Goal: Contribute content: Contribute content

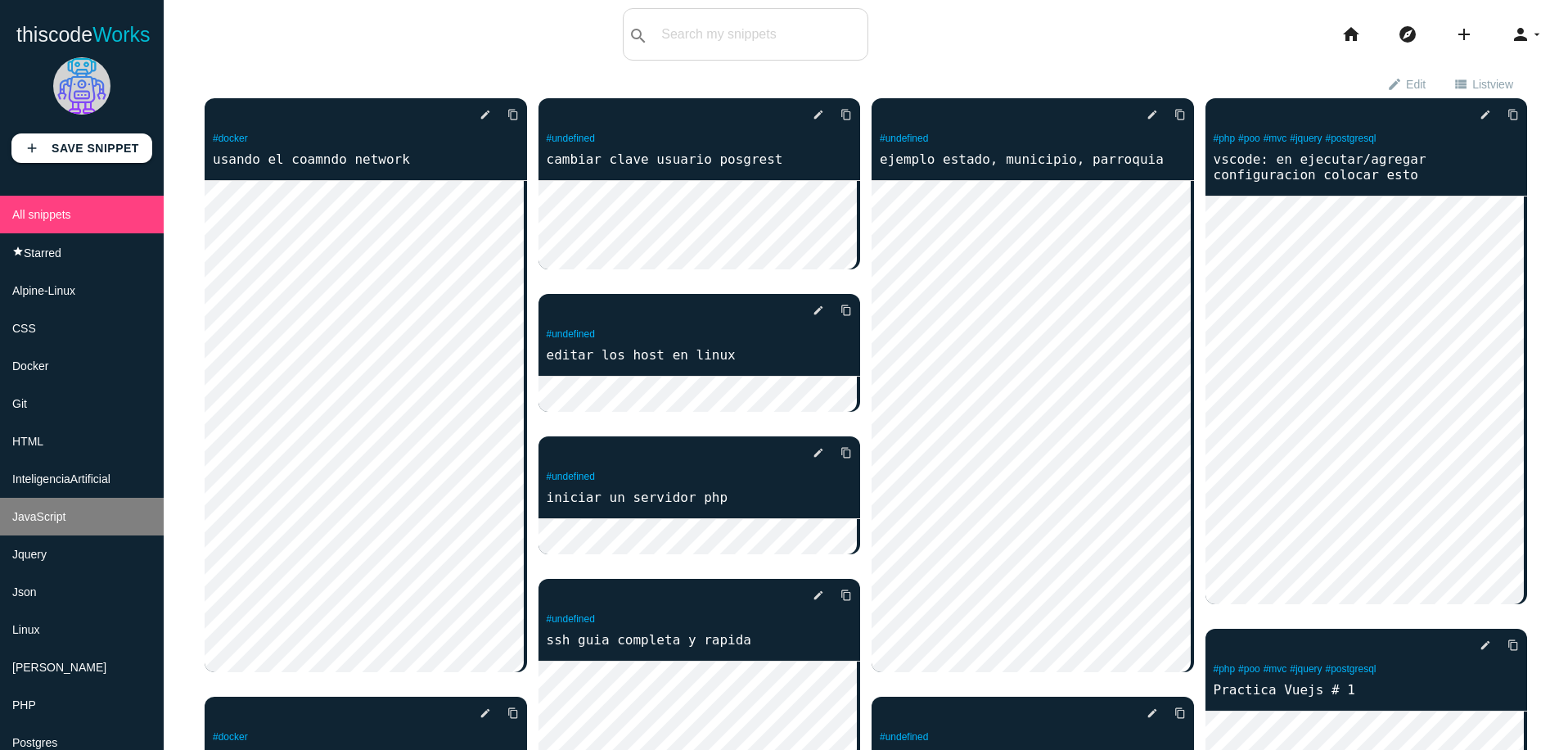
click at [85, 522] on li "JavaScript" at bounding box center [81, 516] width 164 height 38
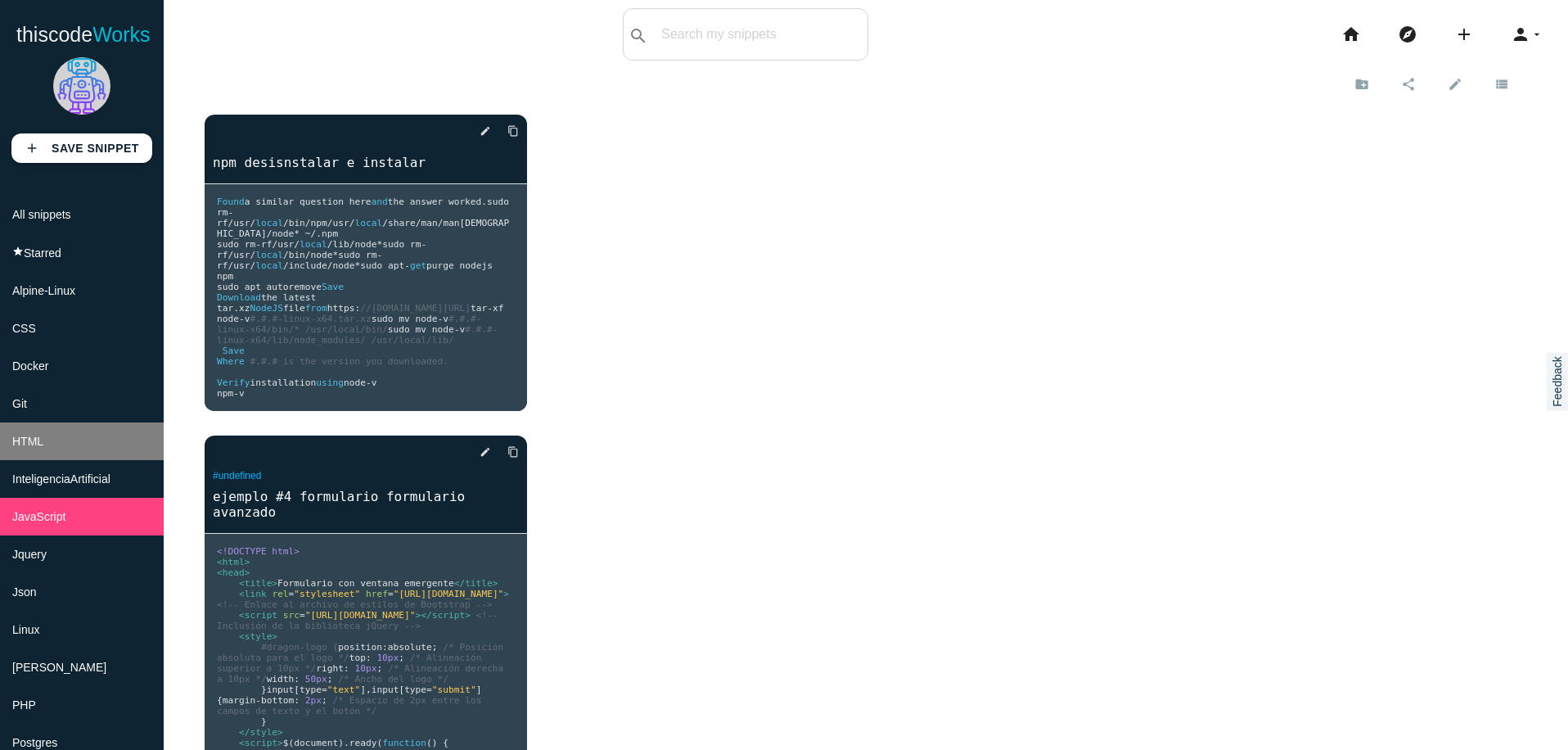
click at [103, 453] on li "HTML" at bounding box center [81, 441] width 164 height 38
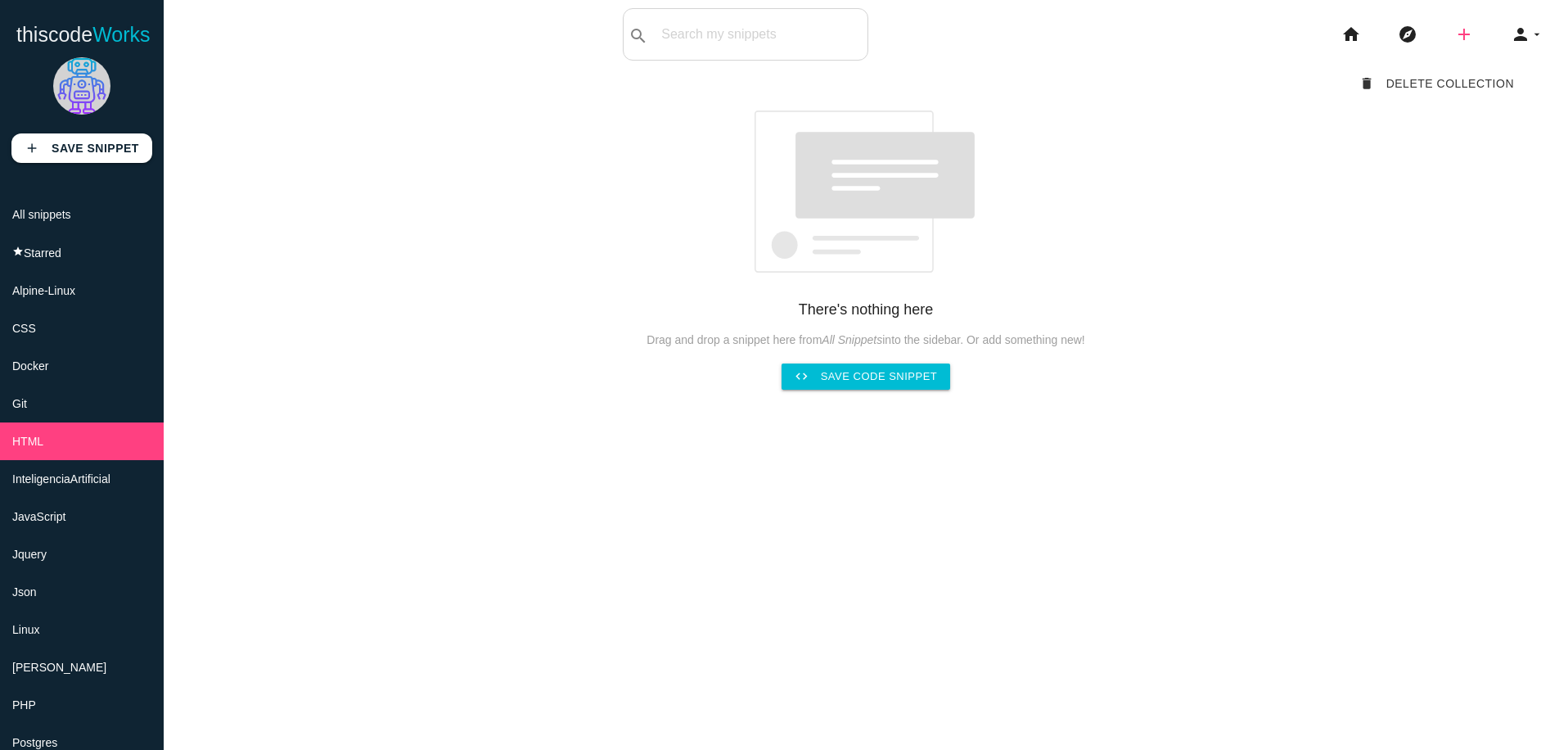
click at [1455, 36] on icon "add" at bounding box center [1464, 34] width 19 height 52
click at [1494, 13] on link "code Snippet" at bounding box center [1499, 29] width 114 height 41
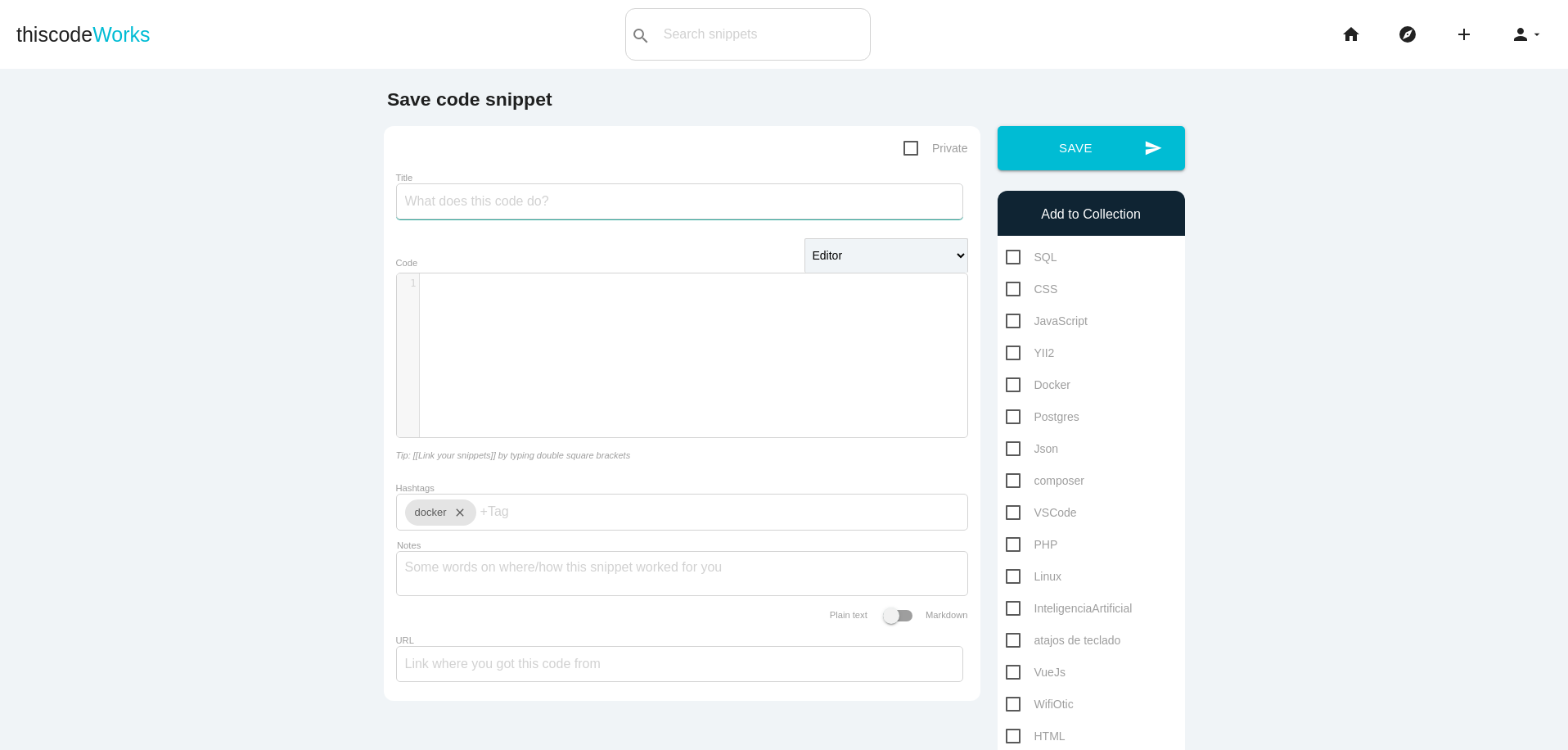
click at [674, 200] on input "Title" at bounding box center [679, 201] width 567 height 36
click at [713, 346] on div "​ x 1 ​" at bounding box center [695, 367] width 595 height 188
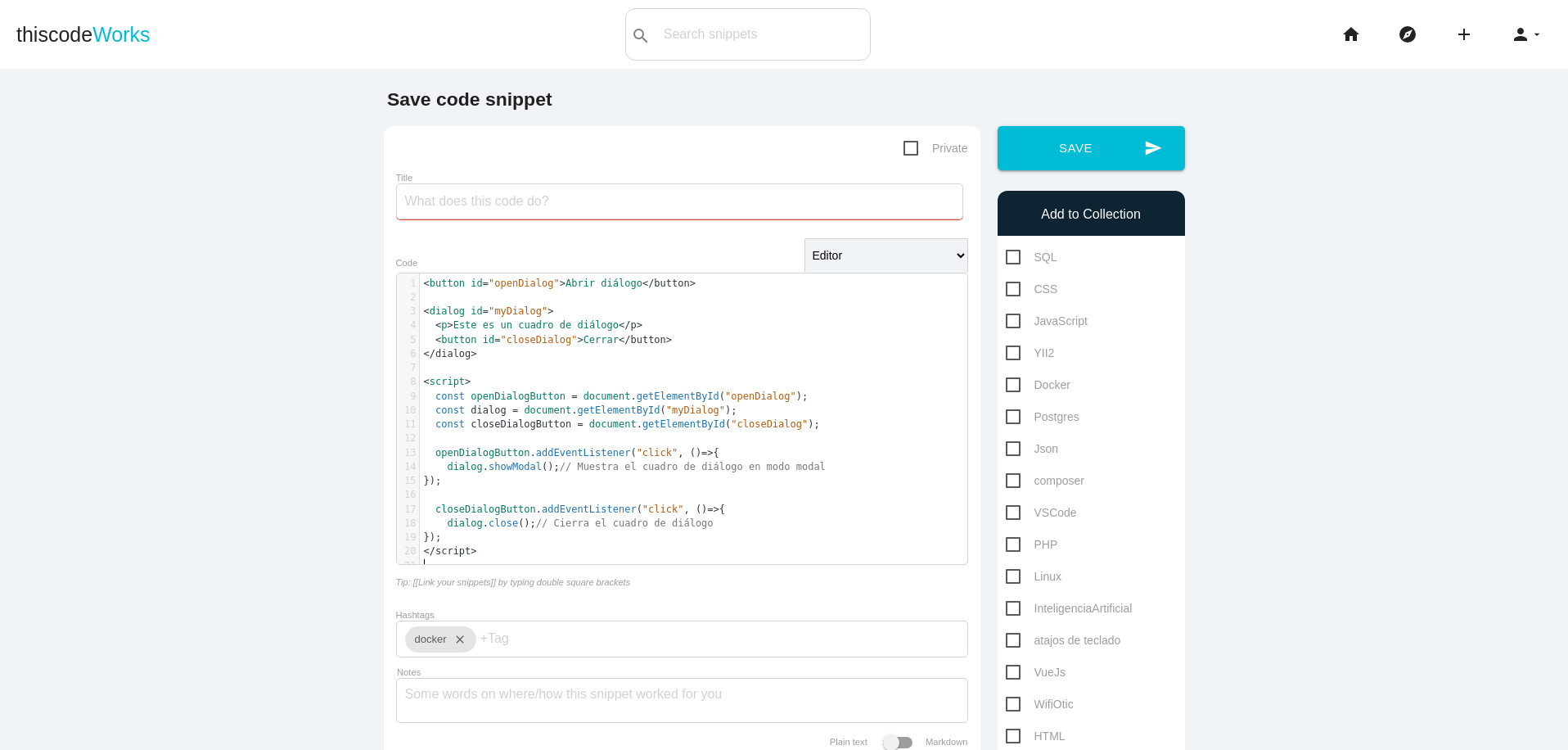
click at [420, 281] on pre "< button id = "openDialog" > Abrir diálogo < /button>" at bounding box center [700, 283] width 560 height 14
type textarea "2.-"
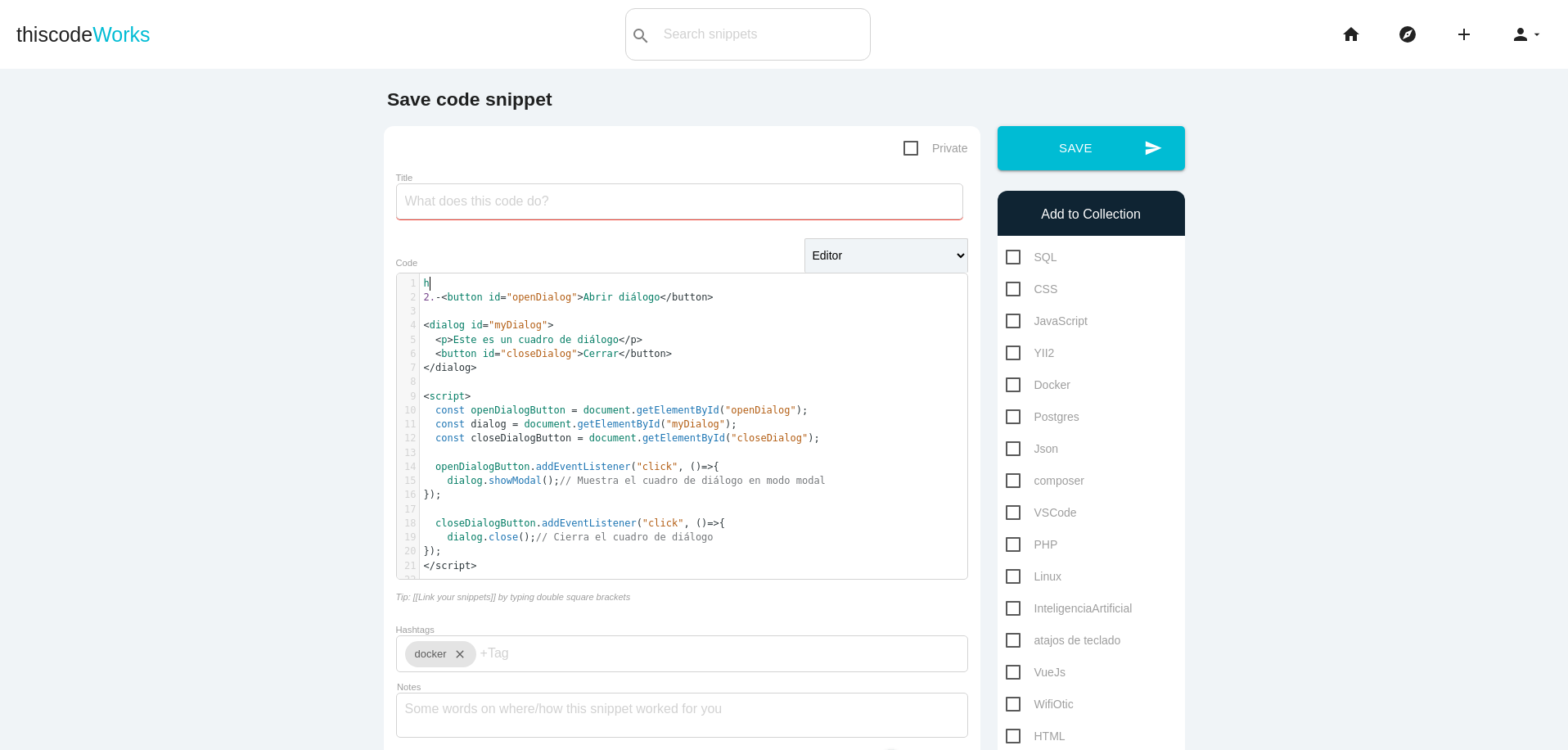
type textarea "ht"
type textarea "z"
paste textarea "<style>"
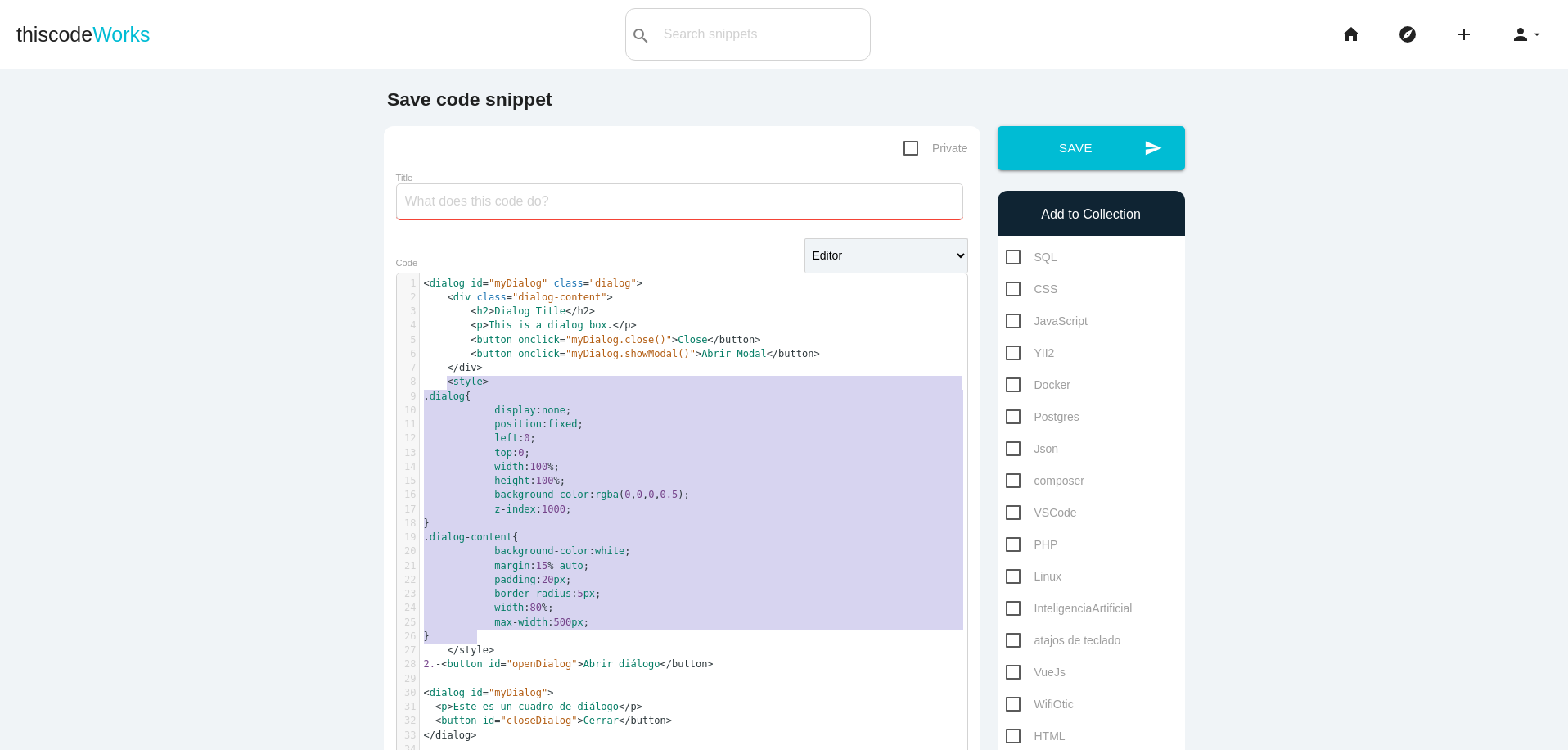
type textarea "<style> .dialog { display: none; position: fixed; left: 0; top: 0; width: 100%;…"
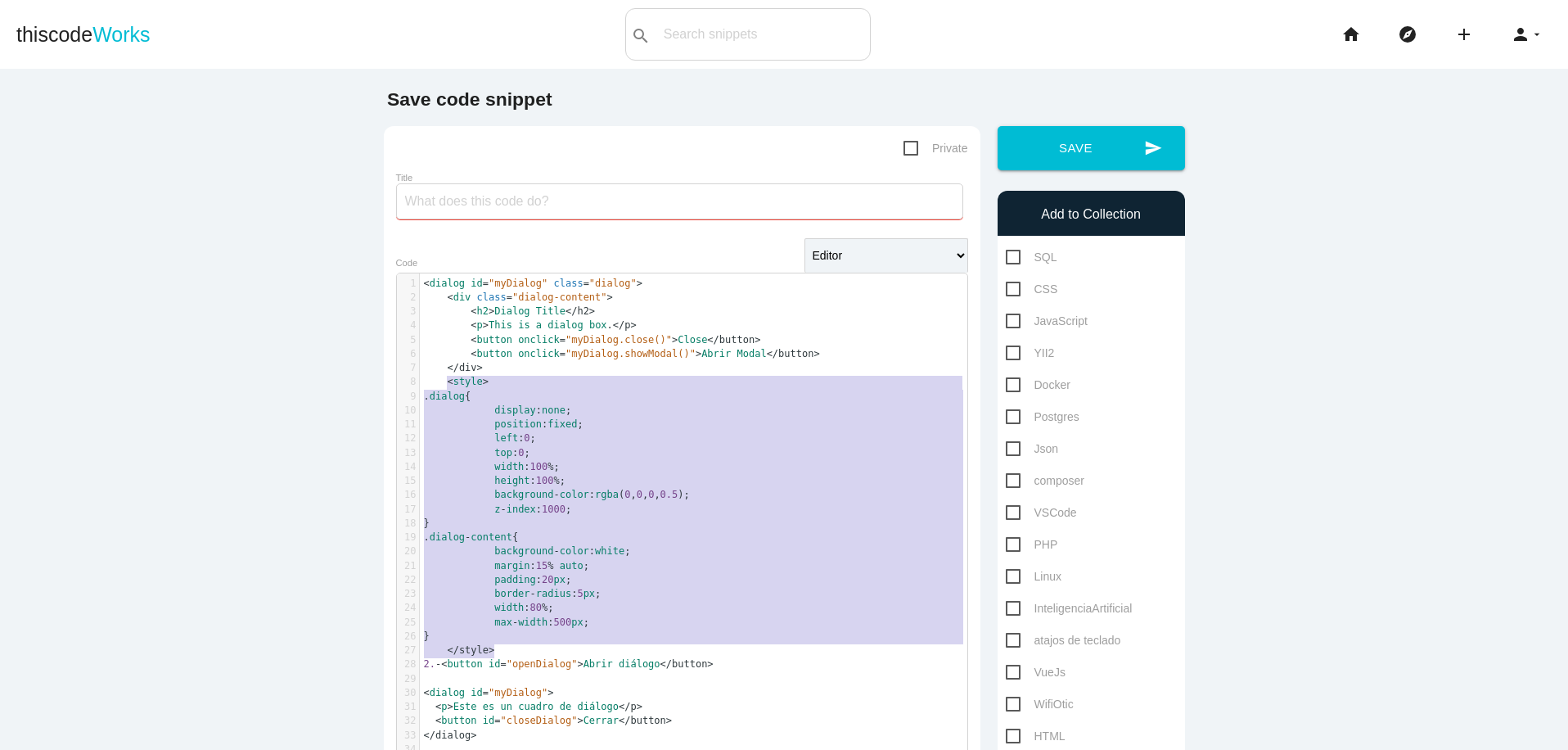
drag, startPoint x: 438, startPoint y: 380, endPoint x: 554, endPoint y: 648, distance: 292.0
click at [554, 648] on div "1 < dialog id = "myDialog" class = "dialog" > 2 < div class = "dialog-content" …" at bounding box center [700, 615] width 560 height 678
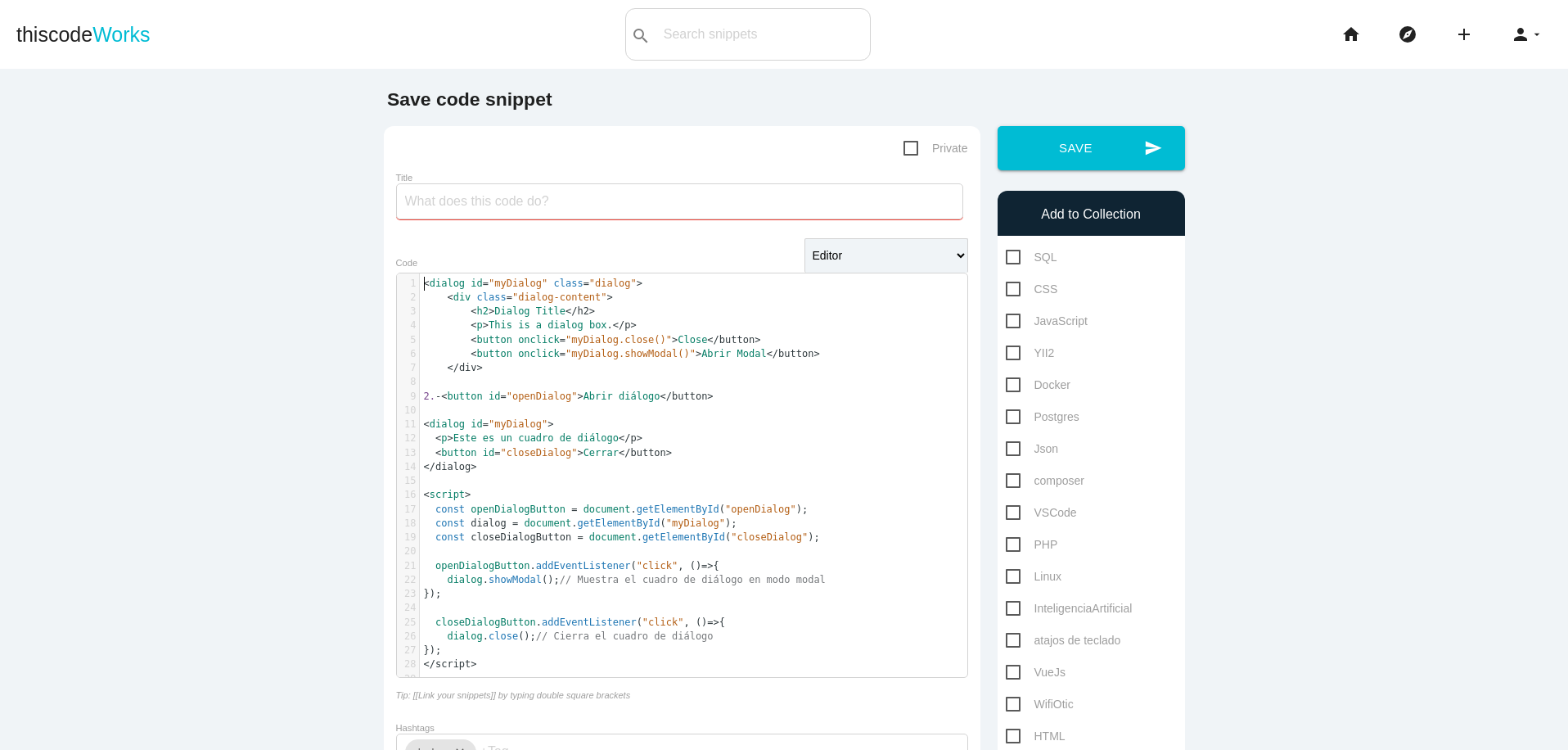
click at [424, 286] on span "<" at bounding box center [427, 283] width 6 height 12
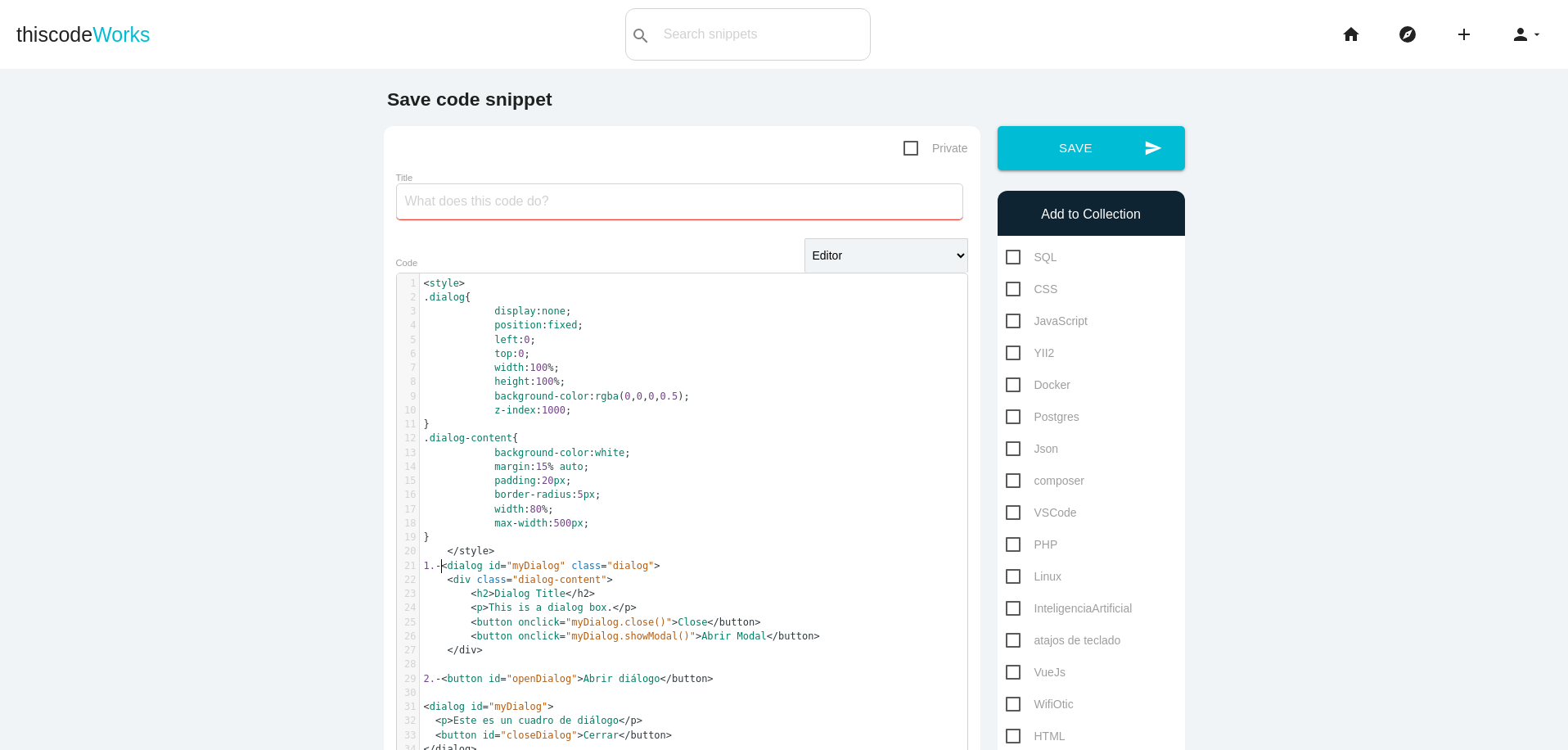
scroll to position [5, 10]
type textarea "1.-"
click at [481, 211] on input "Title" at bounding box center [679, 201] width 567 height 36
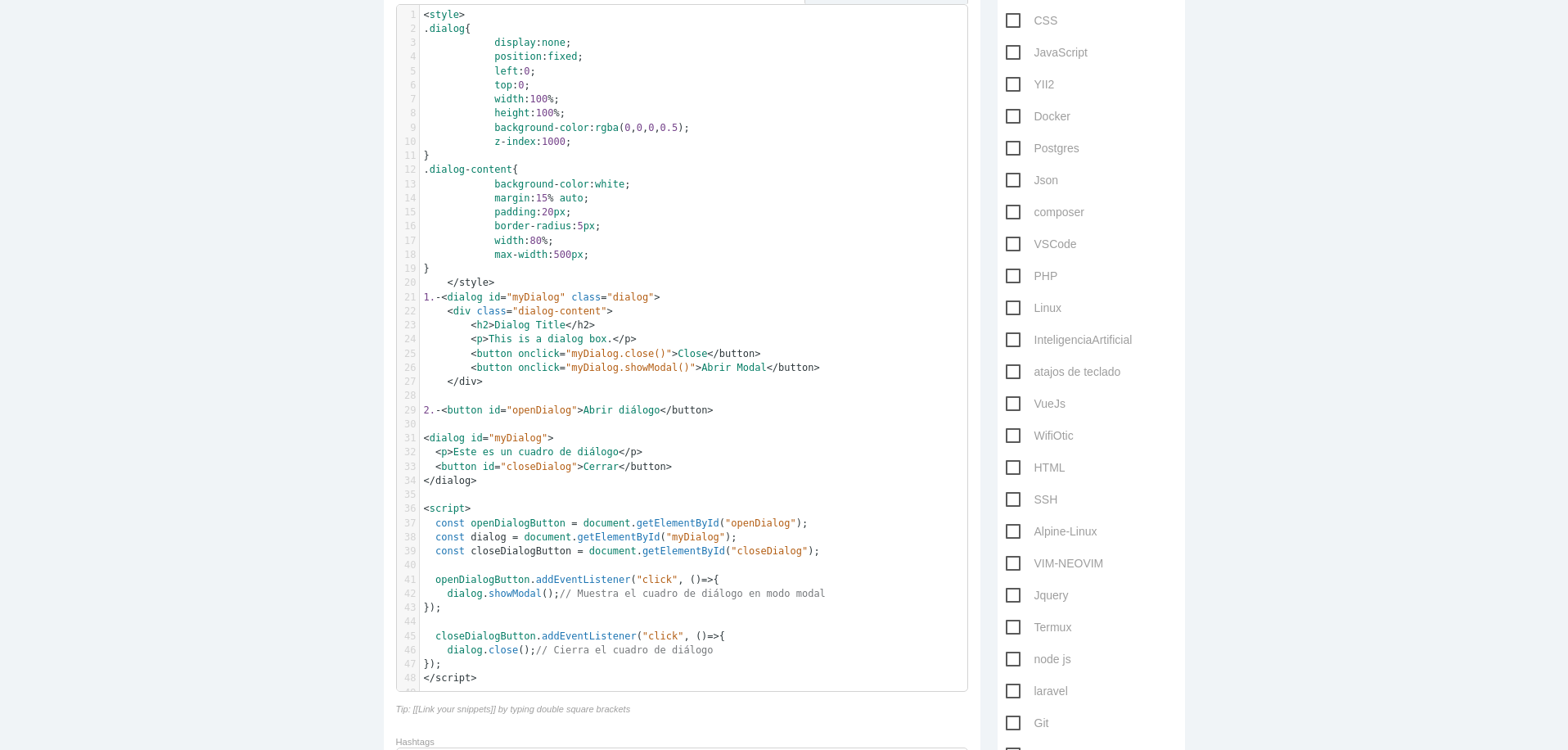
scroll to position [297, 0]
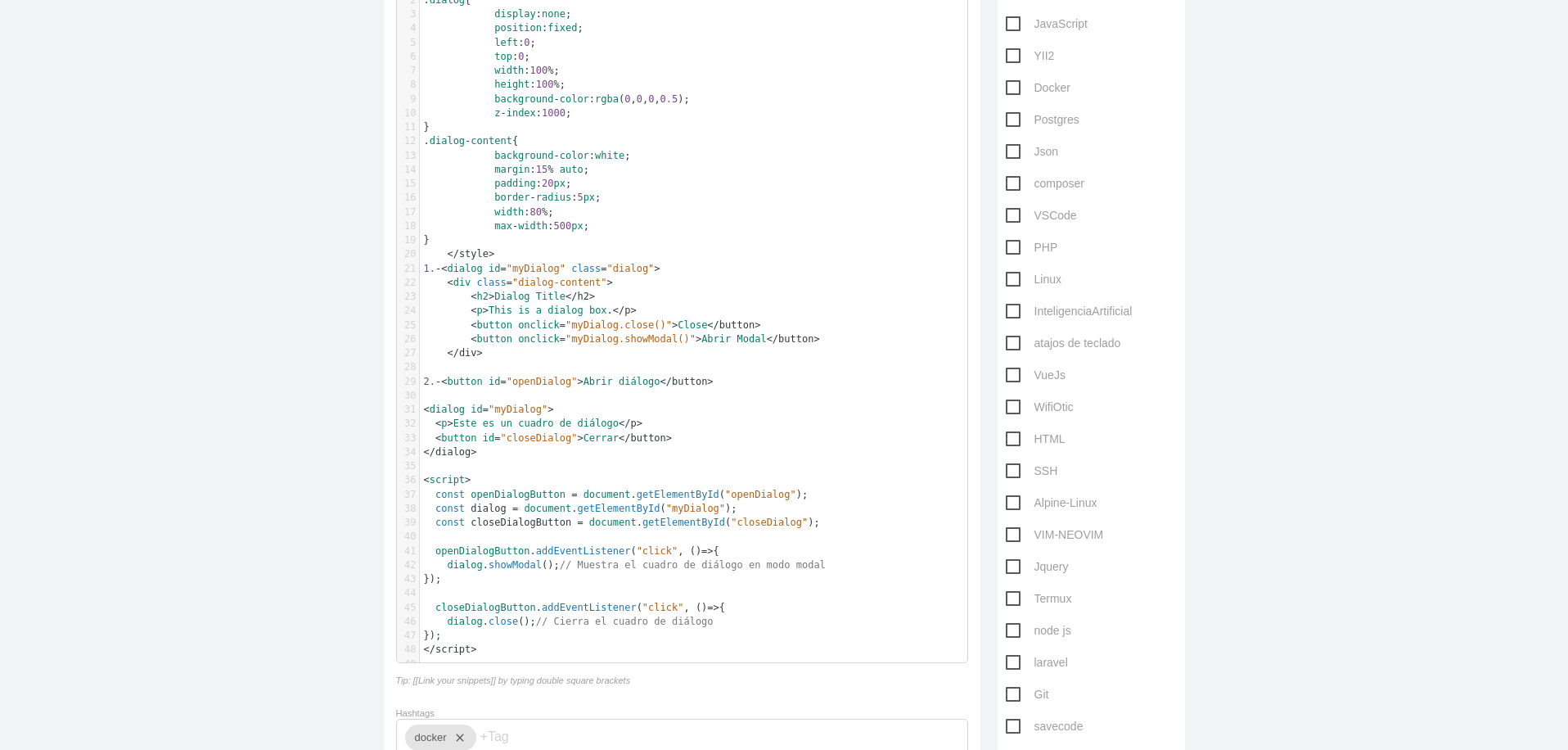
type input "etiqueta dialog en html"
click at [1009, 437] on span "HTML" at bounding box center [1036, 439] width 60 height 20
click at [1009, 437] on input "HTML" at bounding box center [1011, 434] width 11 height 11
checkbox input "true"
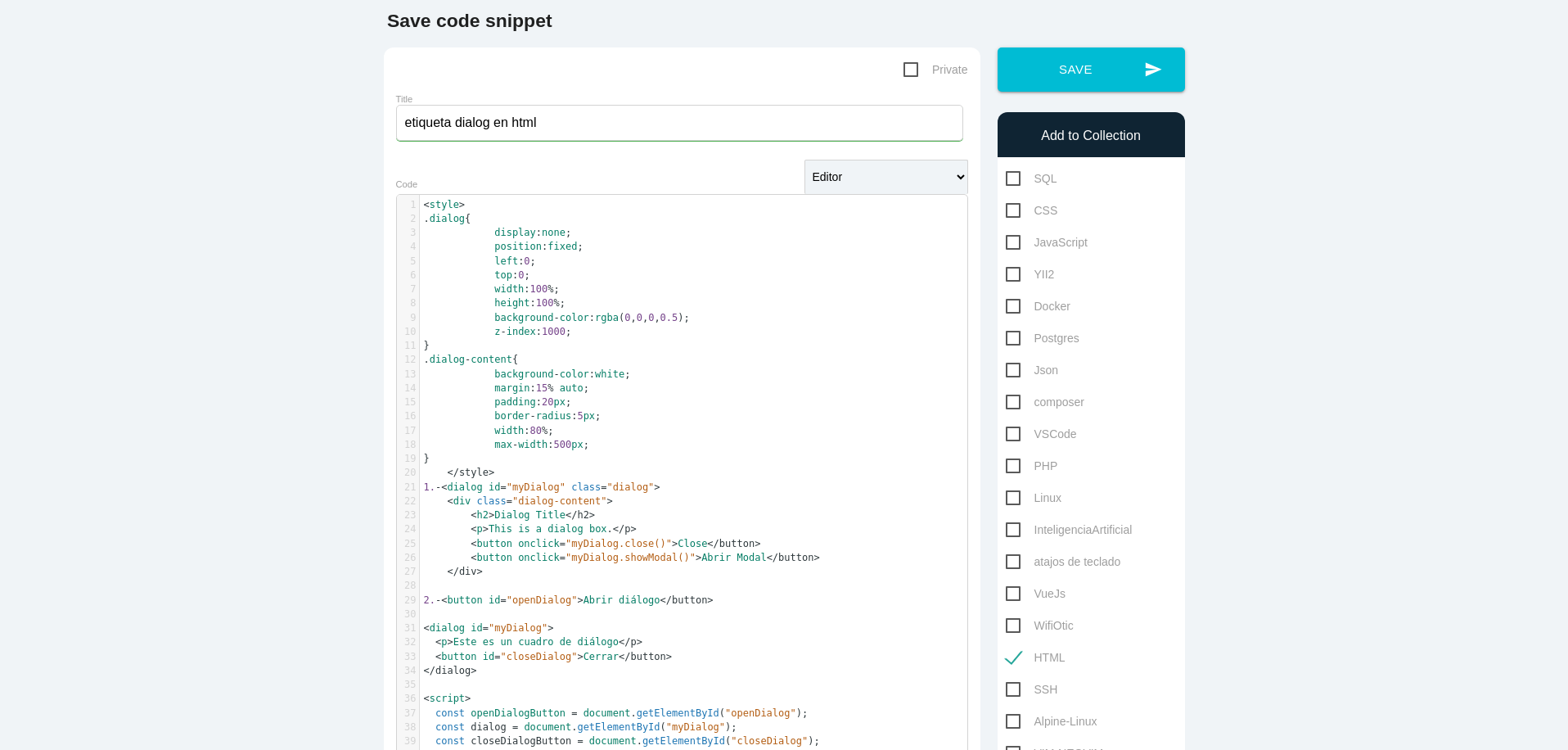
scroll to position [77, 0]
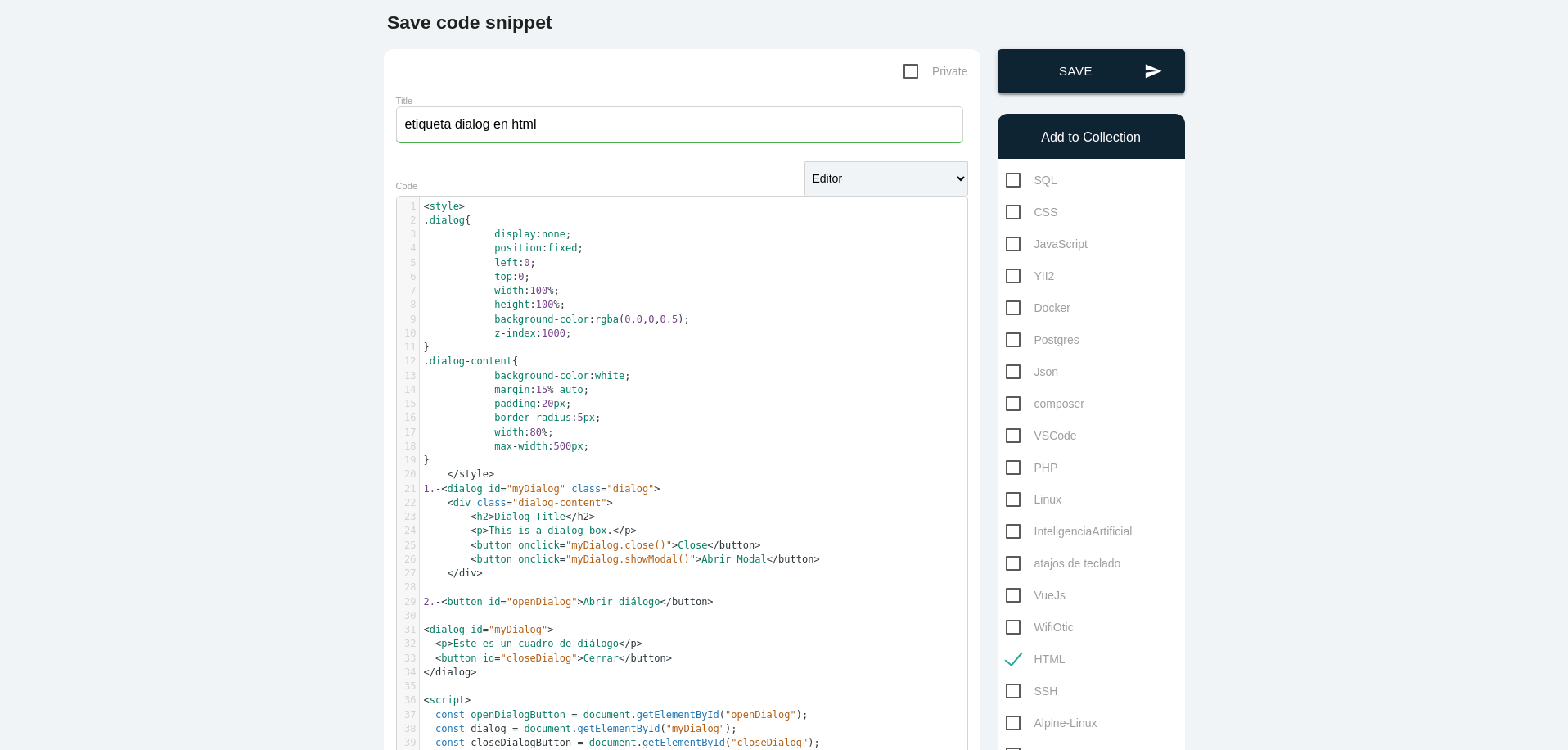
click at [1090, 79] on button "send Save" at bounding box center [1091, 71] width 187 height 45
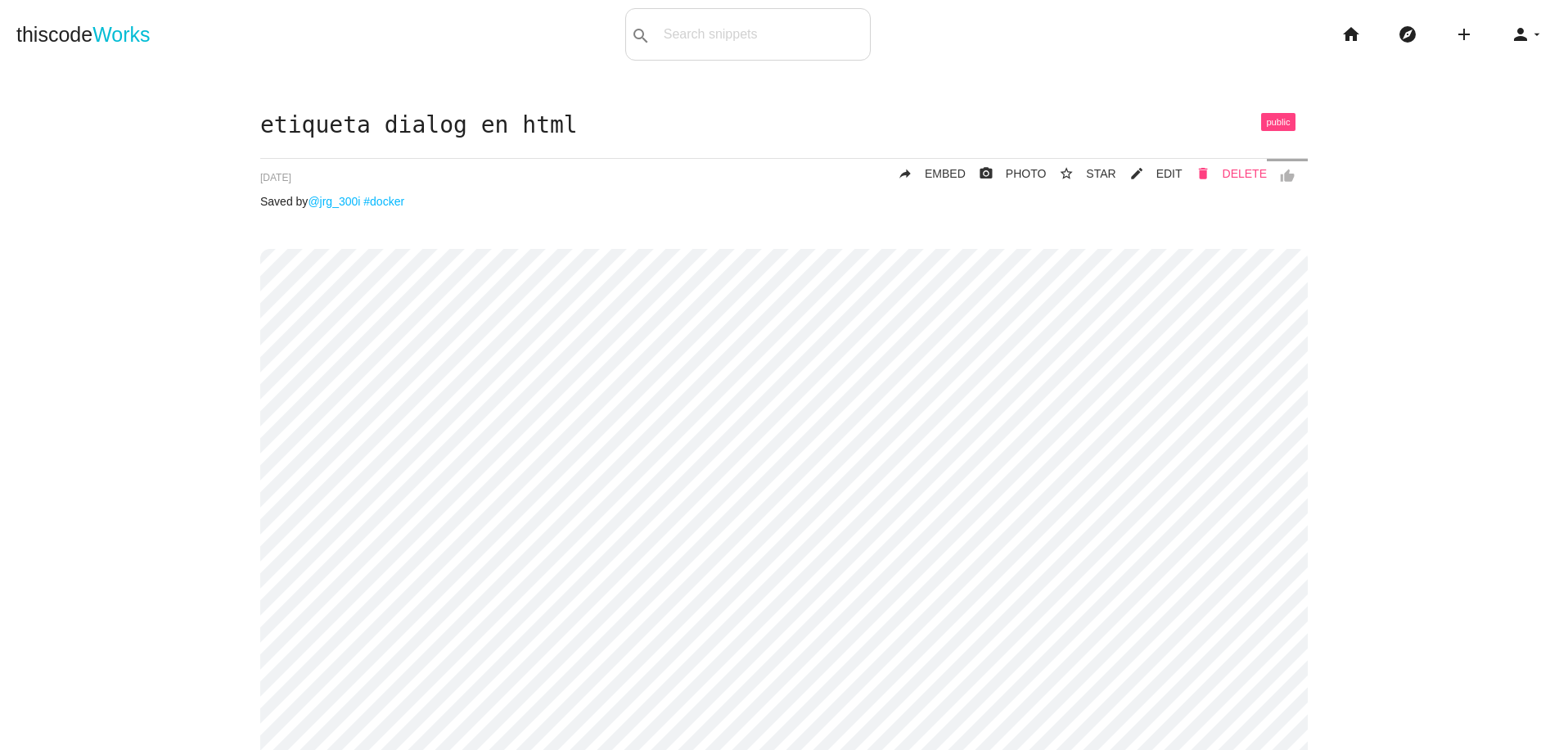
click at [1188, 169] on link "delete DELETE" at bounding box center [1225, 173] width 84 height 29
click at [1173, 174] on span "EDIT" at bounding box center [1169, 174] width 26 height 13
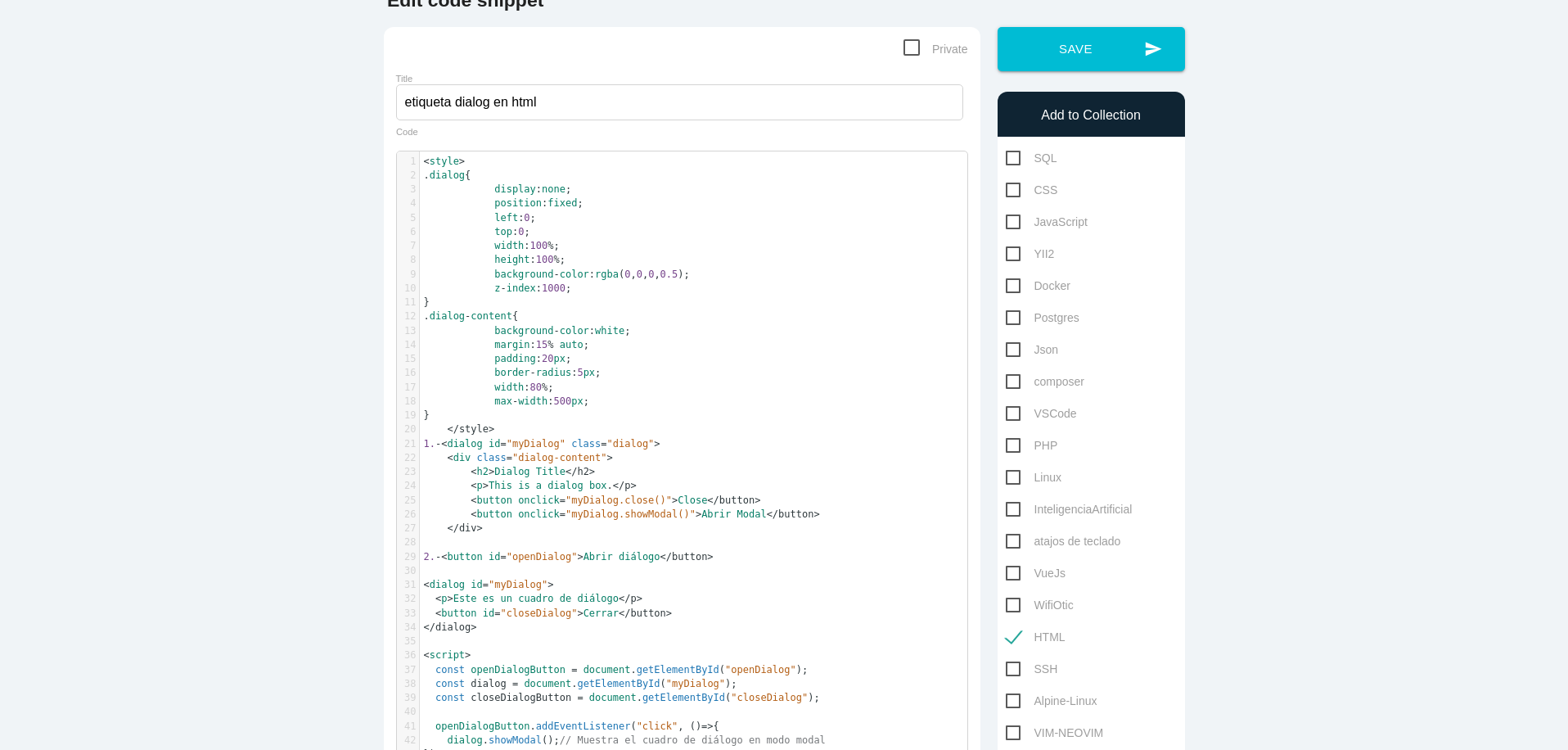
scroll to position [134, 0]
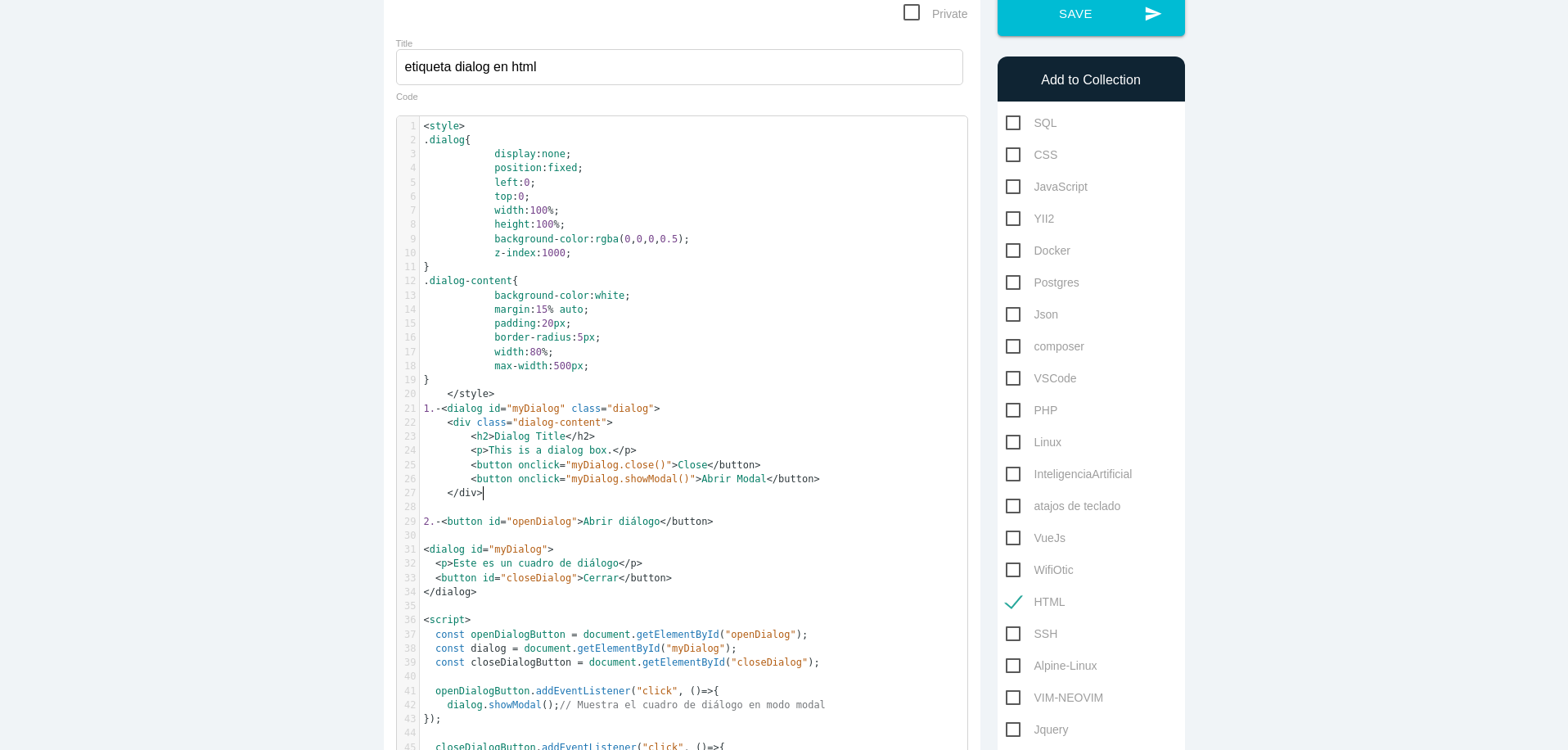
click at [504, 489] on pre "< /div>" at bounding box center [700, 493] width 560 height 14
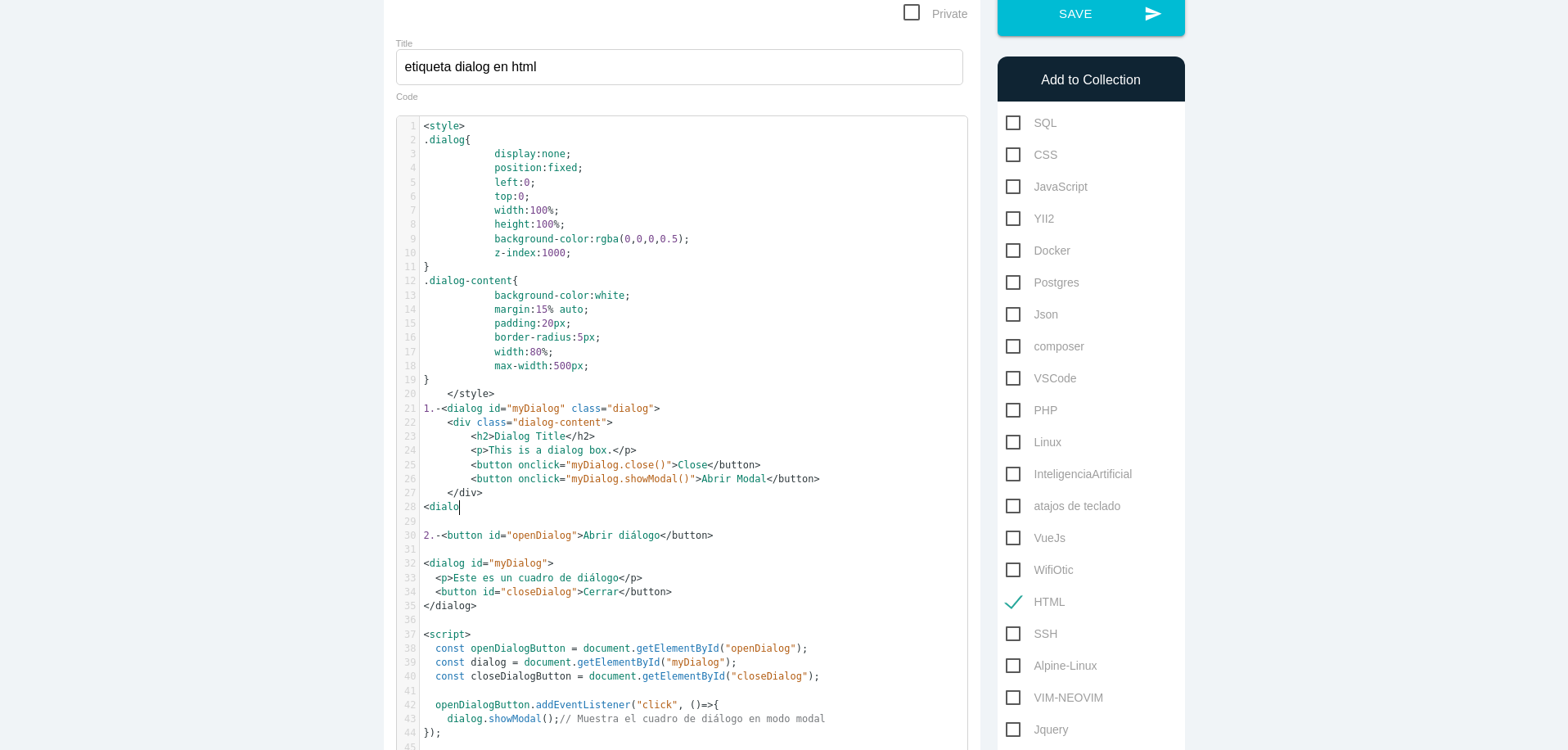
scroll to position [5, 31]
type textarea "<dialog>"
type textarea "/"
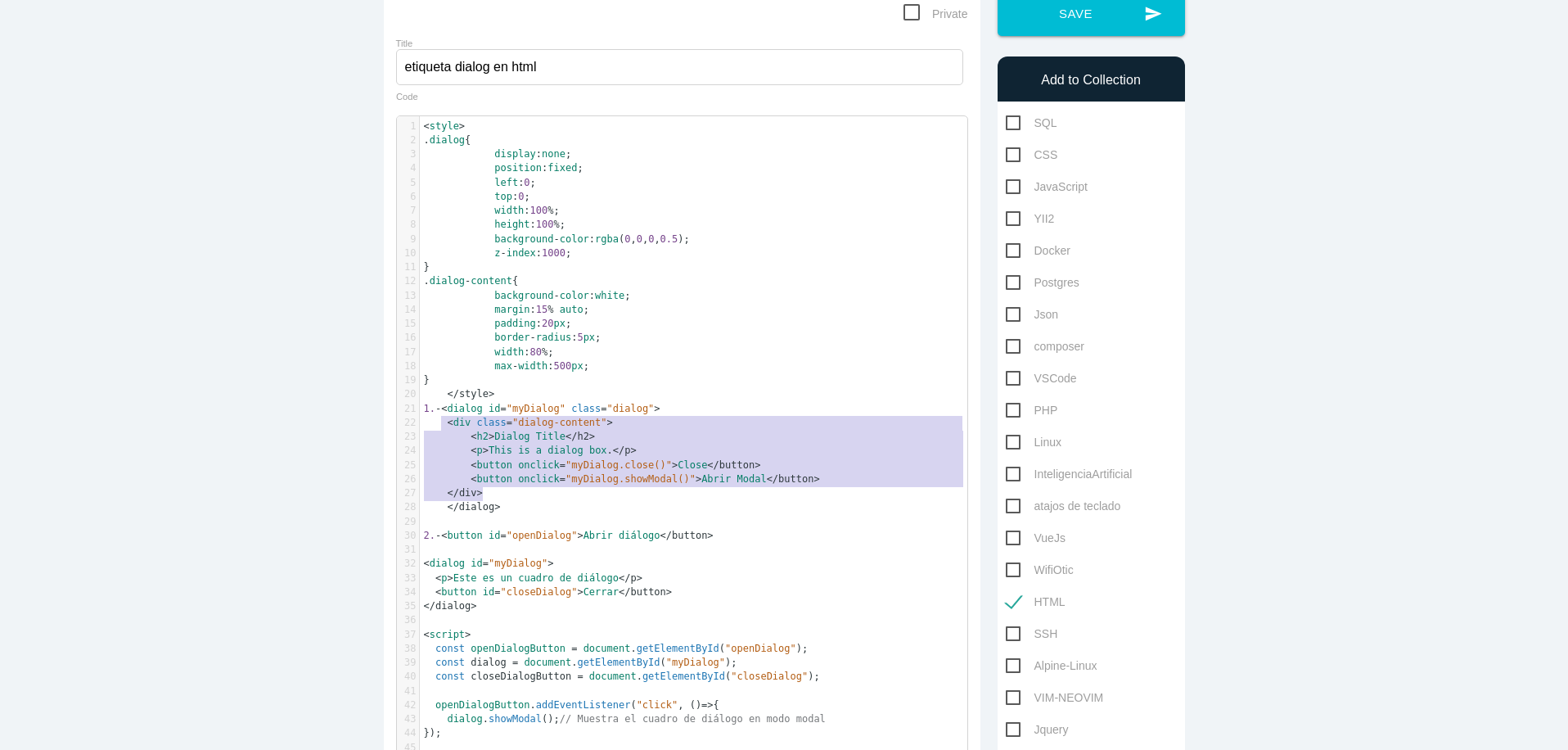
drag, startPoint x: 433, startPoint y: 418, endPoint x: 529, endPoint y: 489, distance: 119.4
click at [529, 489] on div "1 < style > 2 . dialog { 3 display : none ; 4 position : fixed ; 5 left : 0 ; 6…" at bounding box center [700, 472] width 560 height 706
type textarea "<div class="dialog-content"> <h2>Dialog Title</h2> <p>This is a dialog box.</p>…"
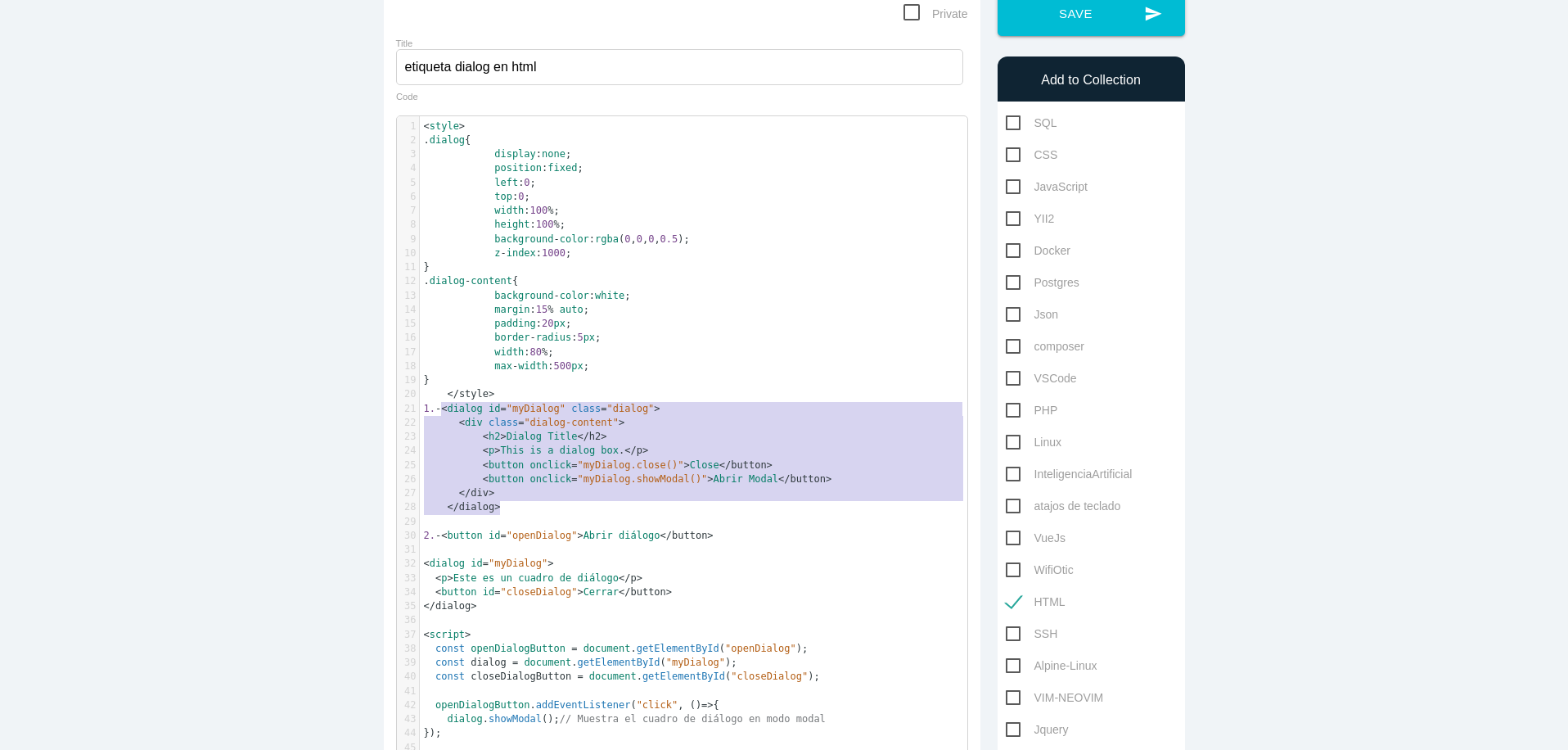
drag, startPoint x: 438, startPoint y: 409, endPoint x: 533, endPoint y: 506, distance: 135.8
click at [533, 506] on div "1 < style > 2 . dialog { 3 display : none ; 4 position : fixed ; 5 left : 0 ; 6…" at bounding box center [700, 472] width 560 height 706
type textarea "​<dialog id="myDialog" class="dialog"> <div class="dialog-content"> <h2>Dialog …"
click at [1083, 25] on button "send Save" at bounding box center [1091, 13] width 187 height 45
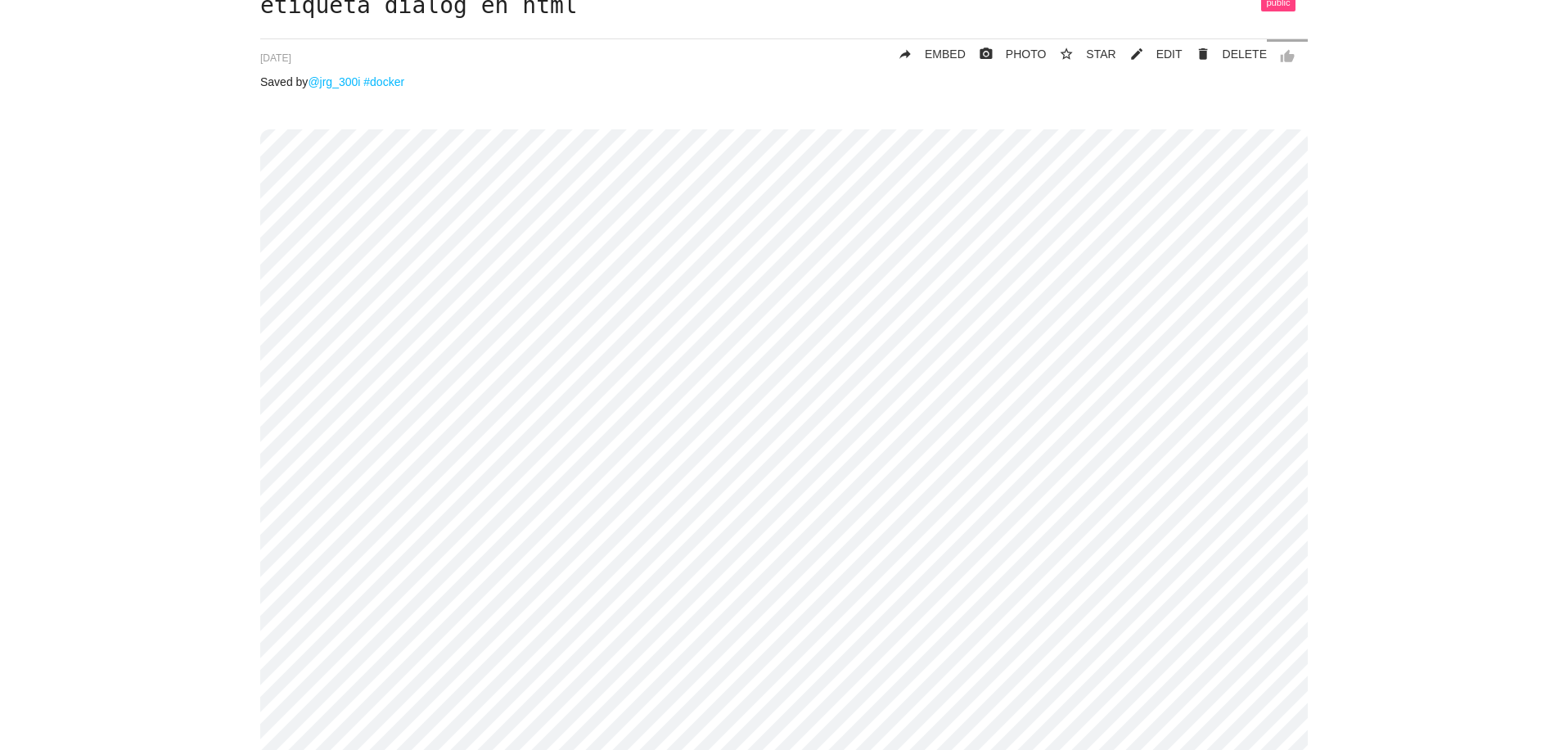
scroll to position [116, 0]
click at [1172, 58] on span "EDIT" at bounding box center [1169, 57] width 26 height 13
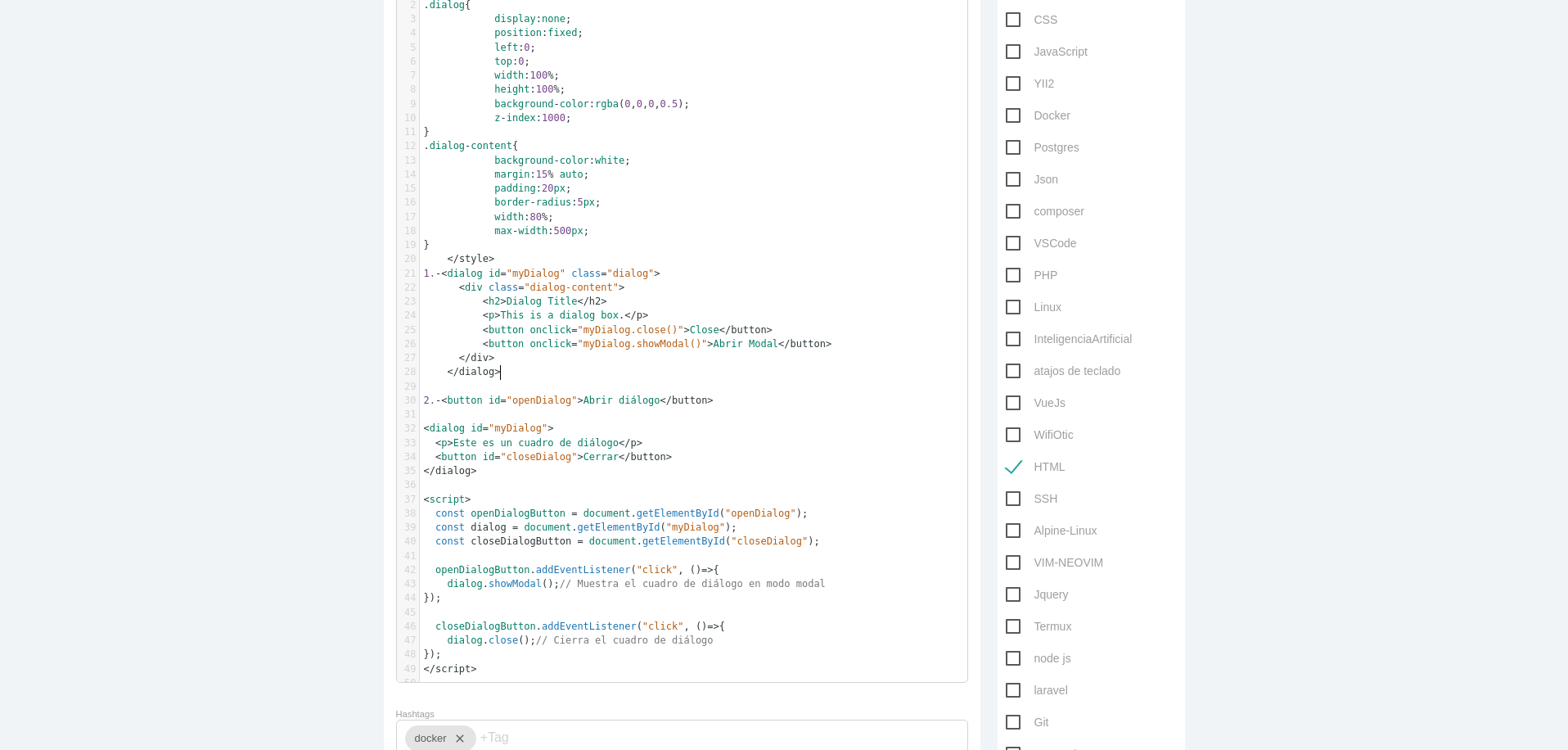
scroll to position [5, 0]
click at [563, 369] on pre "< /dialog>" at bounding box center [700, 372] width 560 height 14
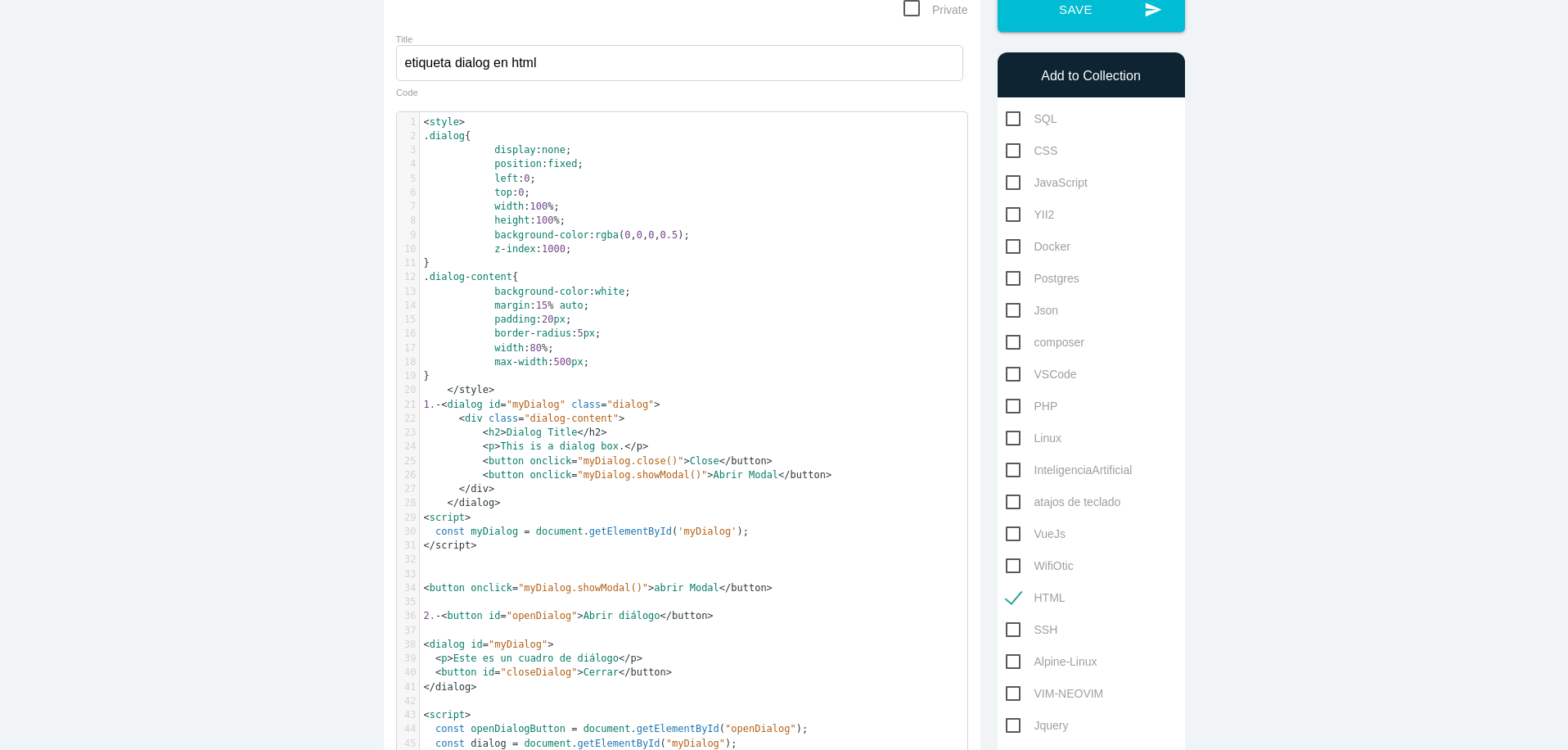
scroll to position [190, 0]
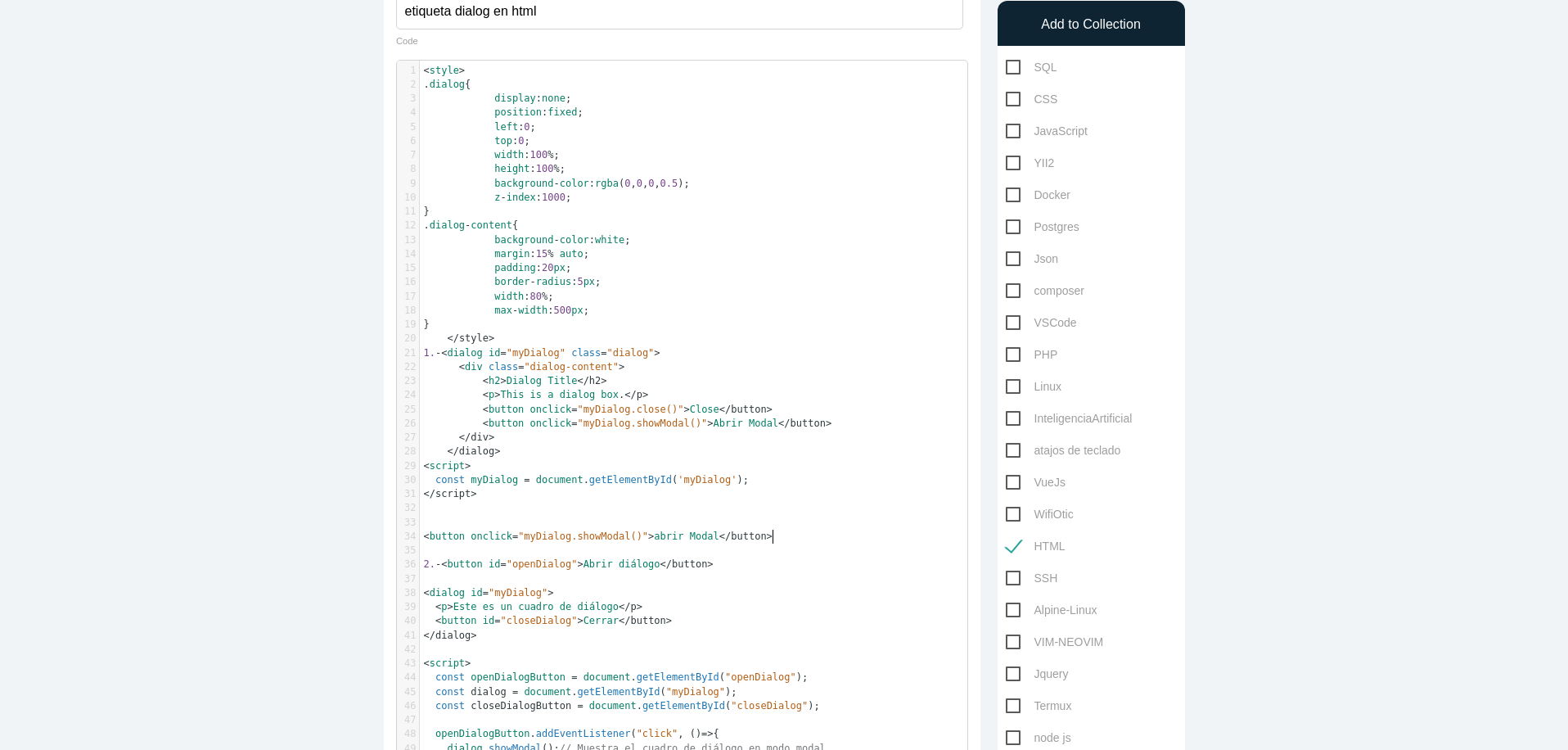
click at [805, 406] on pre "< button onclick = "myDialog.close()" > Close < /button>" at bounding box center [700, 409] width 560 height 14
click at [484, 499] on pre "< /script>" at bounding box center [700, 494] width 560 height 14
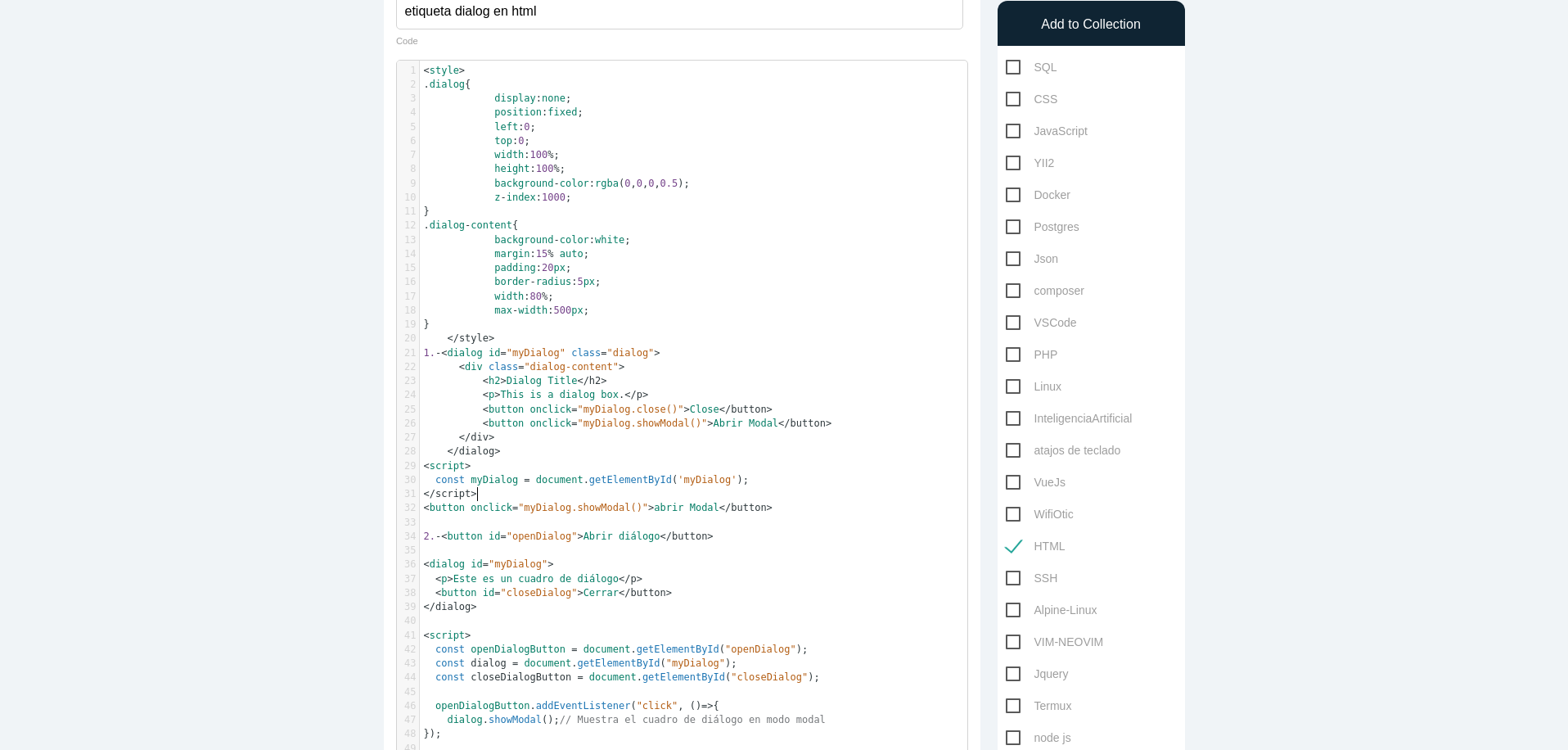
click at [533, 497] on pre "< /script>" at bounding box center [700, 494] width 560 height 14
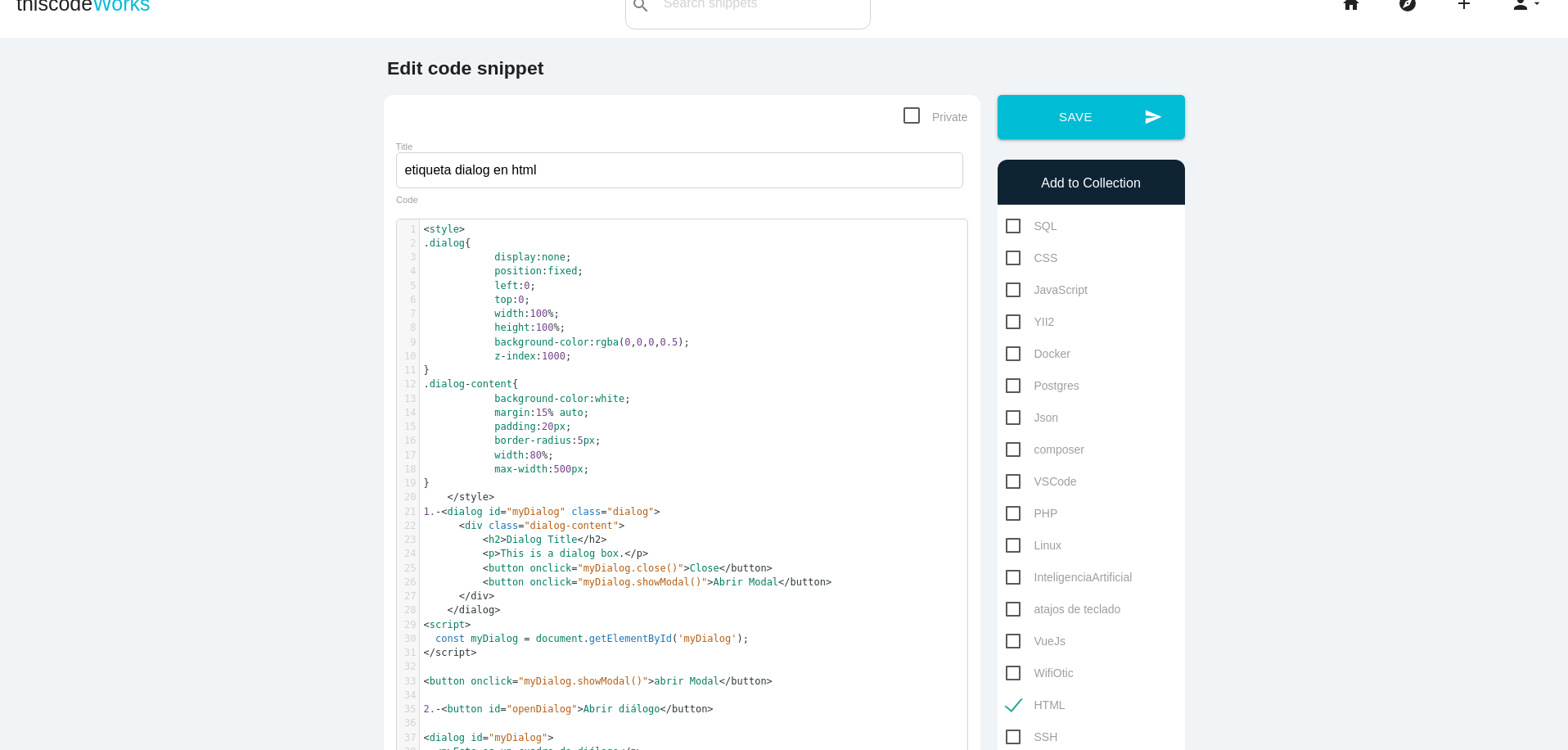
scroll to position [28, 0]
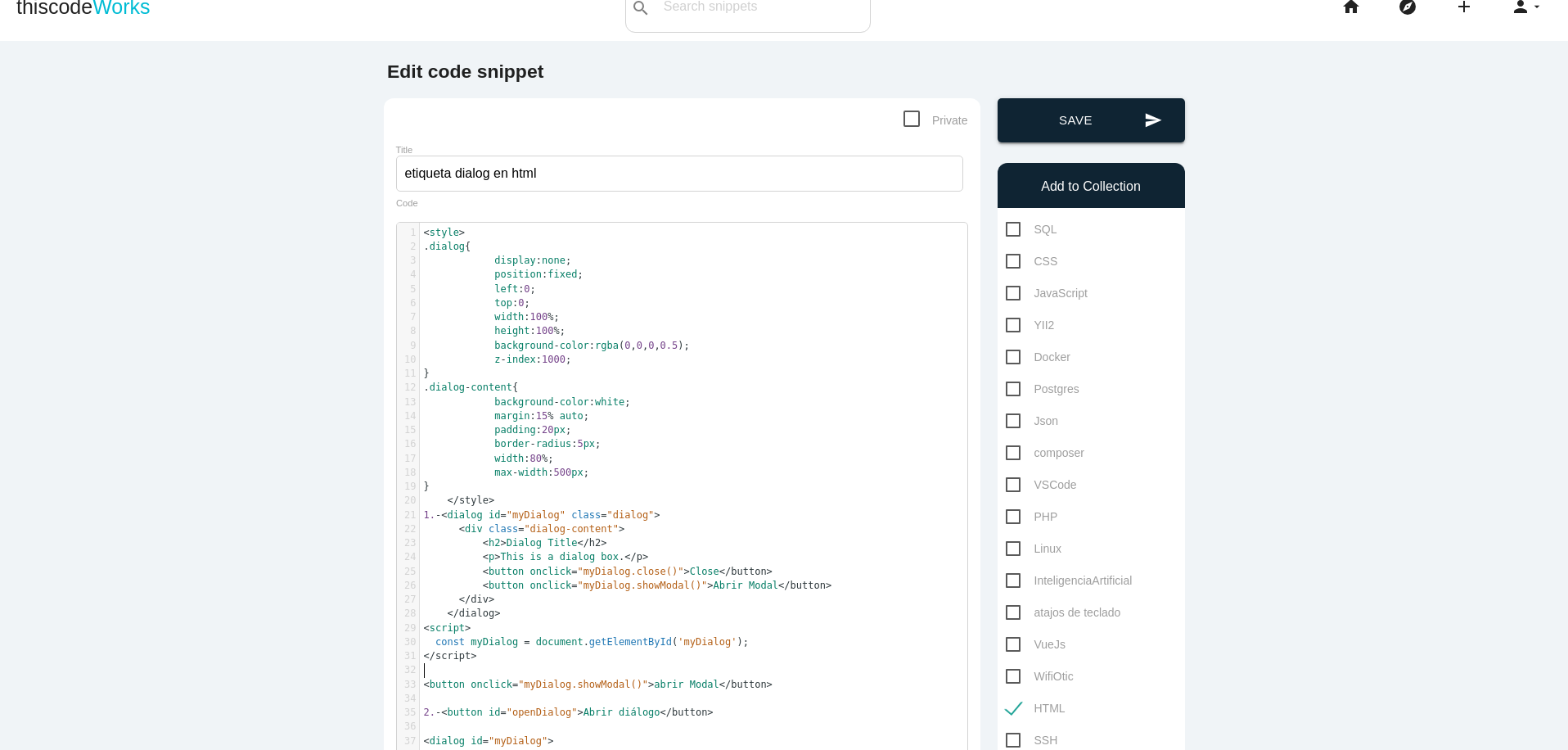
click at [1066, 133] on button "send Save" at bounding box center [1091, 120] width 187 height 45
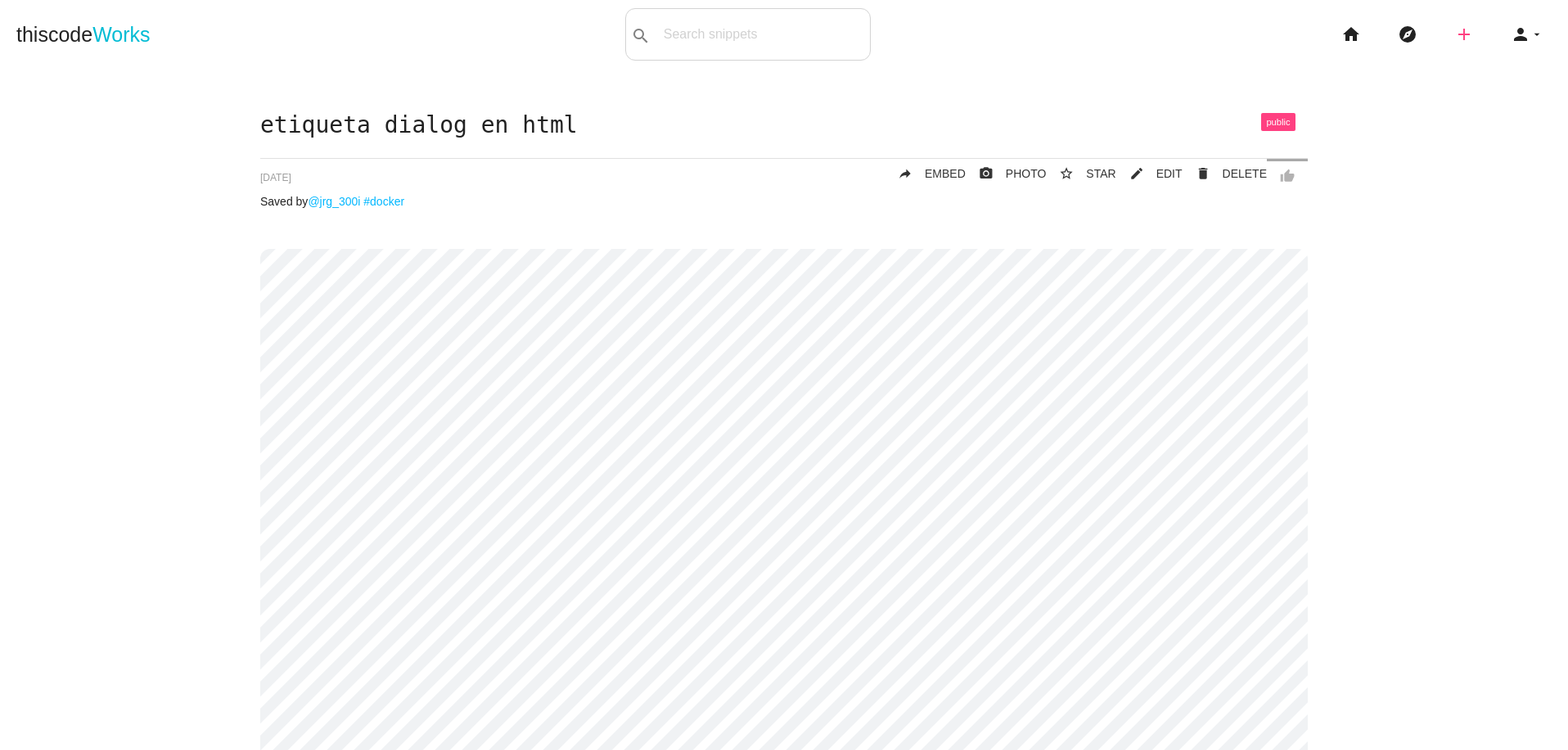
click at [1459, 41] on icon "add" at bounding box center [1464, 34] width 19 height 52
click at [1471, 33] on link "code Snippet" at bounding box center [1499, 29] width 114 height 41
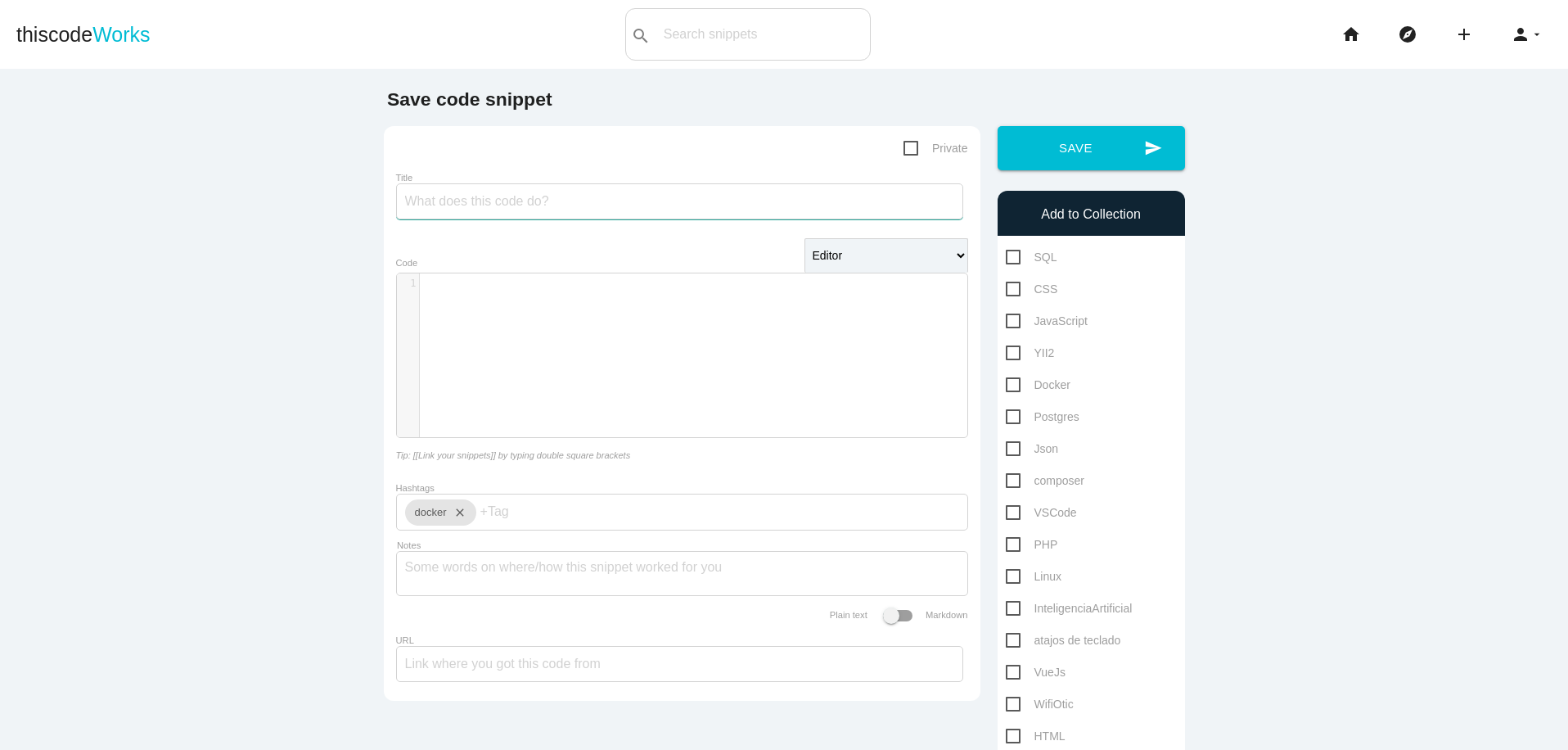
click at [477, 200] on input "Title" at bounding box center [679, 201] width 567 height 36
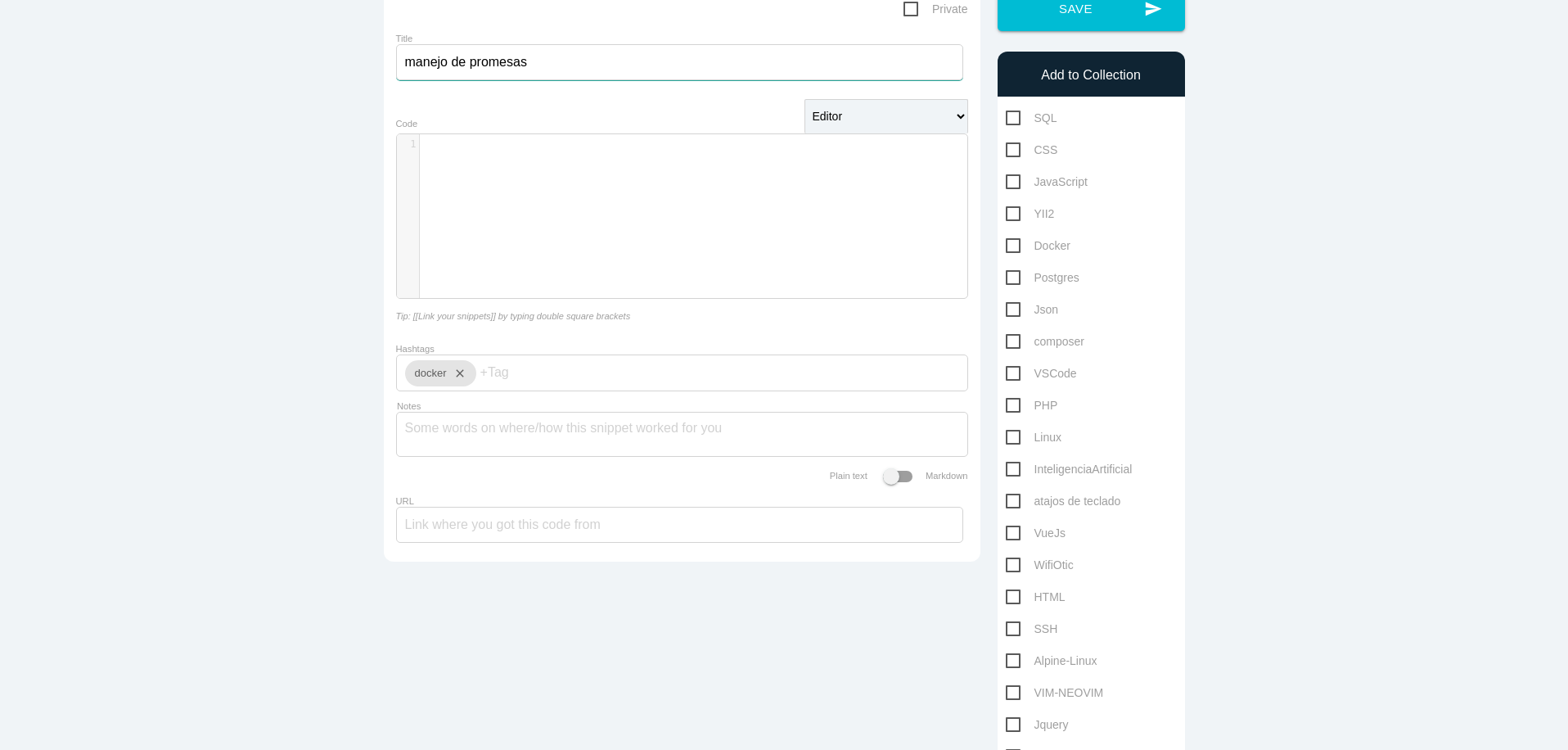
scroll to position [136, 0]
type input "manejo de promesas"
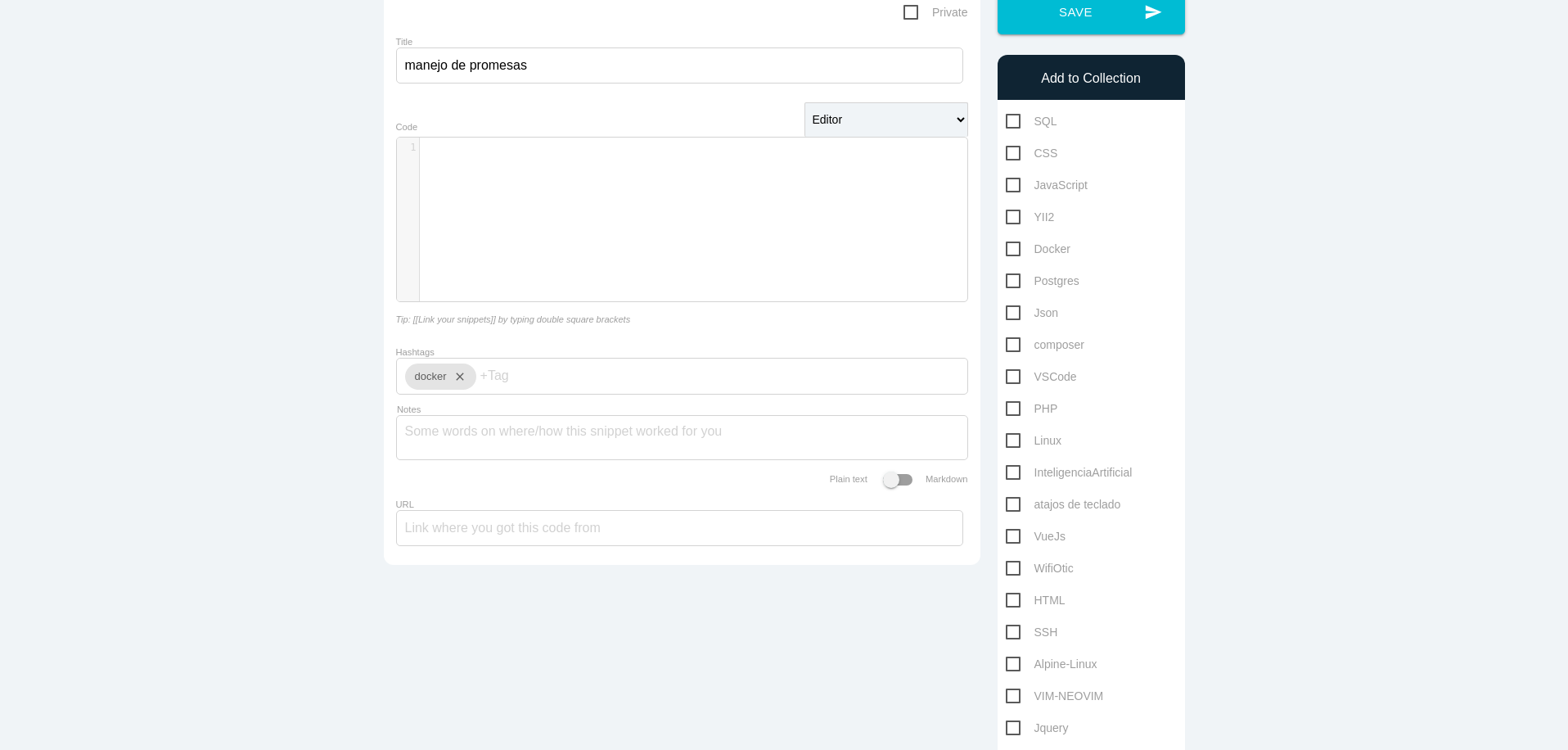
click at [1006, 184] on span "JavaScript" at bounding box center [1046, 186] width 81 height 20
click at [1006, 184] on input "JavaScript" at bounding box center [1011, 181] width 11 height 11
checkbox input "true"
click at [664, 194] on div "​ x 1 ​" at bounding box center [695, 232] width 595 height 188
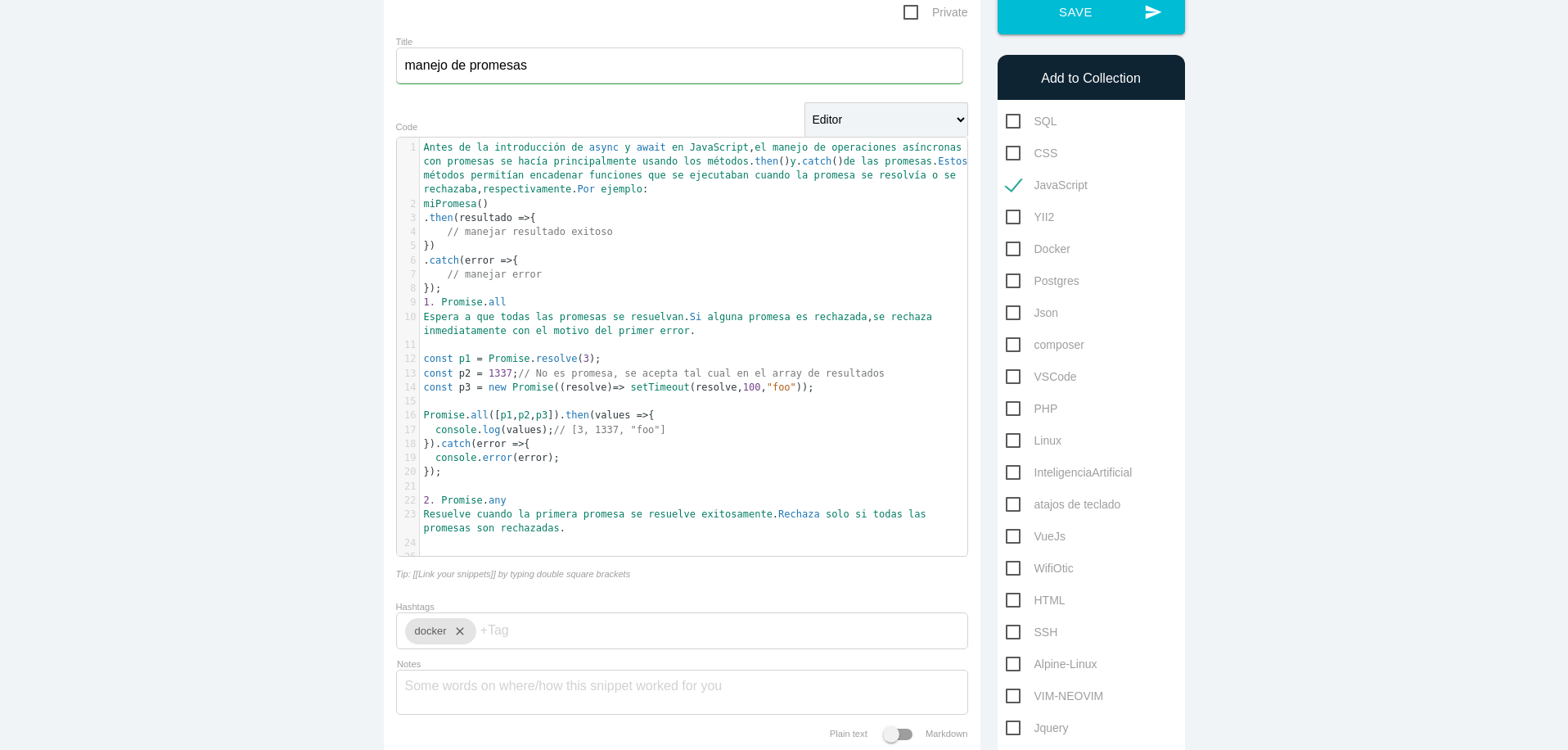
paste textarea "3"
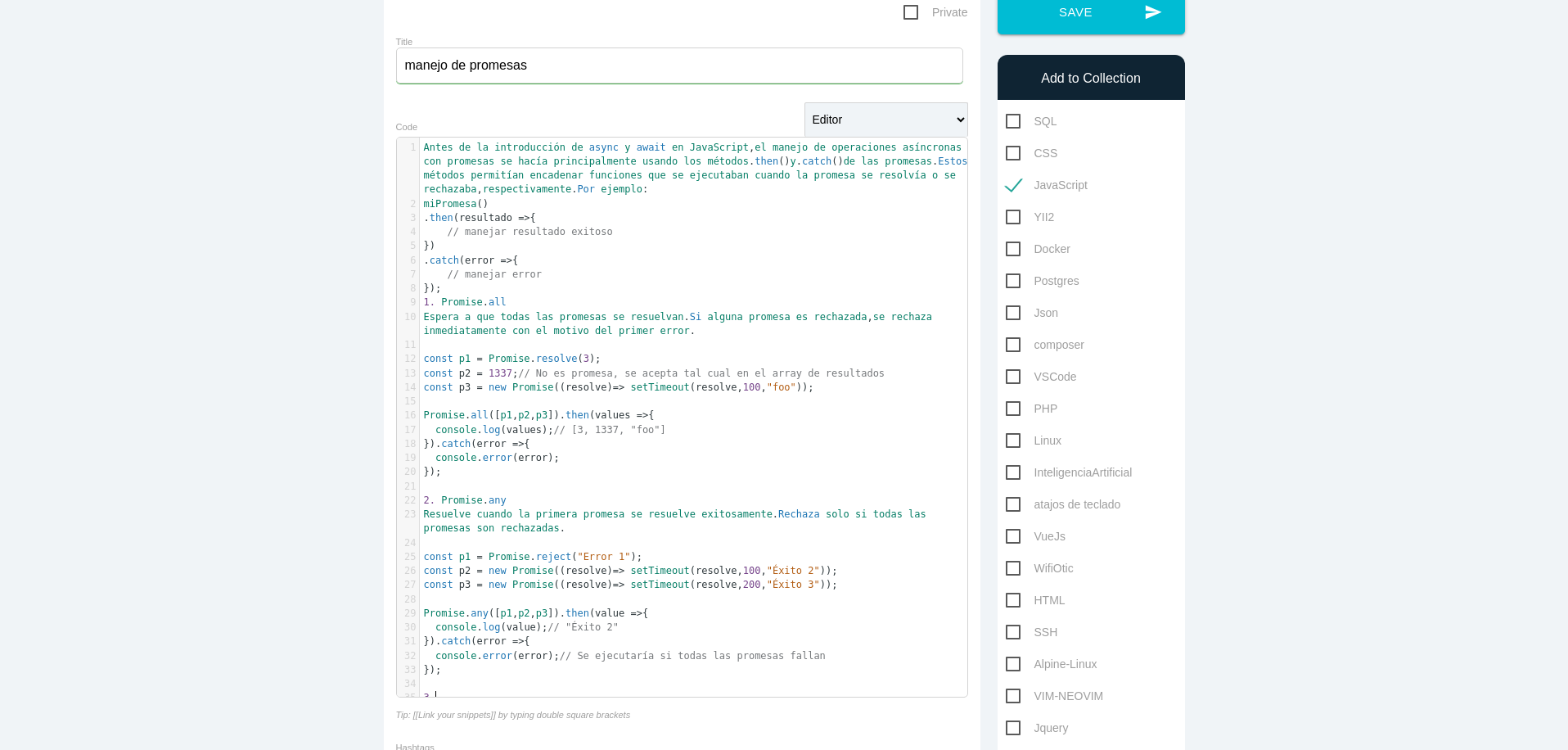
type textarea "3.-"
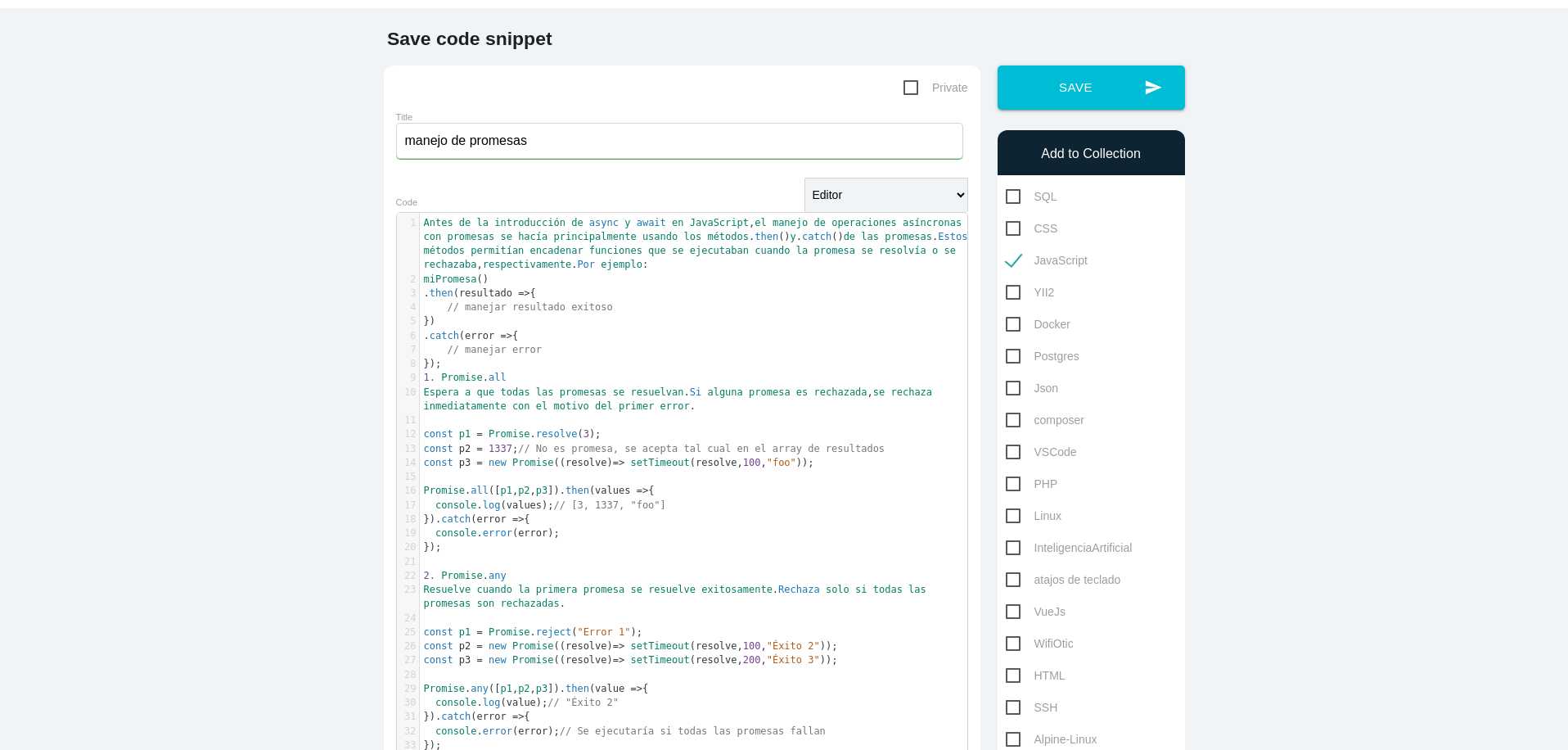
scroll to position [63, 0]
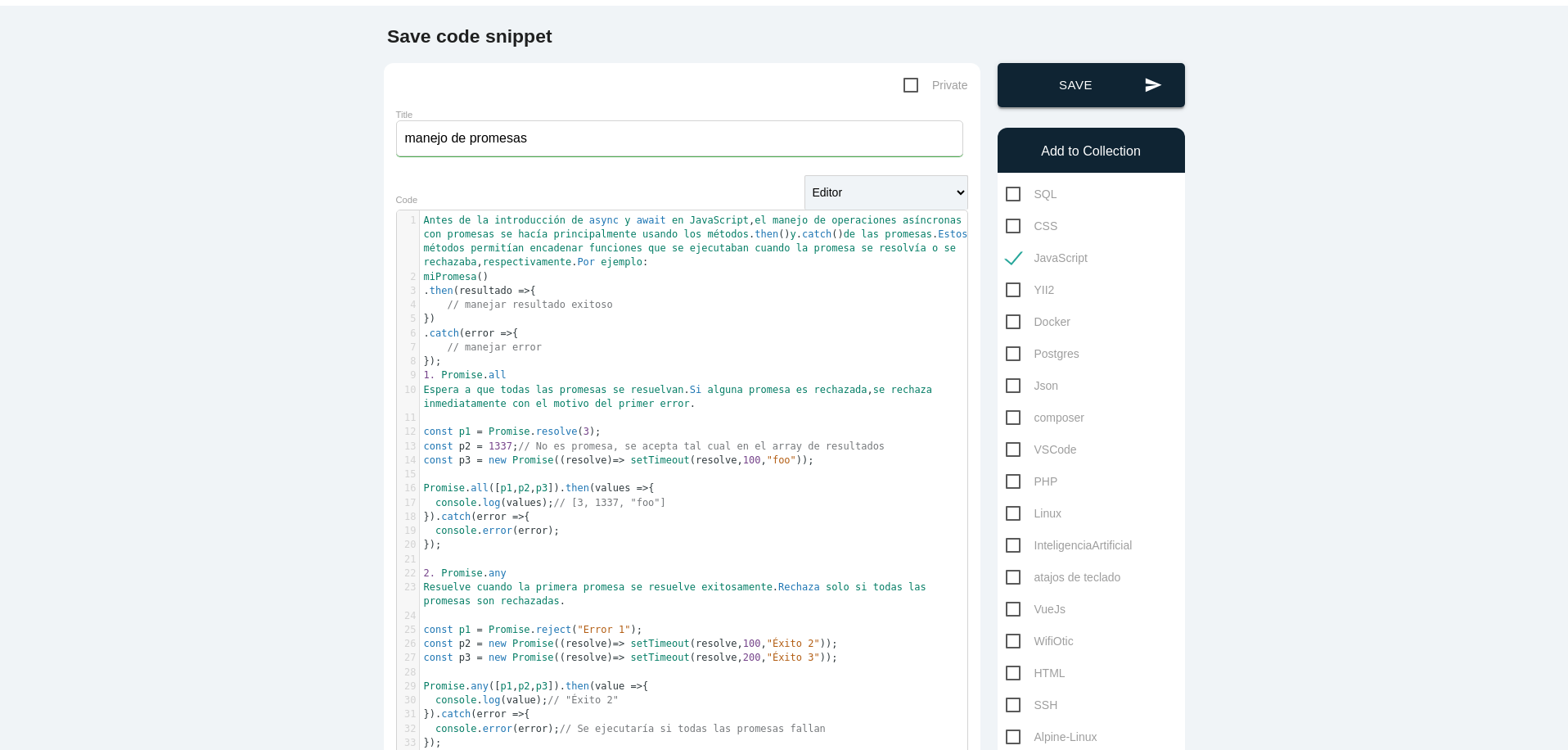
click at [1094, 80] on button "send Save" at bounding box center [1091, 85] width 187 height 45
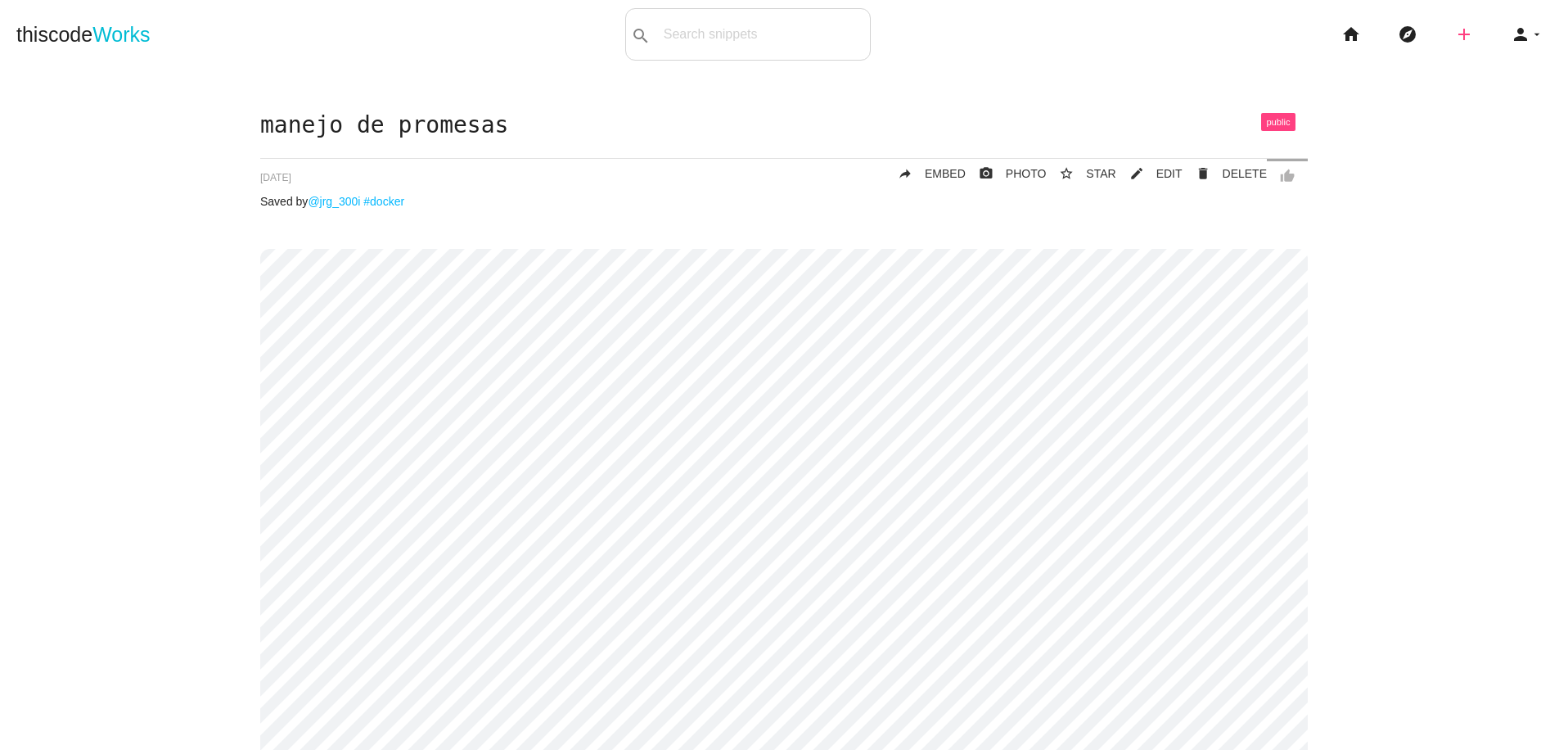
click at [1455, 36] on icon "add" at bounding box center [1464, 34] width 19 height 52
click at [1455, 36] on icon "code" at bounding box center [1465, 28] width 19 height 18
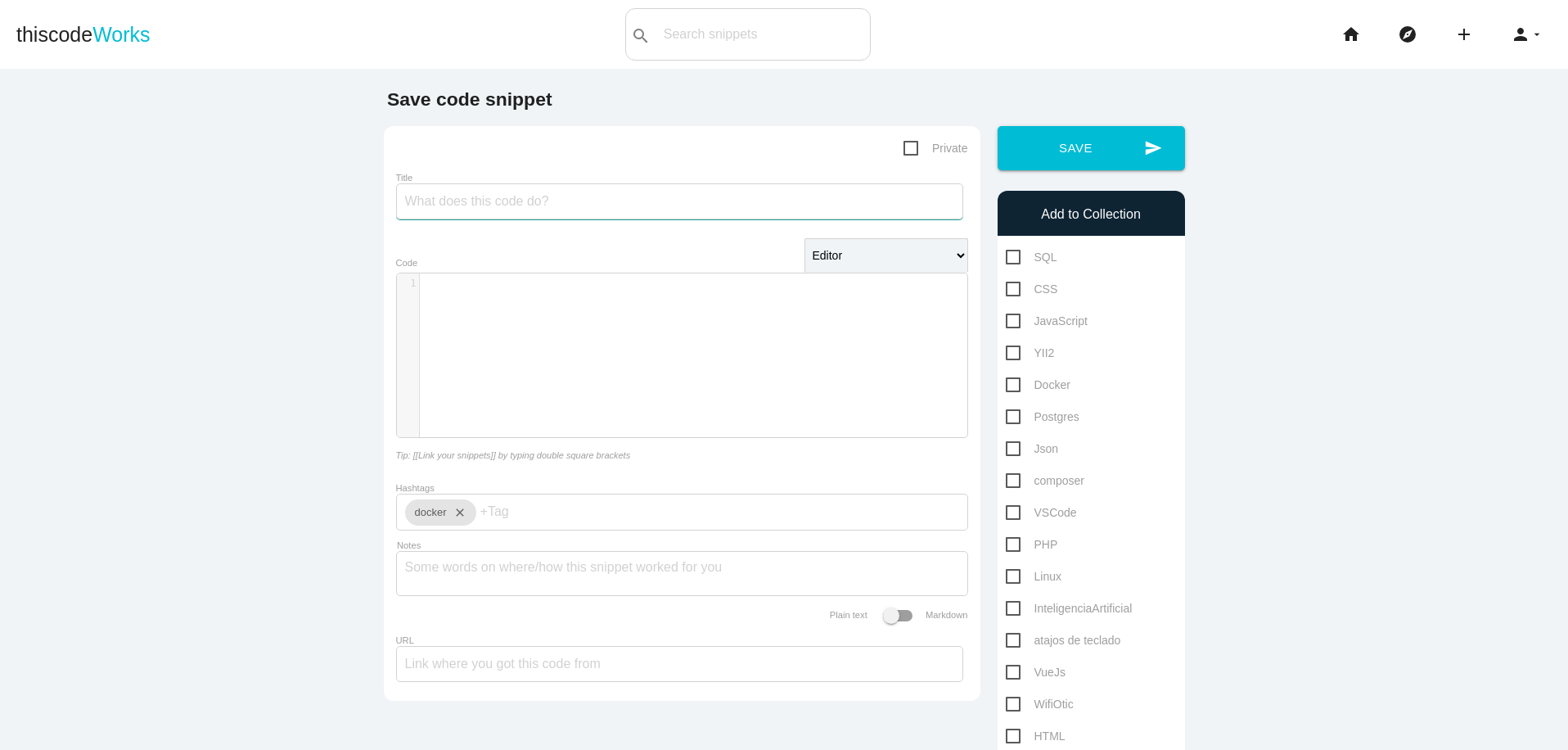
click at [806, 212] on input "Title" at bounding box center [679, 201] width 567 height 36
type input "async y await"
click at [717, 296] on div "​ x 1 ​" at bounding box center [695, 367] width 595 height 188
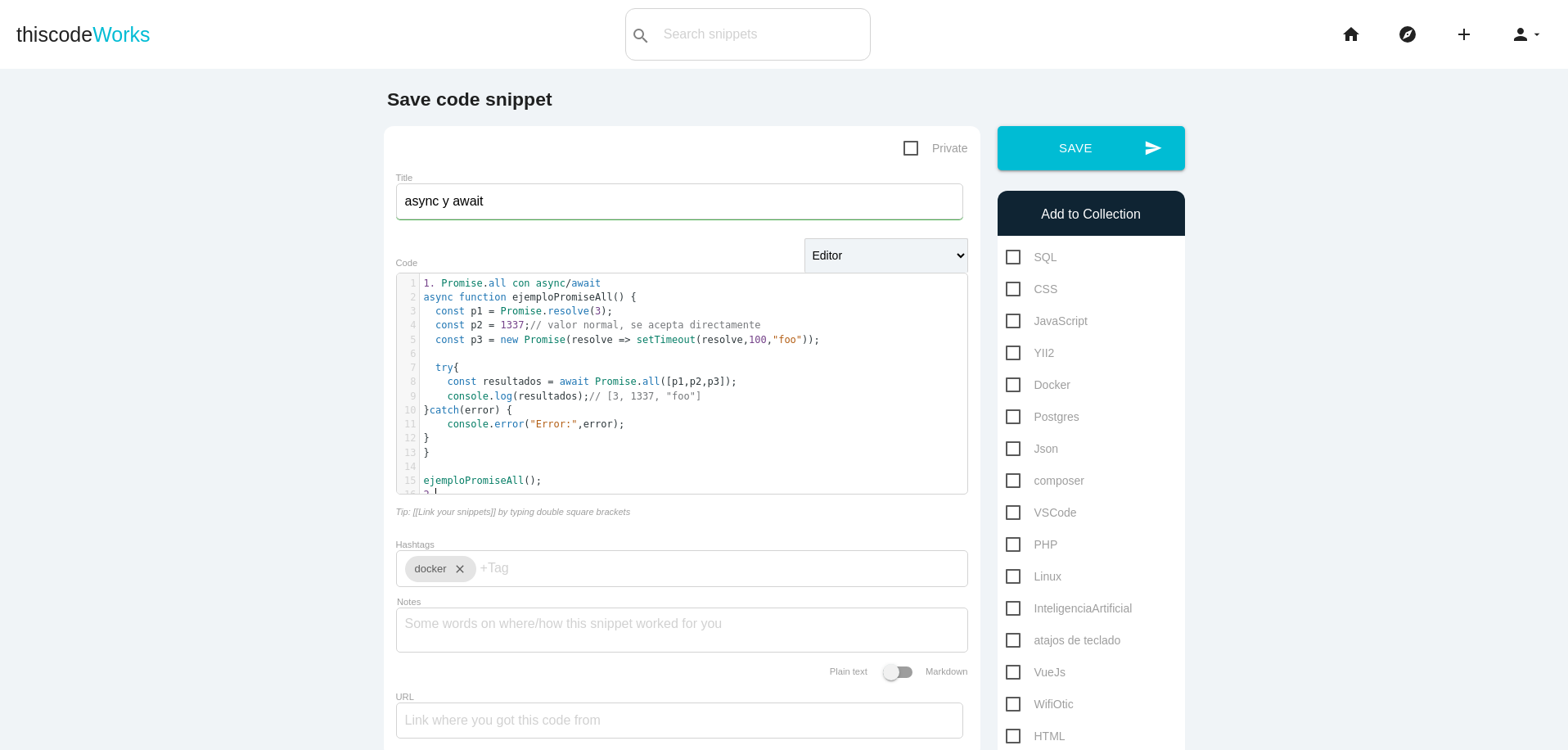
type textarea "2.-"
click at [638, 475] on pre "ejemploPromiseAll ();" at bounding box center [700, 480] width 560 height 14
click at [630, 503] on pre "2. -" at bounding box center [700, 509] width 560 height 14
type textarea "2.-"
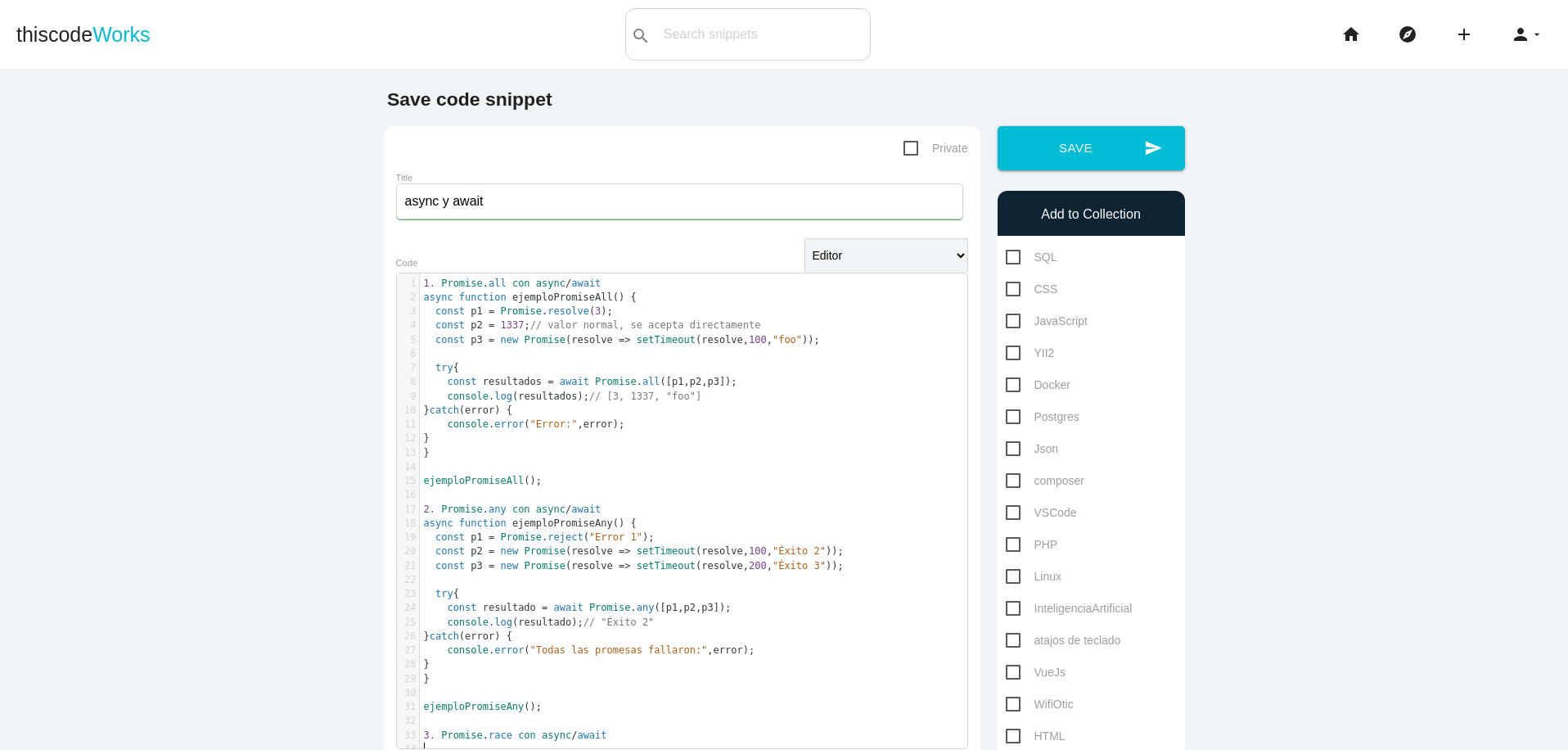
scroll to position [10, 0]
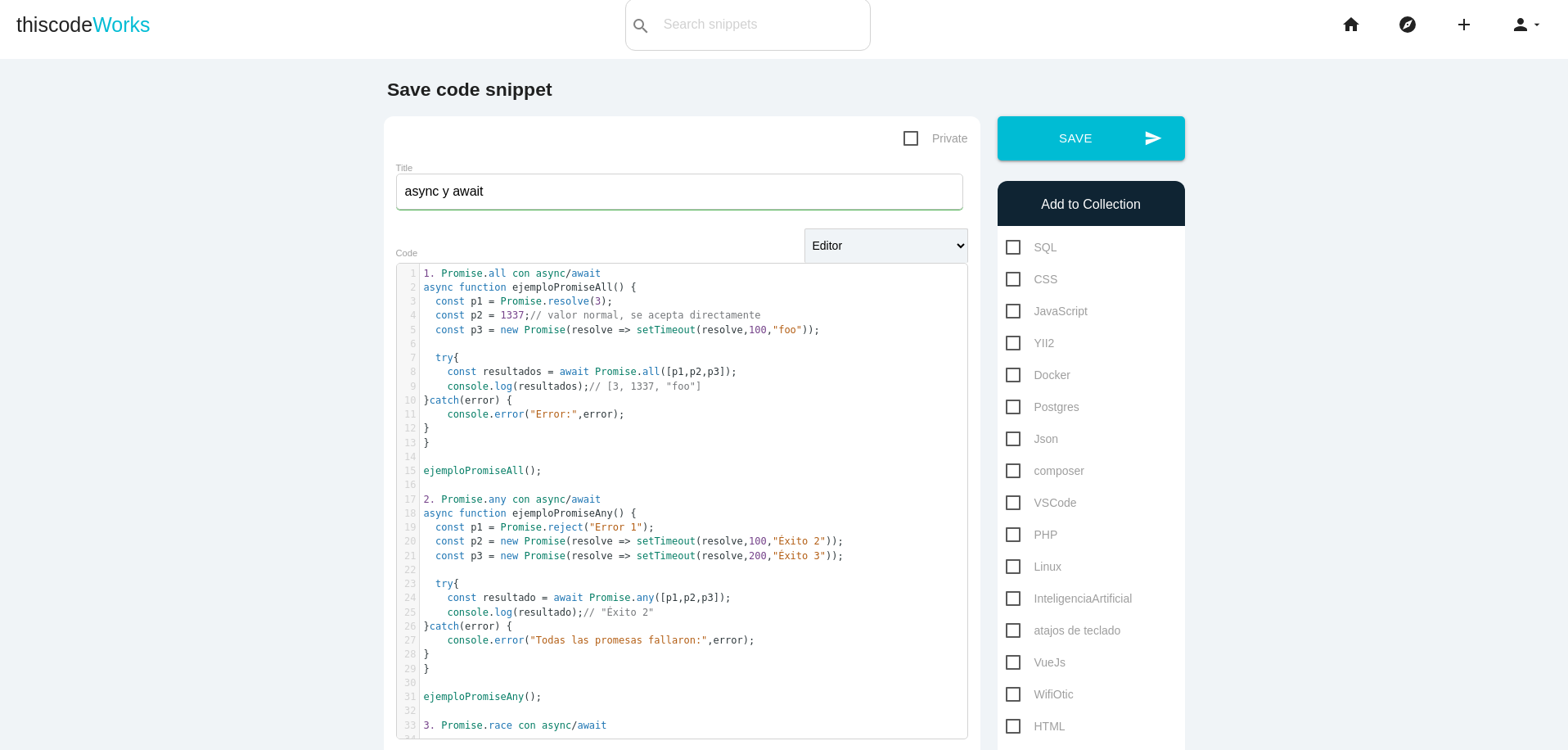
paste textarea "4"
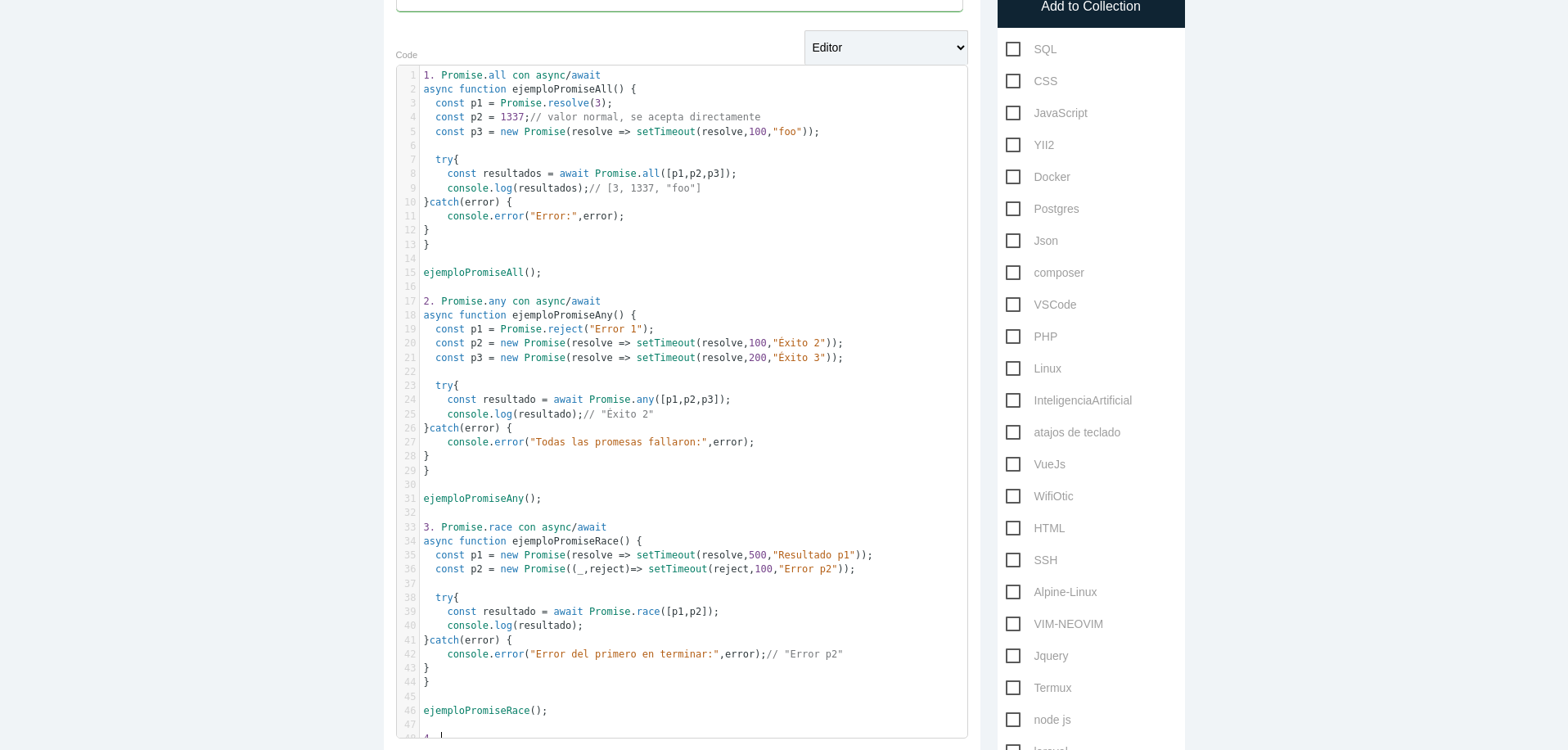
scroll to position [5, 10]
type textarea "4.-"
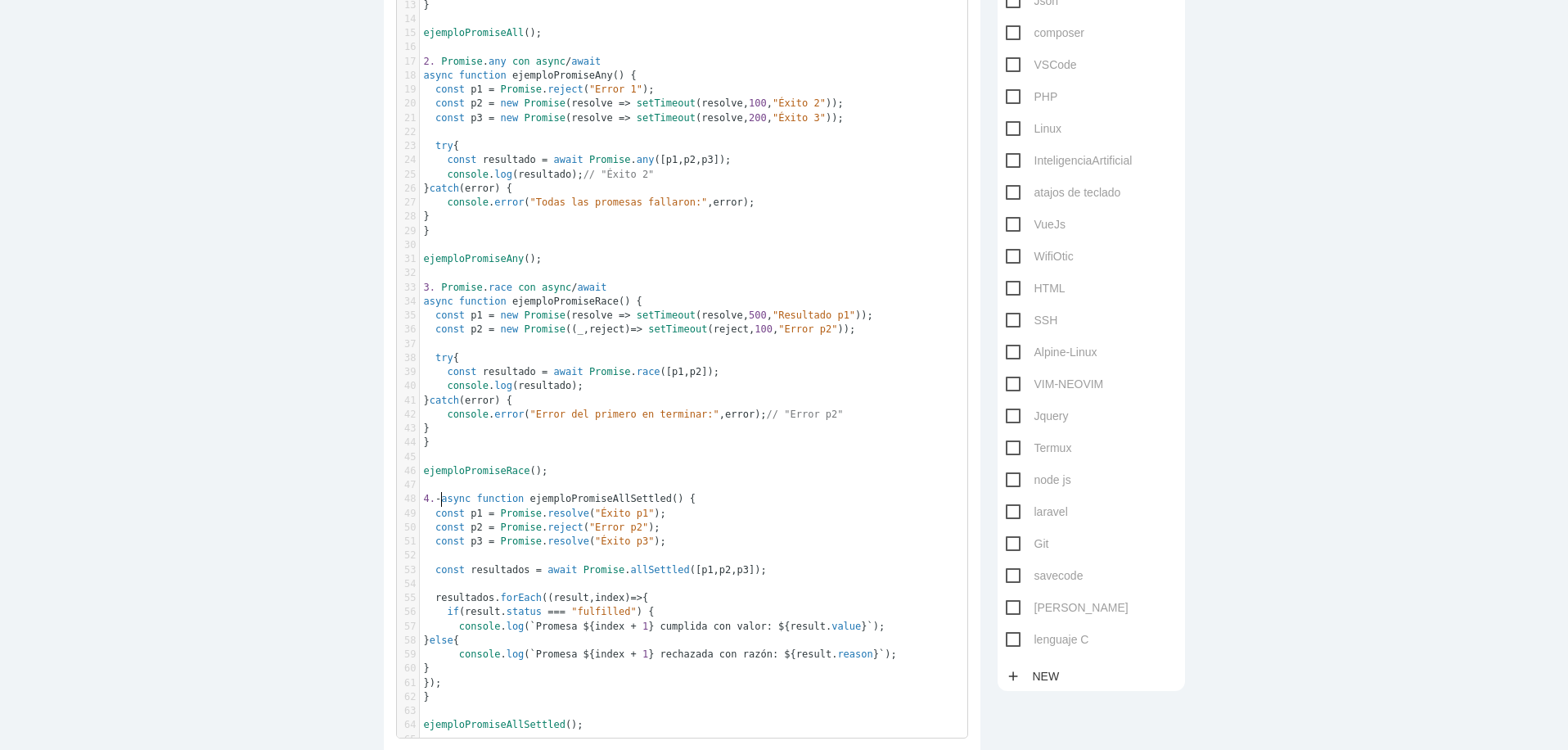
click at [435, 498] on span "-" at bounding box center [438, 499] width 6 height 12
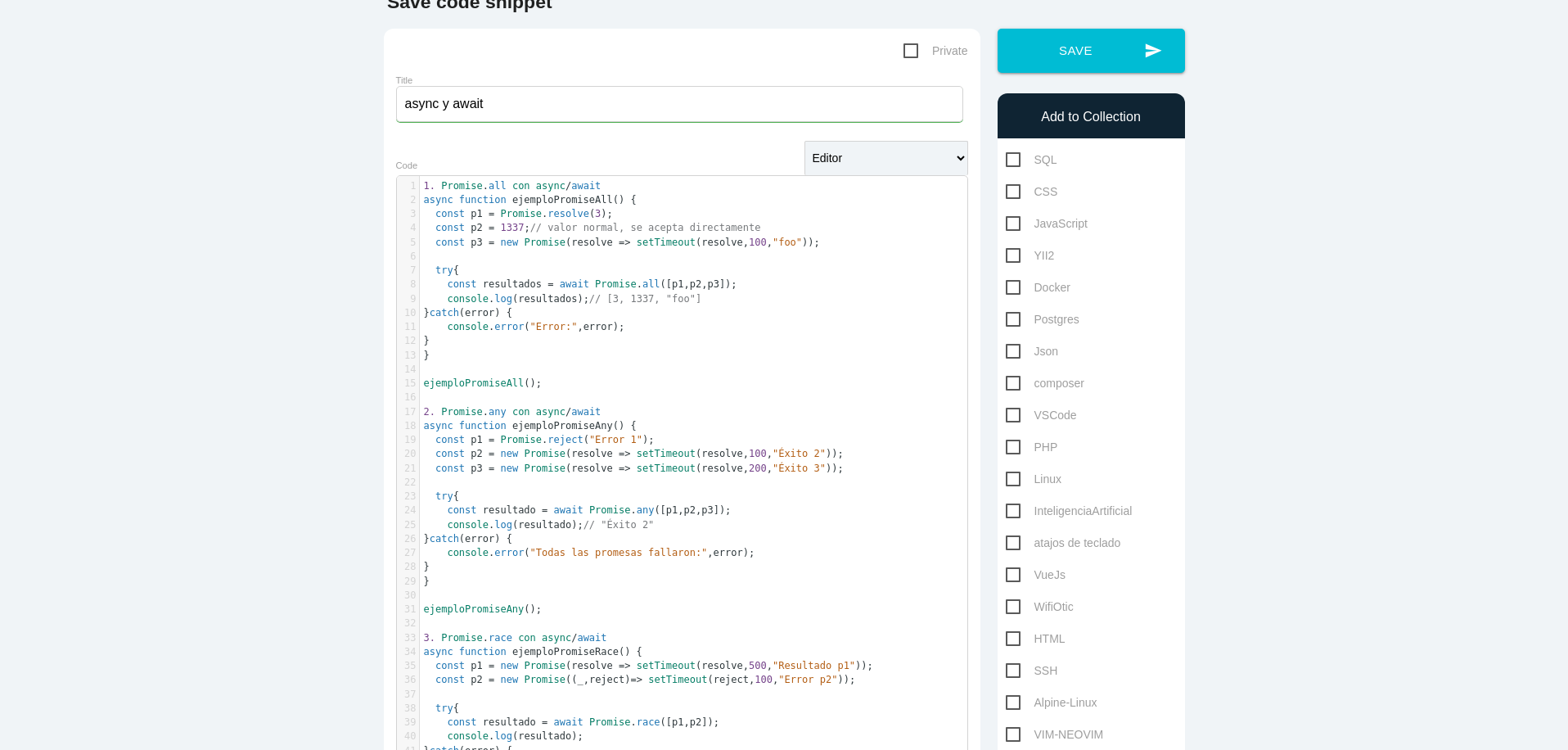
scroll to position [93, 0]
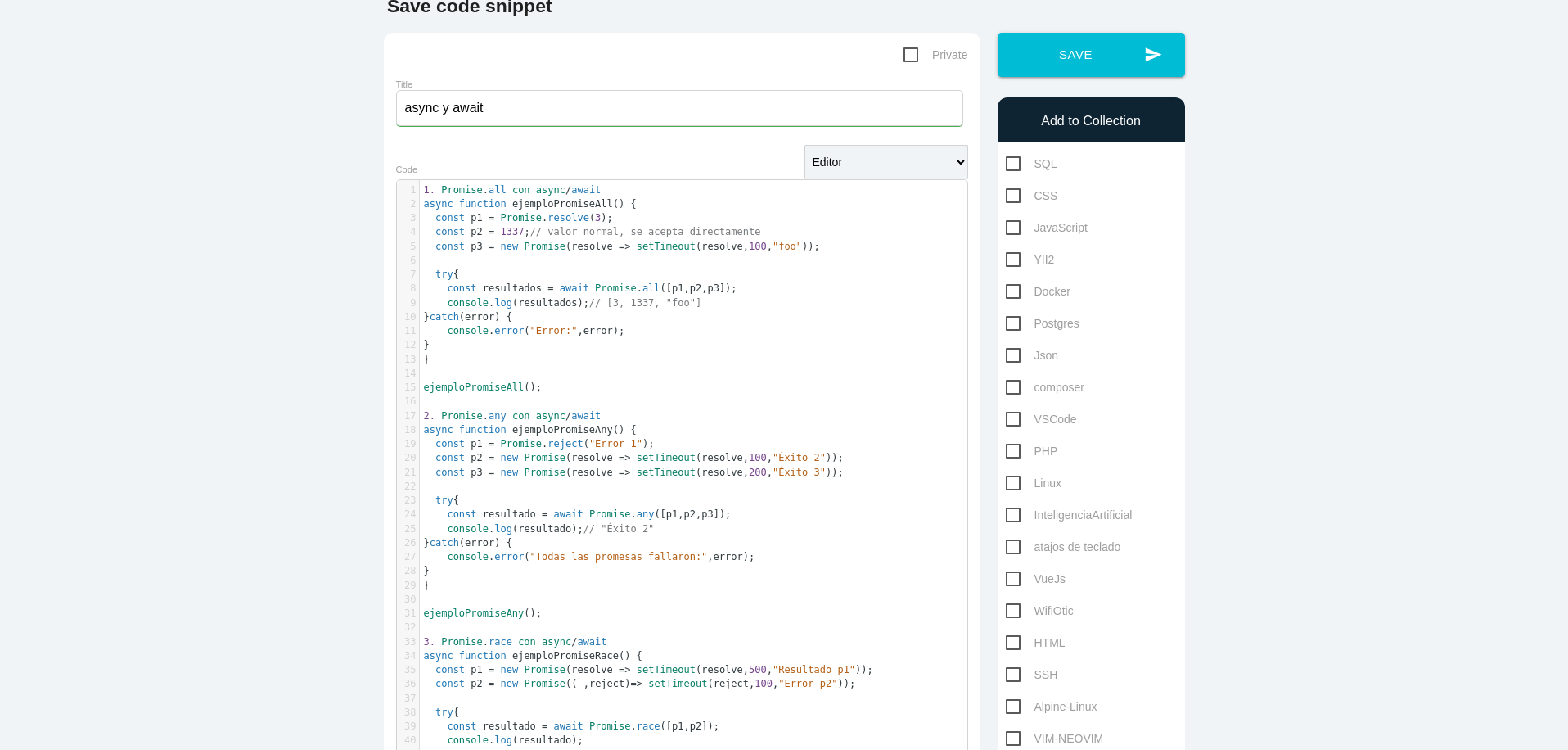
click at [632, 193] on pre "1. Promise . all con async / await" at bounding box center [700, 190] width 560 height 14
type textarea ":"
paste textarea
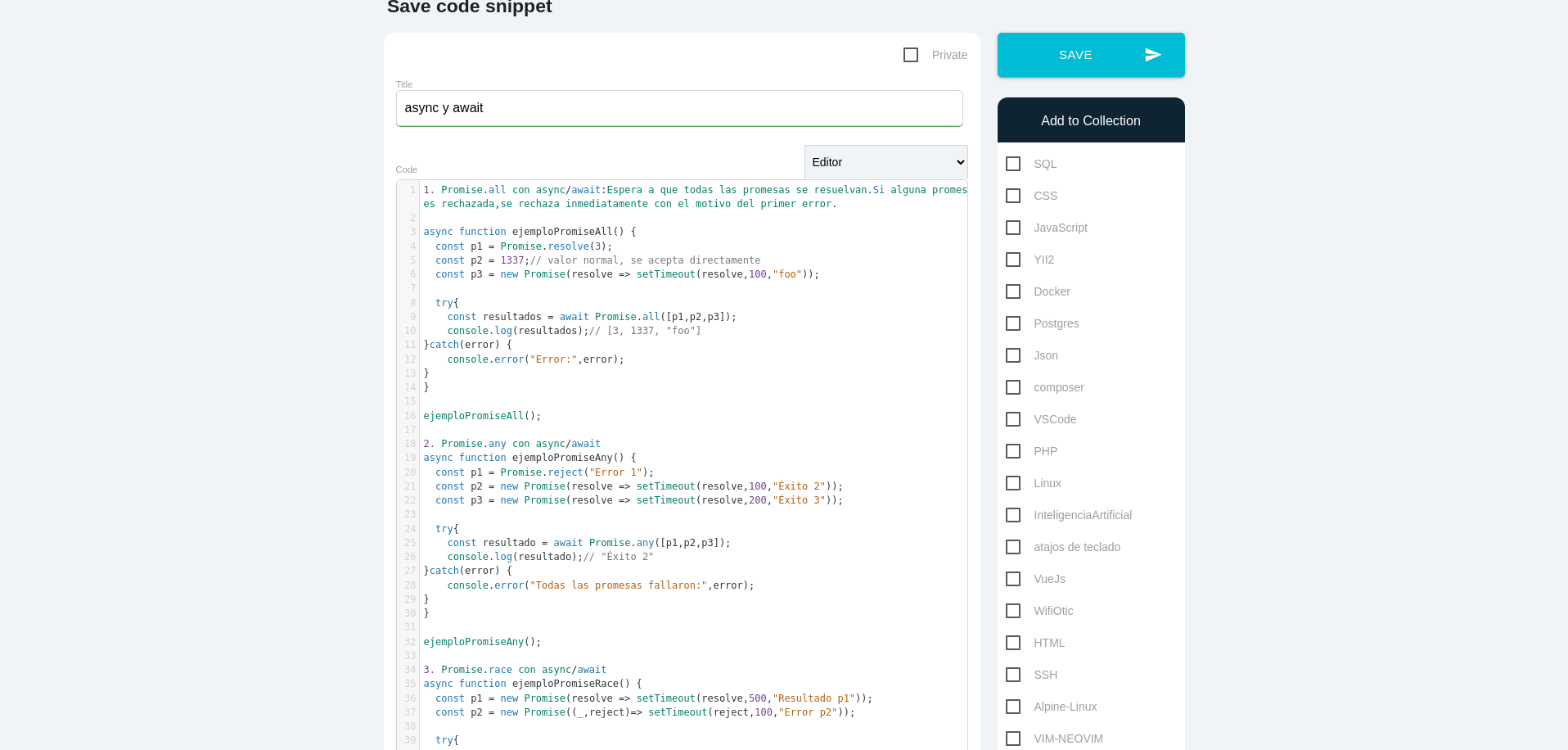
click at [606, 440] on pre "2. Promise . any con async / await" at bounding box center [700, 443] width 560 height 14
type textarea ":"
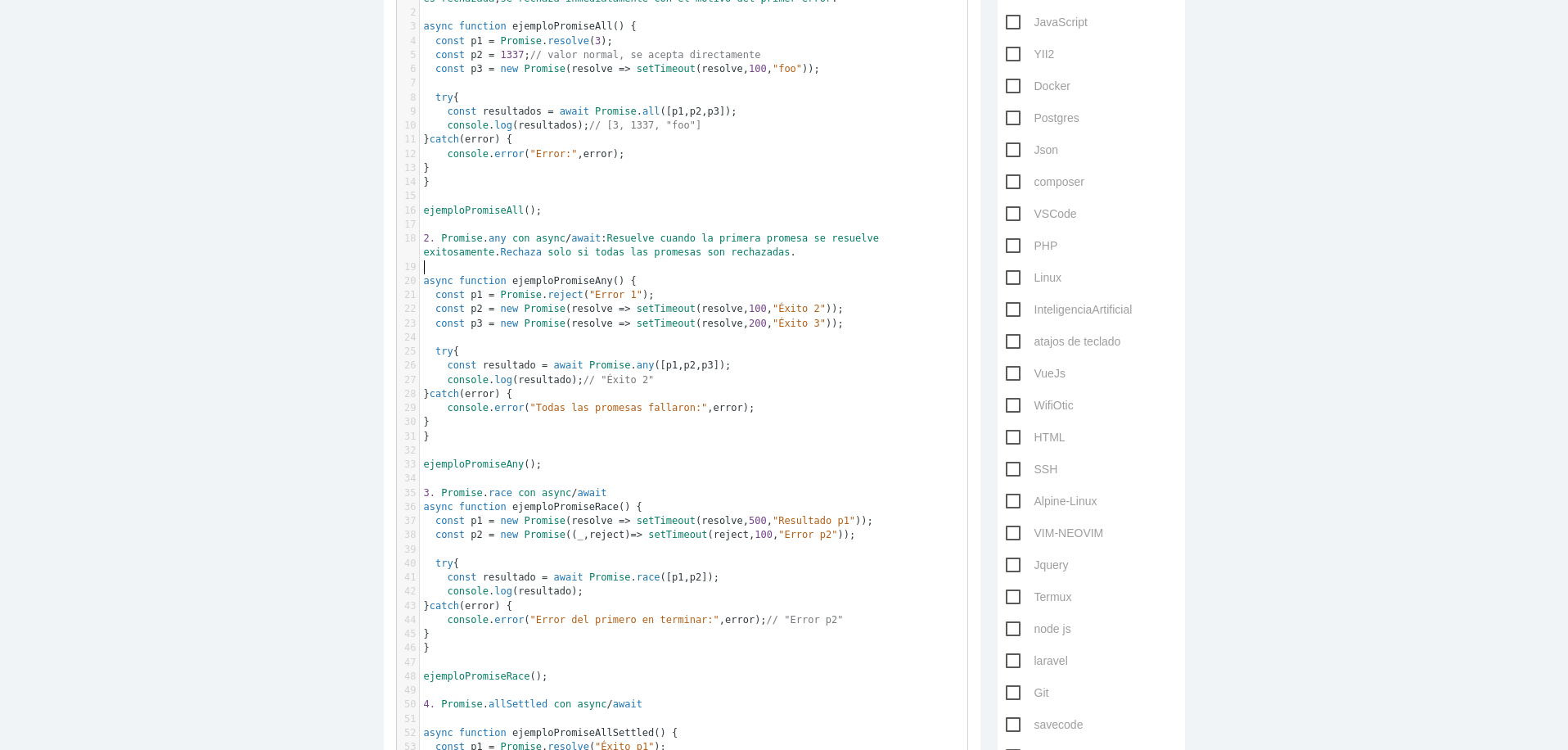
scroll to position [301, 0]
click at [621, 490] on pre "3. Promise . race con async / await" at bounding box center [700, 491] width 560 height 14
type textarea ":"
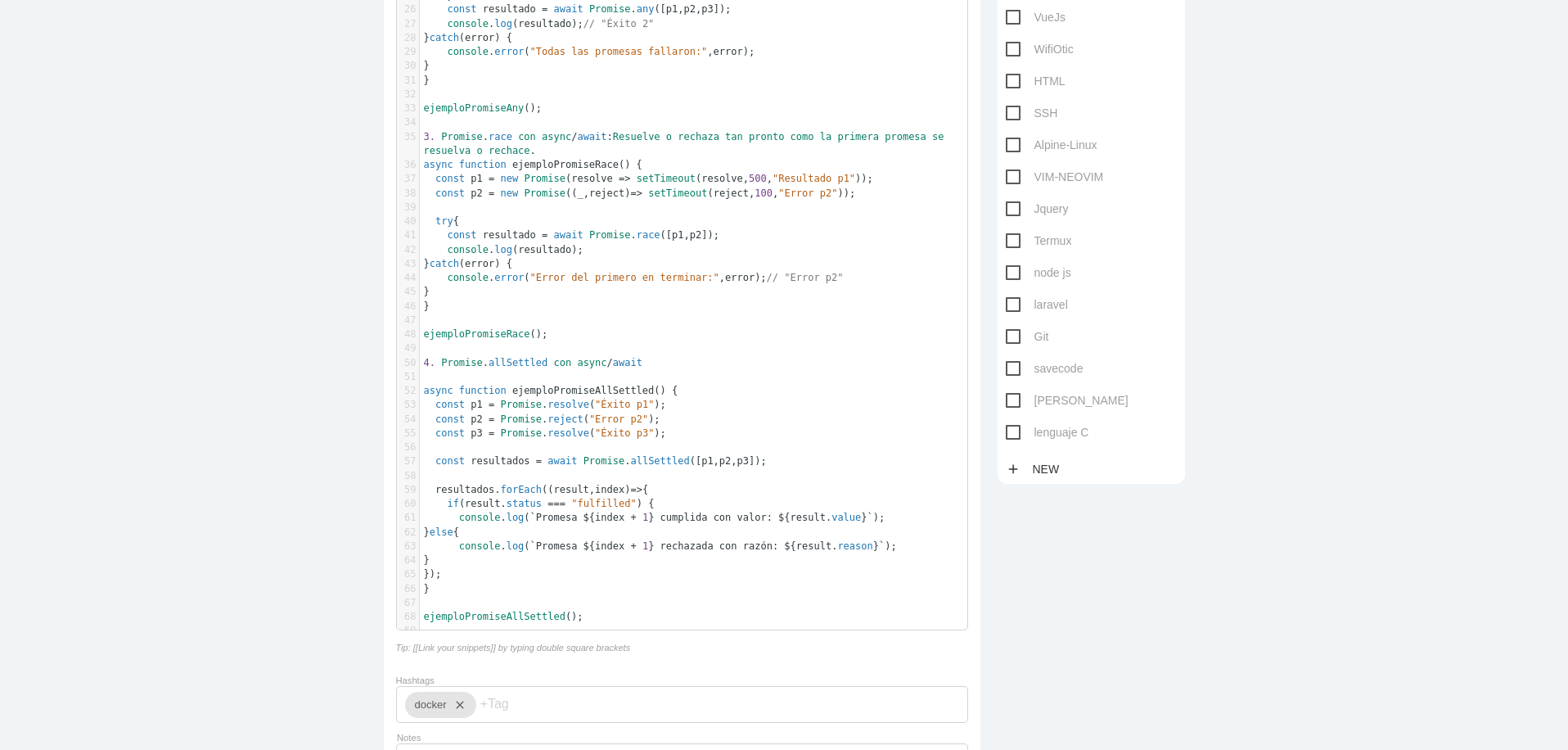
scroll to position [679, 0]
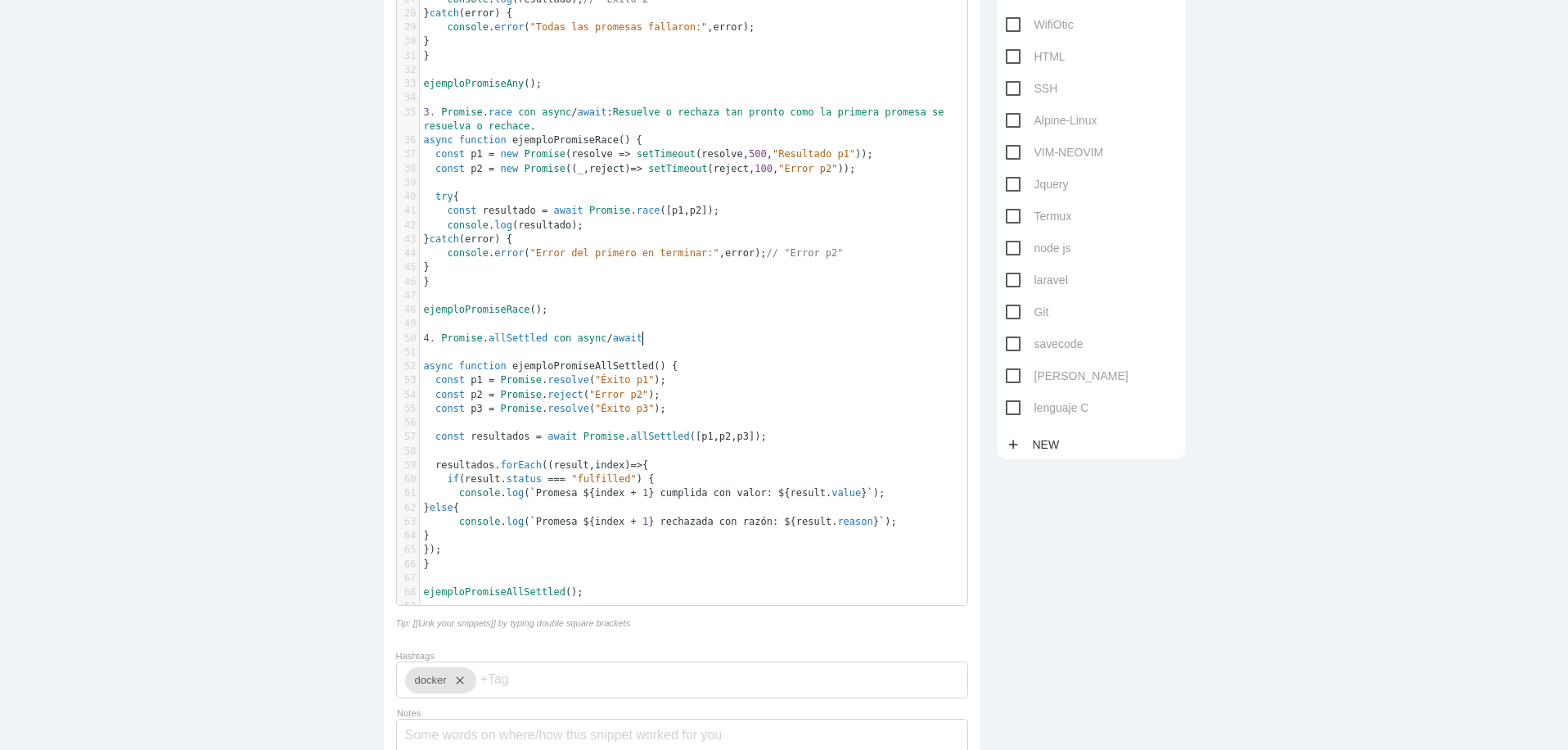
click at [701, 340] on pre "4. Promise . allSettled con async / await" at bounding box center [700, 338] width 560 height 14
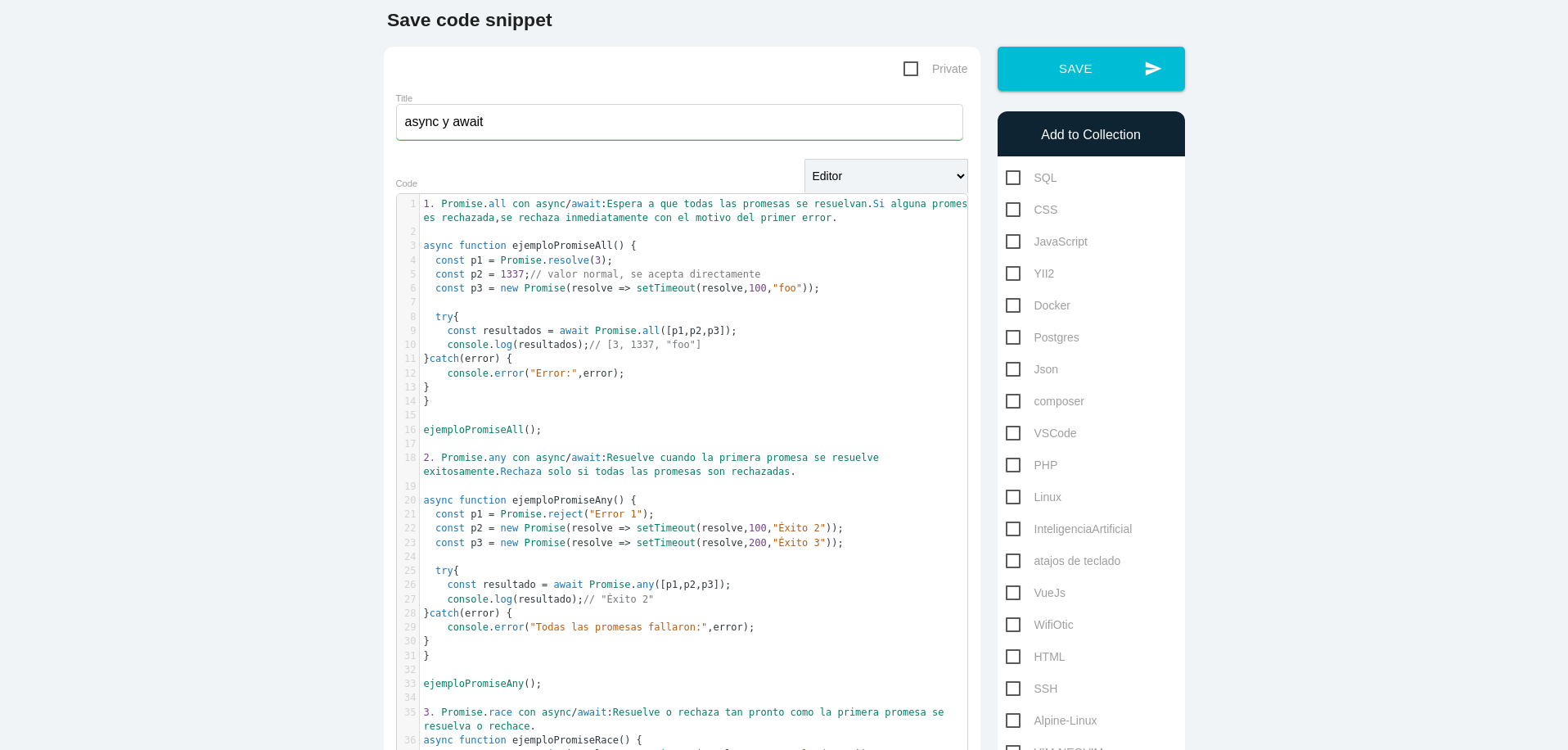
scroll to position [74, 0]
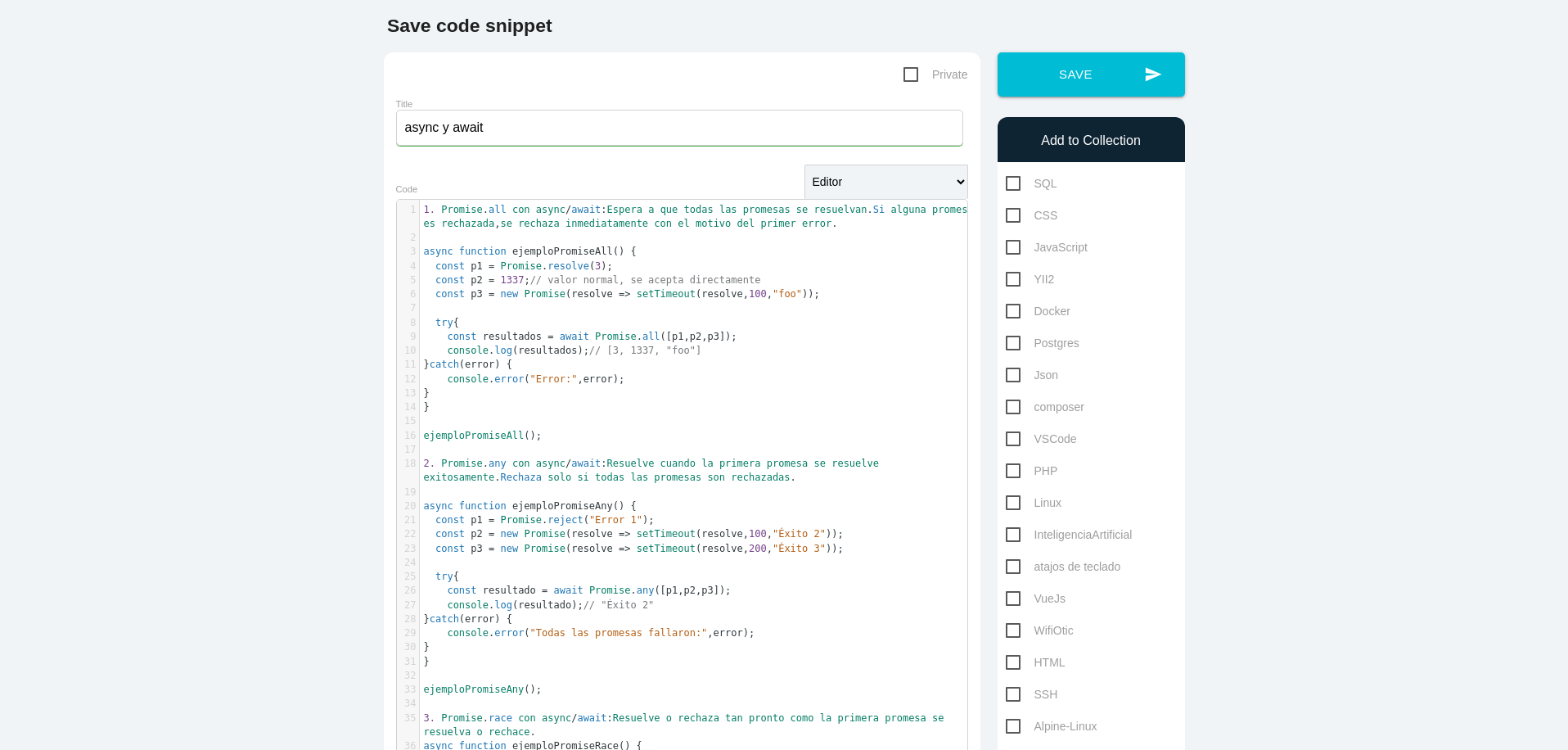
type textarea ":"
click at [998, 244] on div "SQL CSS JavaScript YII2 Docker Postgres" at bounding box center [1091, 599] width 187 height 850
click at [1006, 247] on span "JavaScript" at bounding box center [1046, 248] width 81 height 20
click at [1006, 247] on input "JavaScript" at bounding box center [1011, 243] width 11 height 11
checkbox input "true"
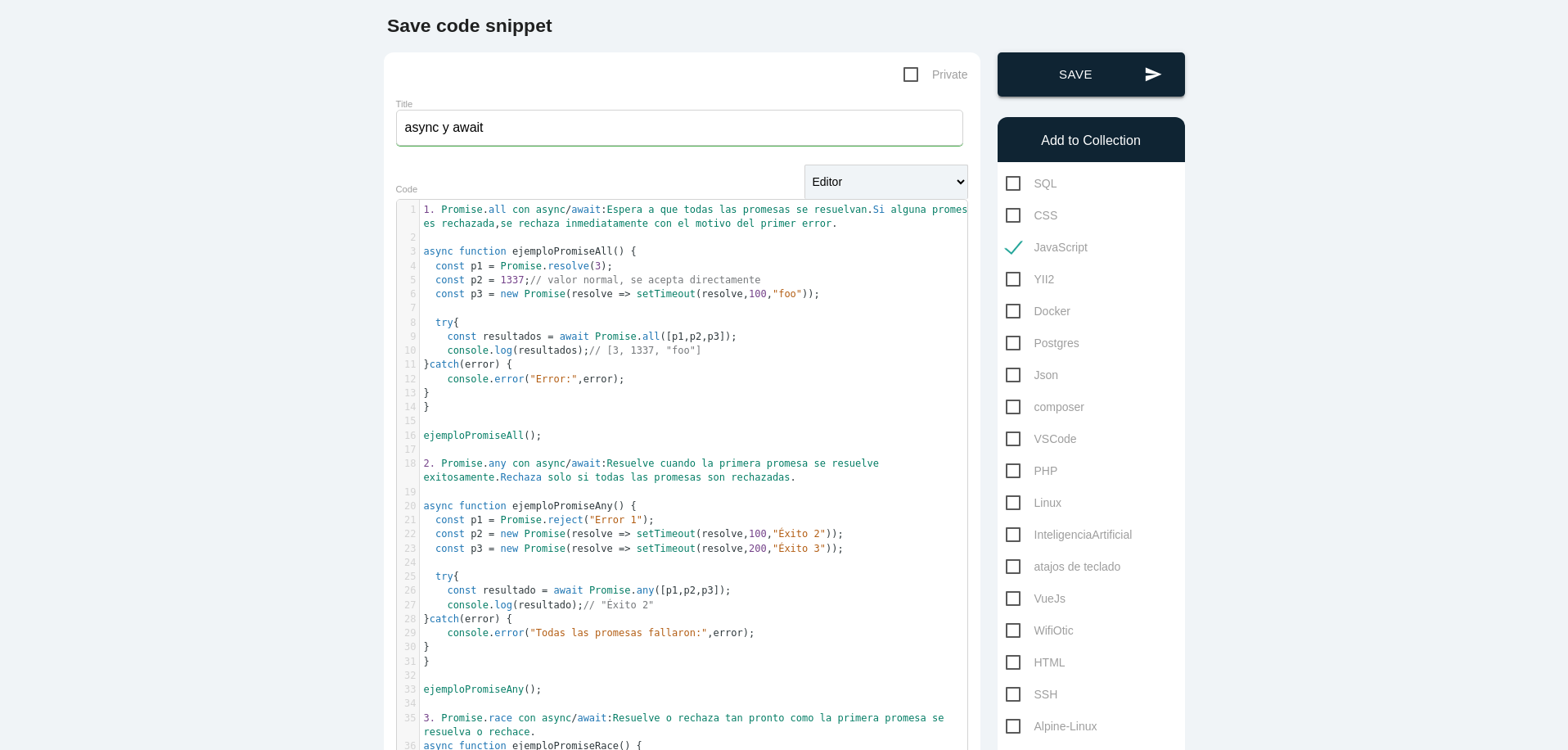
click at [1099, 71] on button "send Save" at bounding box center [1091, 74] width 187 height 45
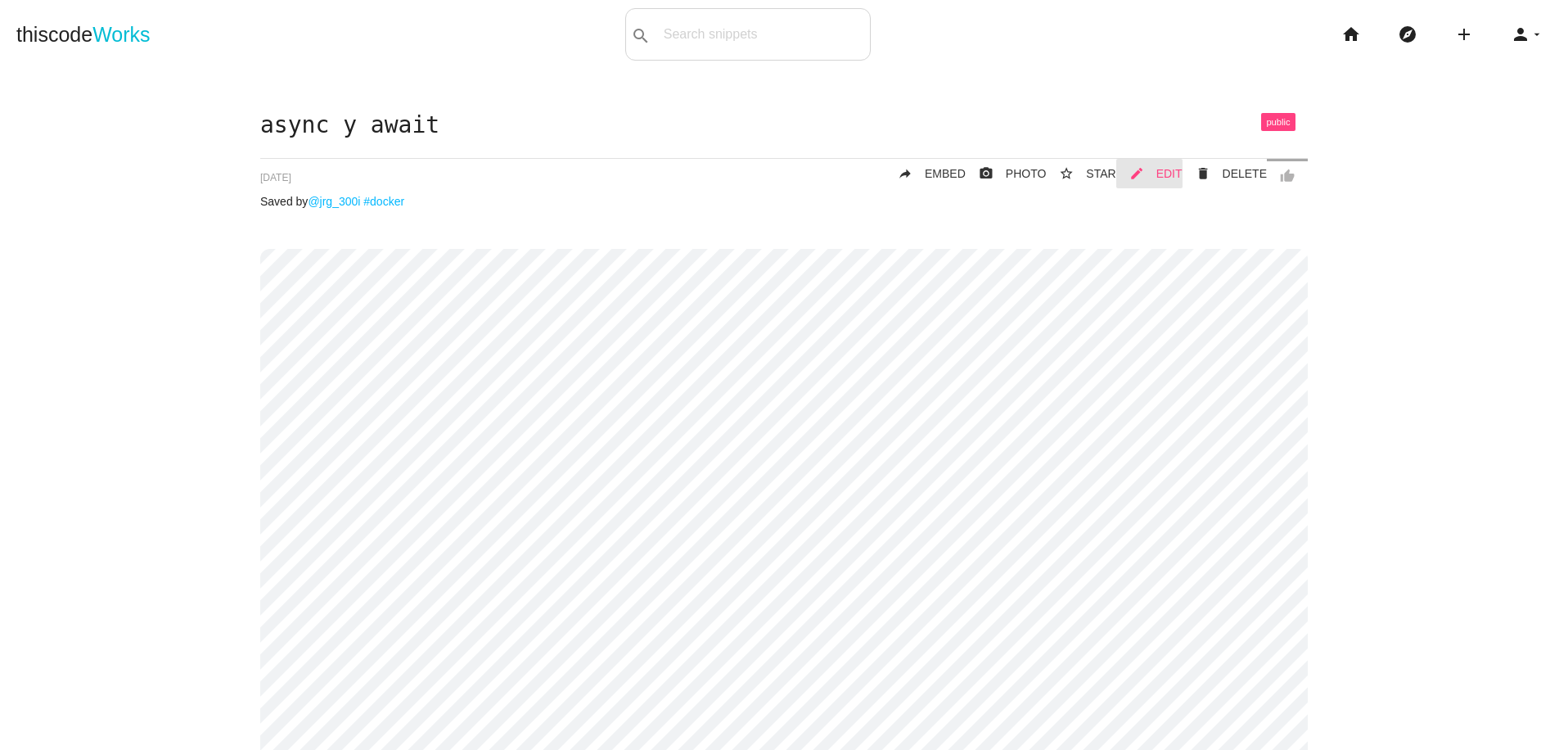
click at [1165, 179] on span "EDIT" at bounding box center [1169, 174] width 26 height 13
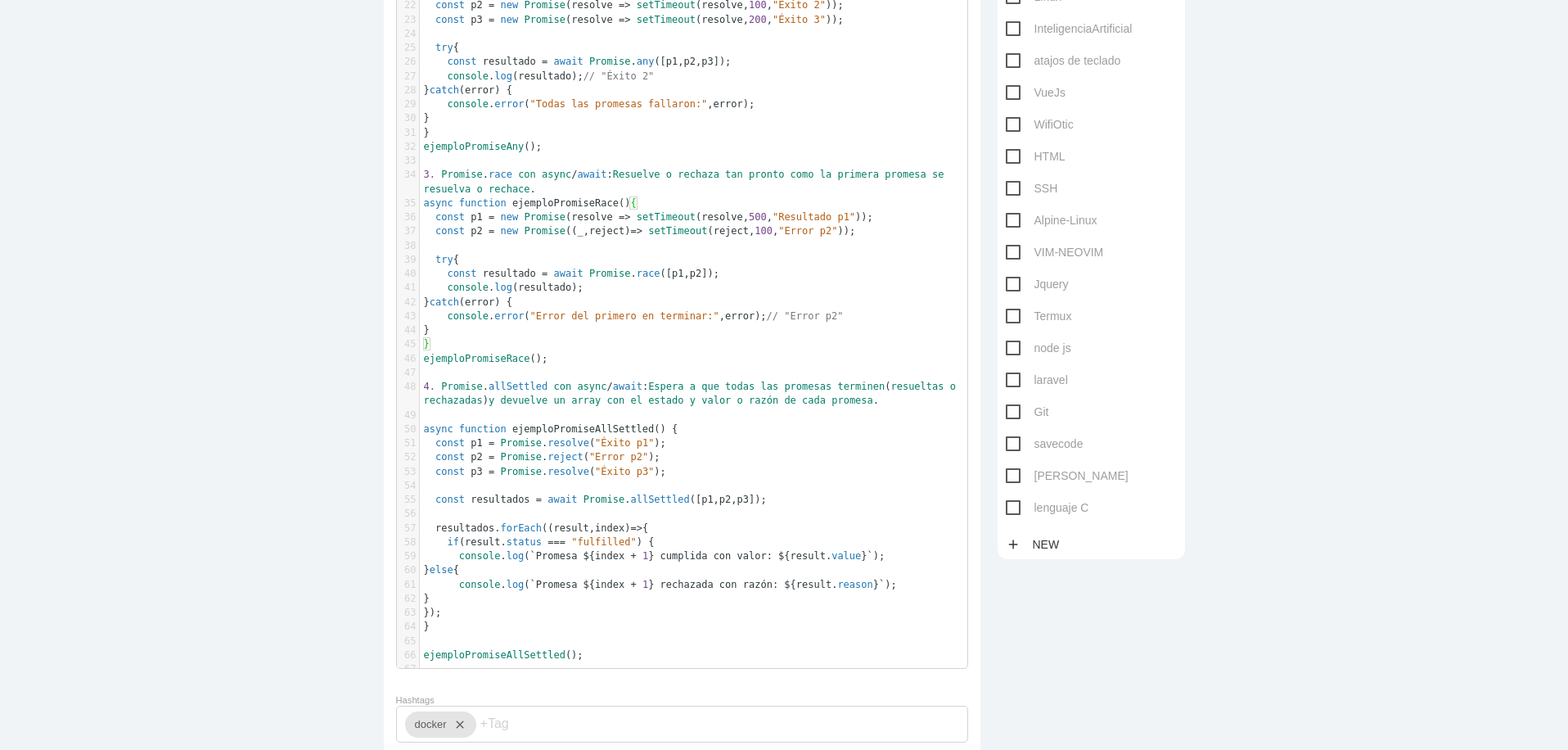
scroll to position [583, 0]
click at [640, 387] on span "4. Promise . allSettled con async / await : Espera a que todas las promesas ter…" at bounding box center [693, 390] width 538 height 25
click at [613, 170] on span "Resuelve" at bounding box center [637, 171] width 48 height 12
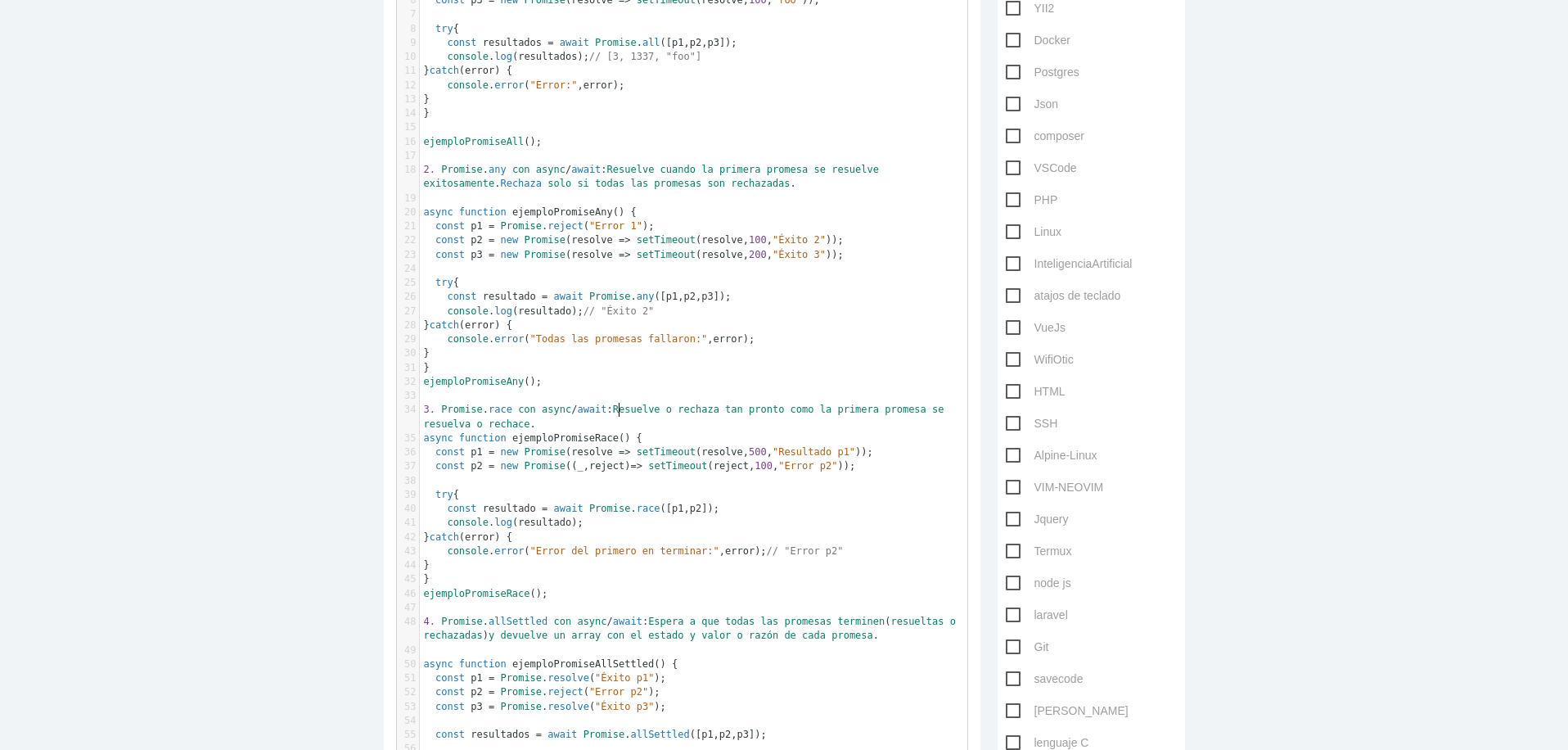
scroll to position [340, 0]
click at [599, 174] on span "2. Promise . any con async / await : Resuelve cuando la primera promesa se resu…" at bounding box center [655, 181] width 462 height 25
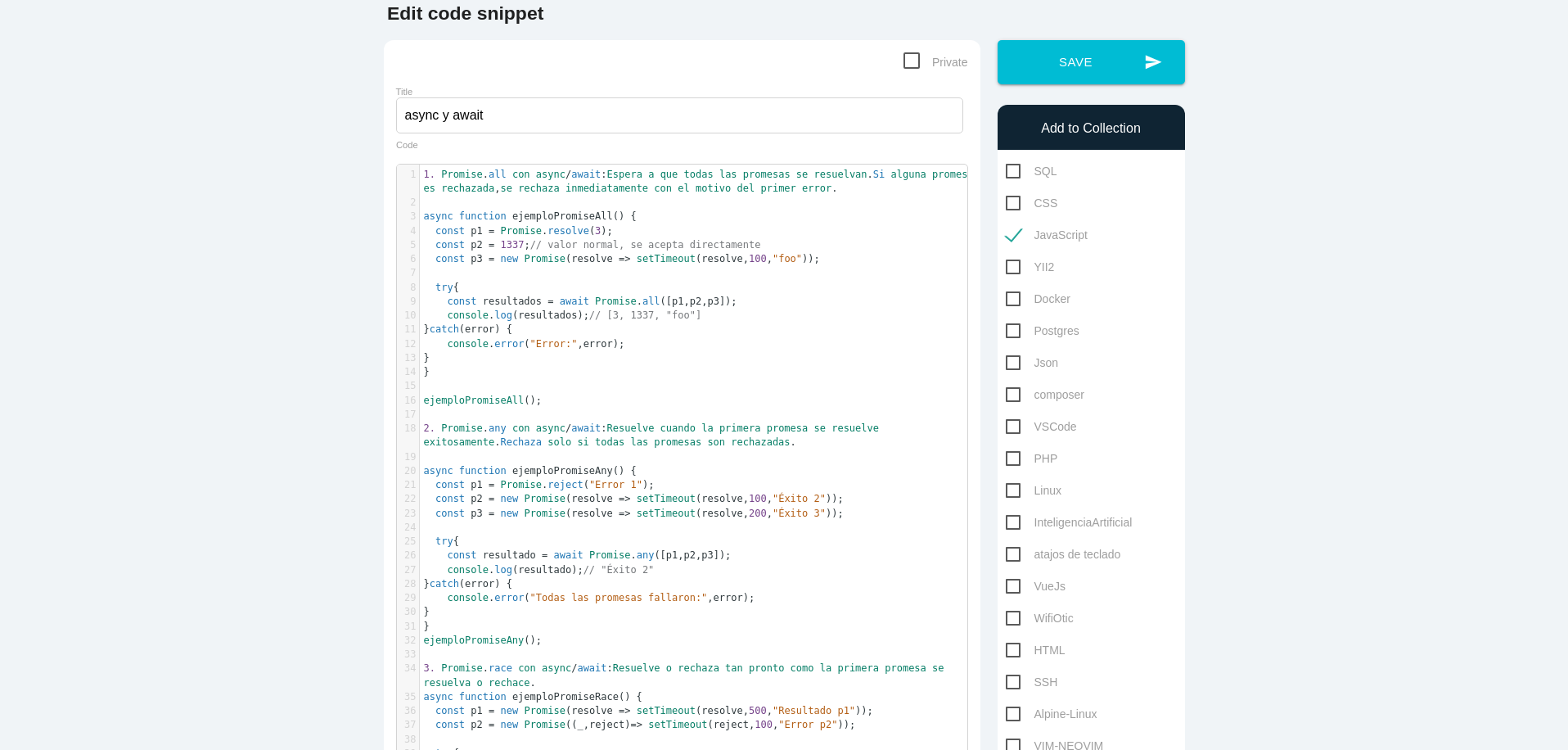
scroll to position [60, 0]
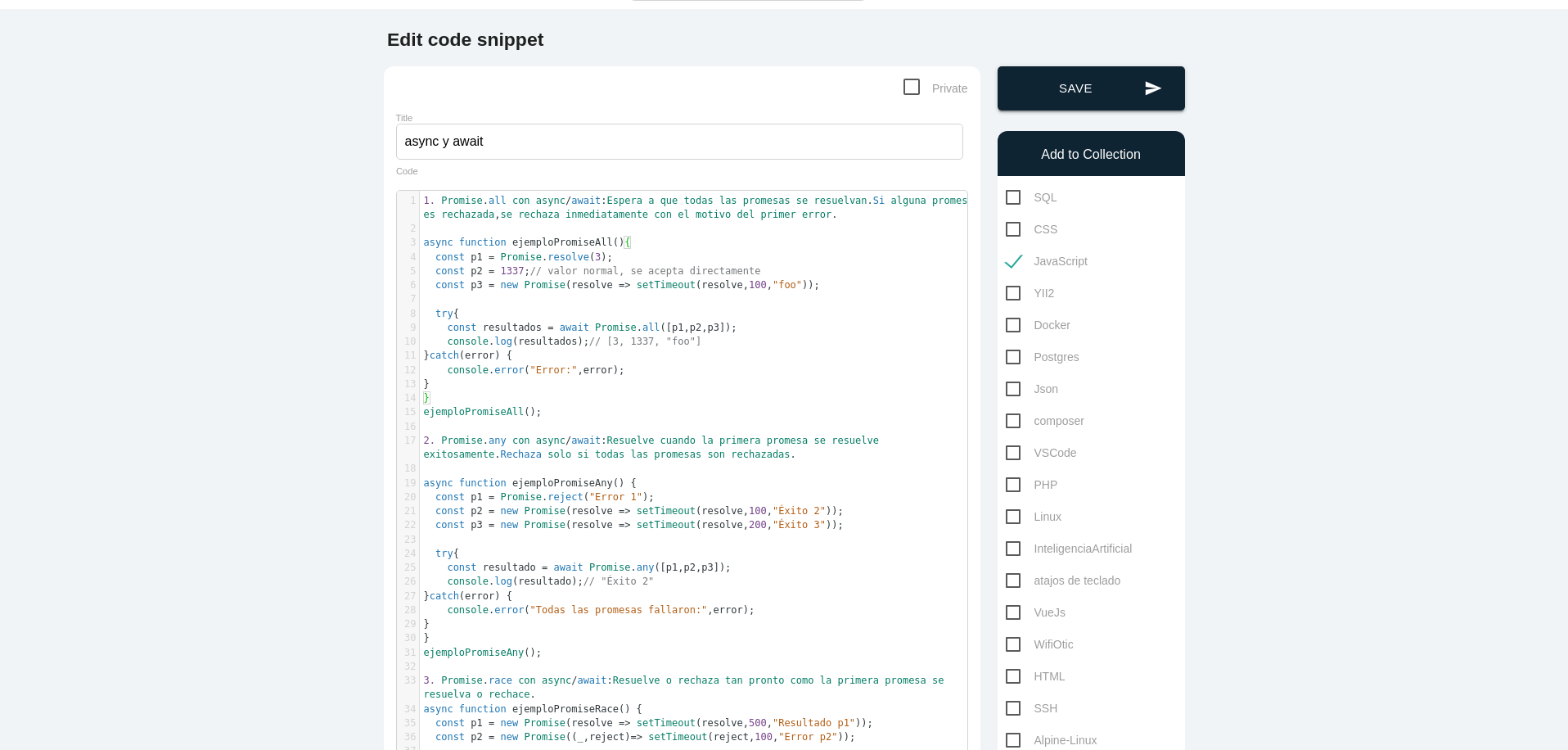
click at [1083, 92] on button "send Save" at bounding box center [1091, 88] width 187 height 45
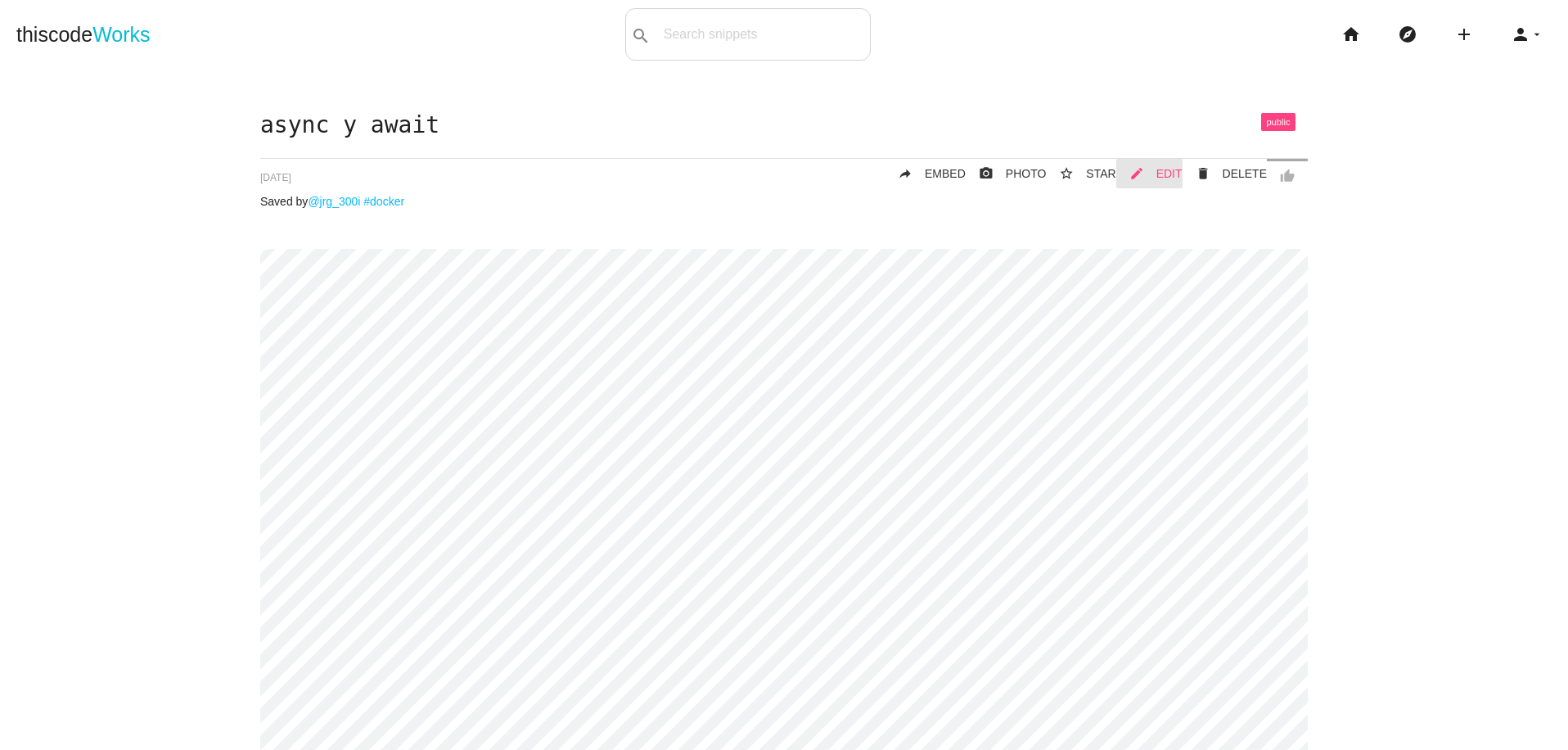
click at [1161, 170] on span "EDIT" at bounding box center [1169, 174] width 26 height 13
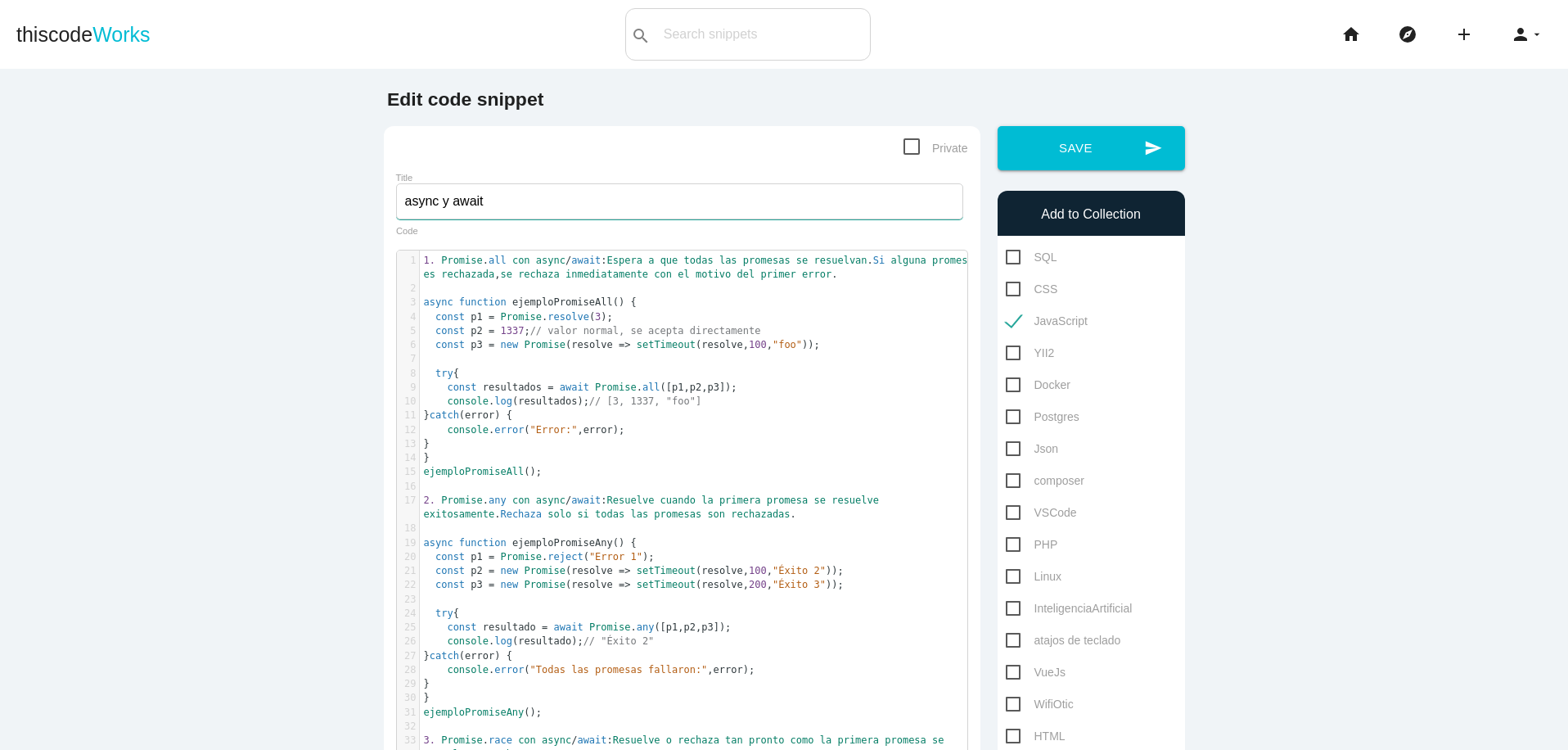
click at [614, 198] on input "async y await" at bounding box center [679, 201] width 567 height 36
click at [610, 201] on input "async y await" at bounding box center [679, 201] width 567 height 36
paste input "ejemplos del uso de Promise.all, Promise.any, Promise.race y Promise.allSettled…"
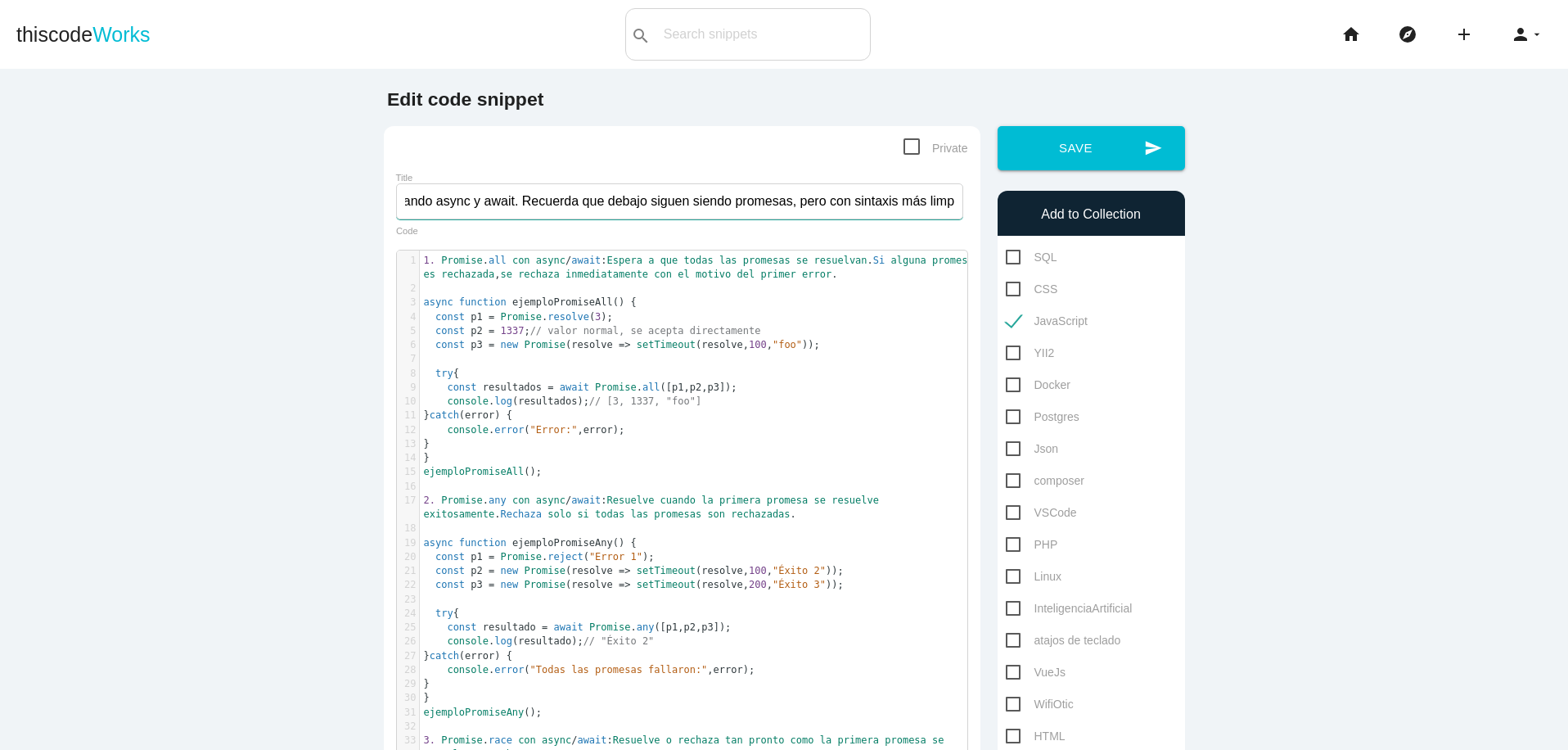
click at [443, 201] on input "ejemplos del uso de Promise.all, Promise.any, Promise.race y Promise.allSettled…" at bounding box center [679, 201] width 567 height 36
click at [422, 199] on input "ejemplos del uso de Promise.all, Promise.any, Promise.race y Promise.allSettled…" at bounding box center [679, 201] width 567 height 36
click at [642, 200] on input "ejemplos del uso de Promise.all, Promise.any, Promise.race y Promise.allSettled…" at bounding box center [679, 201] width 567 height 36
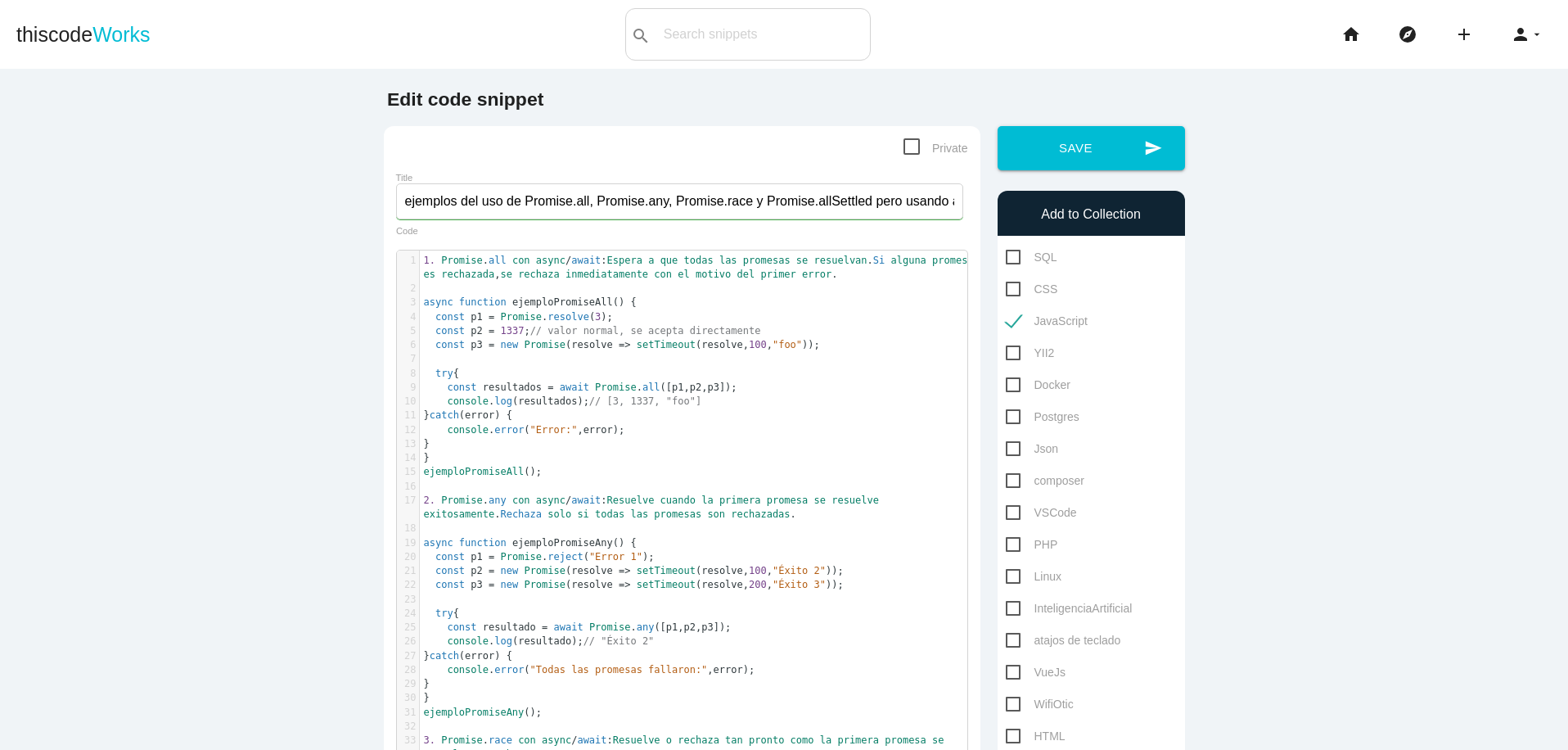
click at [642, 200] on input "ejemplos del uso de Promise.all, Promise.any, Promise.race y Promise.allSettled…" at bounding box center [679, 201] width 567 height 36
paste input "Promise.all, Promise.any, Promise.race y Promise.allSettled pero usando async y…"
type input "Promise.all, Promise.any, Promise.race y Promise.allSettled pero usando async y…"
click at [1074, 160] on button "send Save" at bounding box center [1091, 148] width 187 height 45
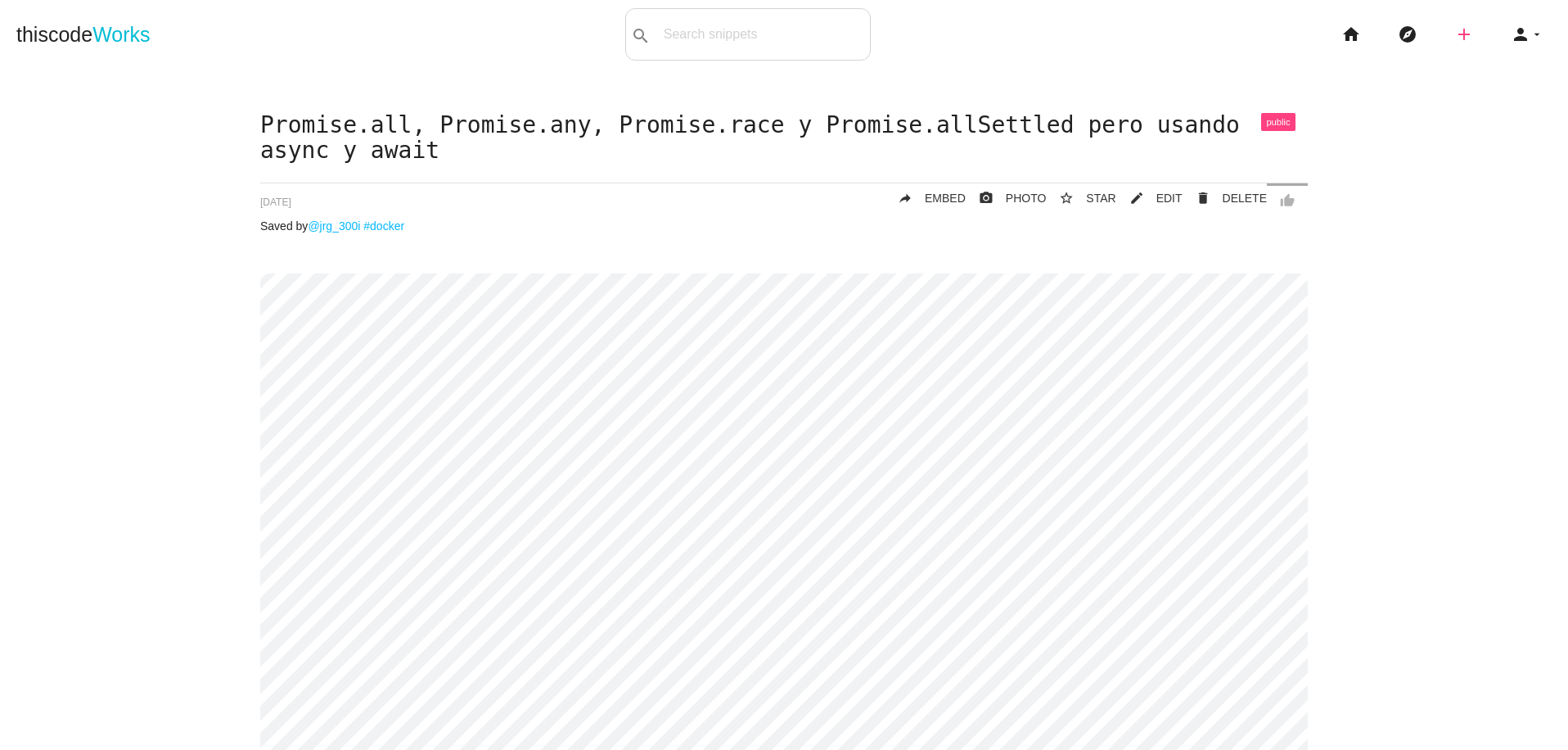
click at [1456, 31] on icon "add" at bounding box center [1464, 34] width 19 height 52
click at [1481, 35] on link "code Snippet" at bounding box center [1499, 29] width 114 height 41
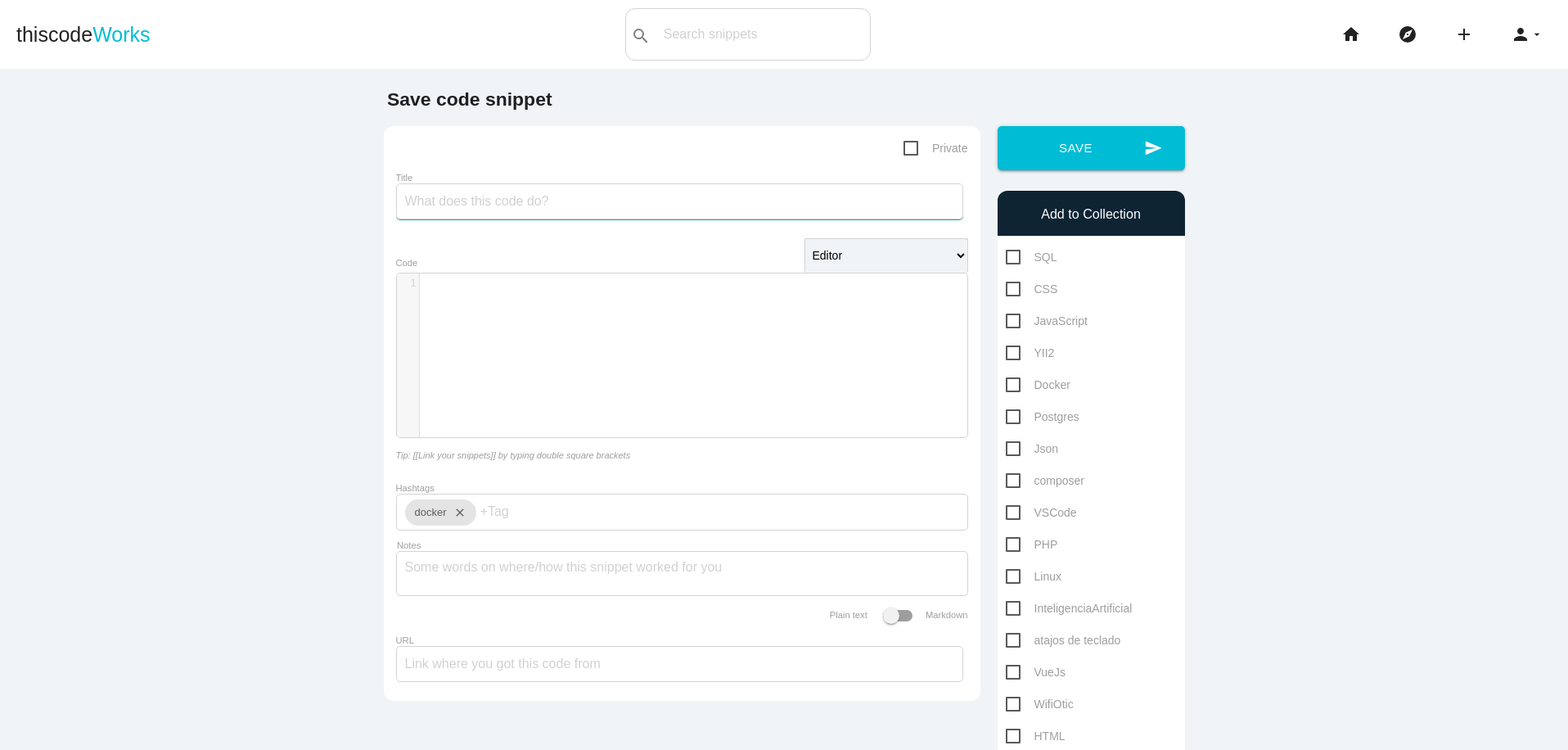
click at [607, 202] on input "Title" at bounding box center [679, 201] width 567 height 36
click at [574, 312] on div "​ x 1 ​" at bounding box center [695, 367] width 595 height 188
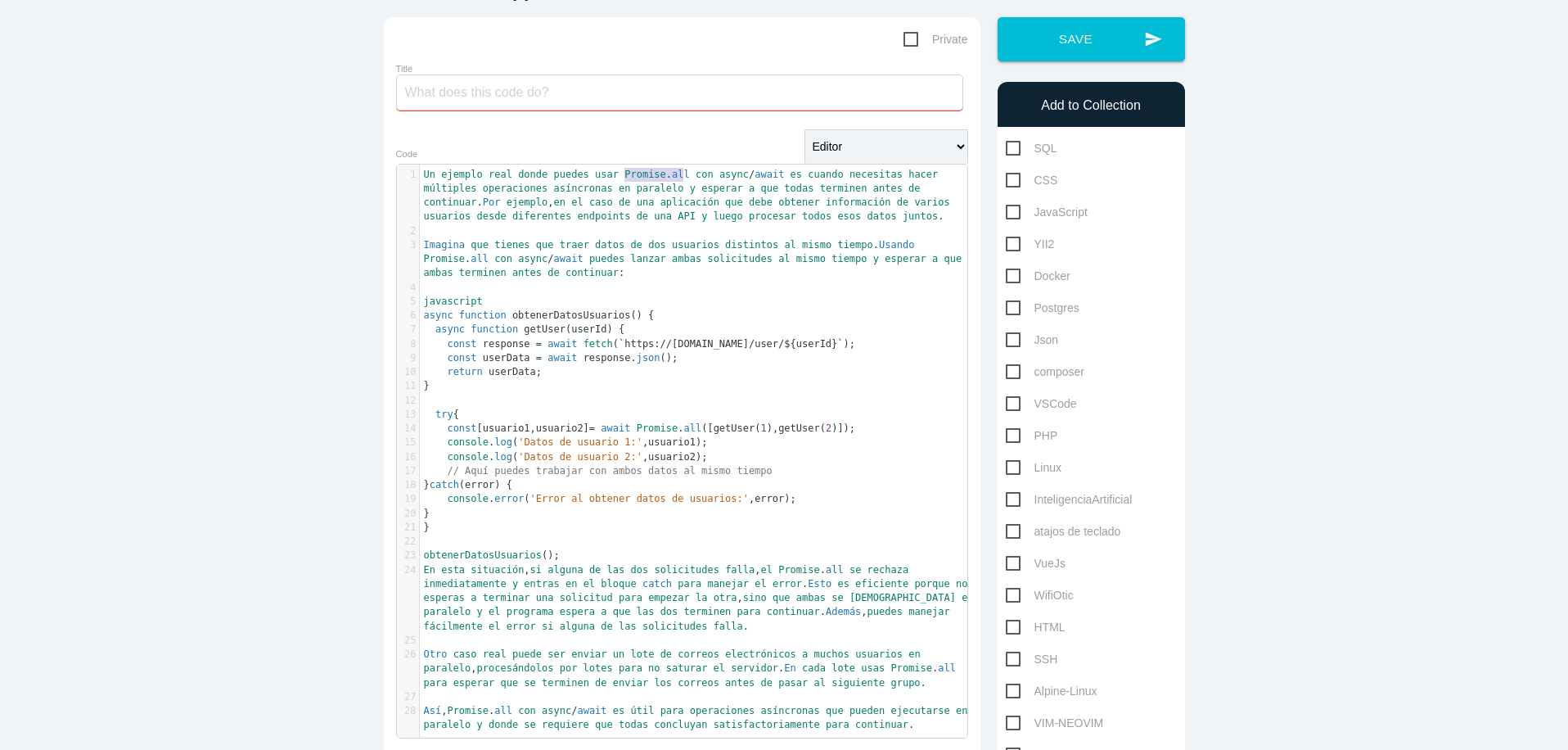
type textarea "Promise.all"
drag, startPoint x: 619, startPoint y: 177, endPoint x: 684, endPoint y: 173, distance: 65.1
click at [684, 173] on span "Un ejemplo real donde puedes usar Promise . all con async / await es cuando nec…" at bounding box center [690, 196] width 532 height 54
click at [492, 94] on input "Title" at bounding box center [679, 92] width 567 height 36
paste input "Promise.all"
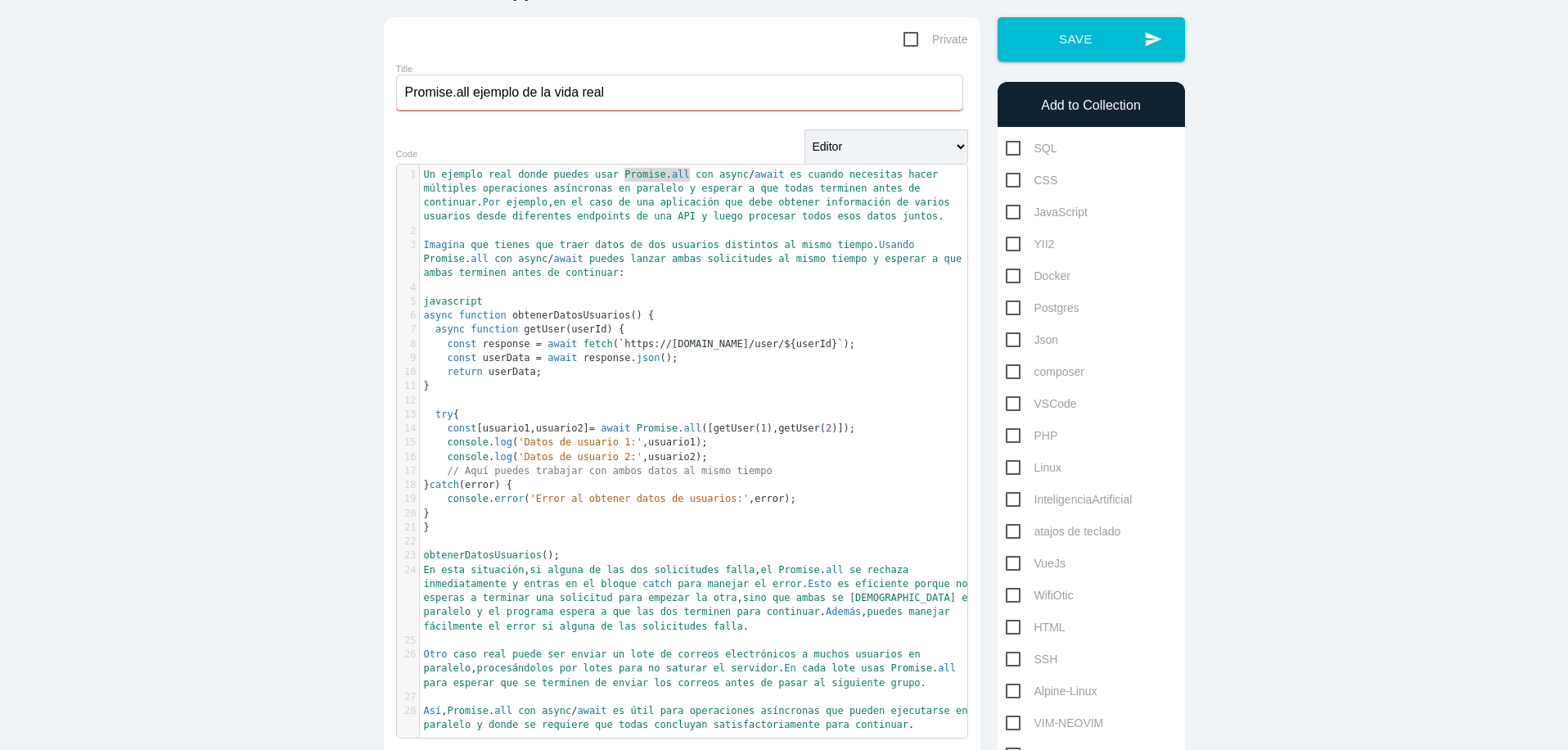
type input "Promise.all ejemplo de la vida real"
click at [1006, 214] on span "JavaScript" at bounding box center [1046, 212] width 81 height 20
click at [1006, 212] on input "JavaScript" at bounding box center [1011, 207] width 11 height 11
checkbox input "true"
click at [1120, 39] on button "send Save" at bounding box center [1091, 39] width 187 height 45
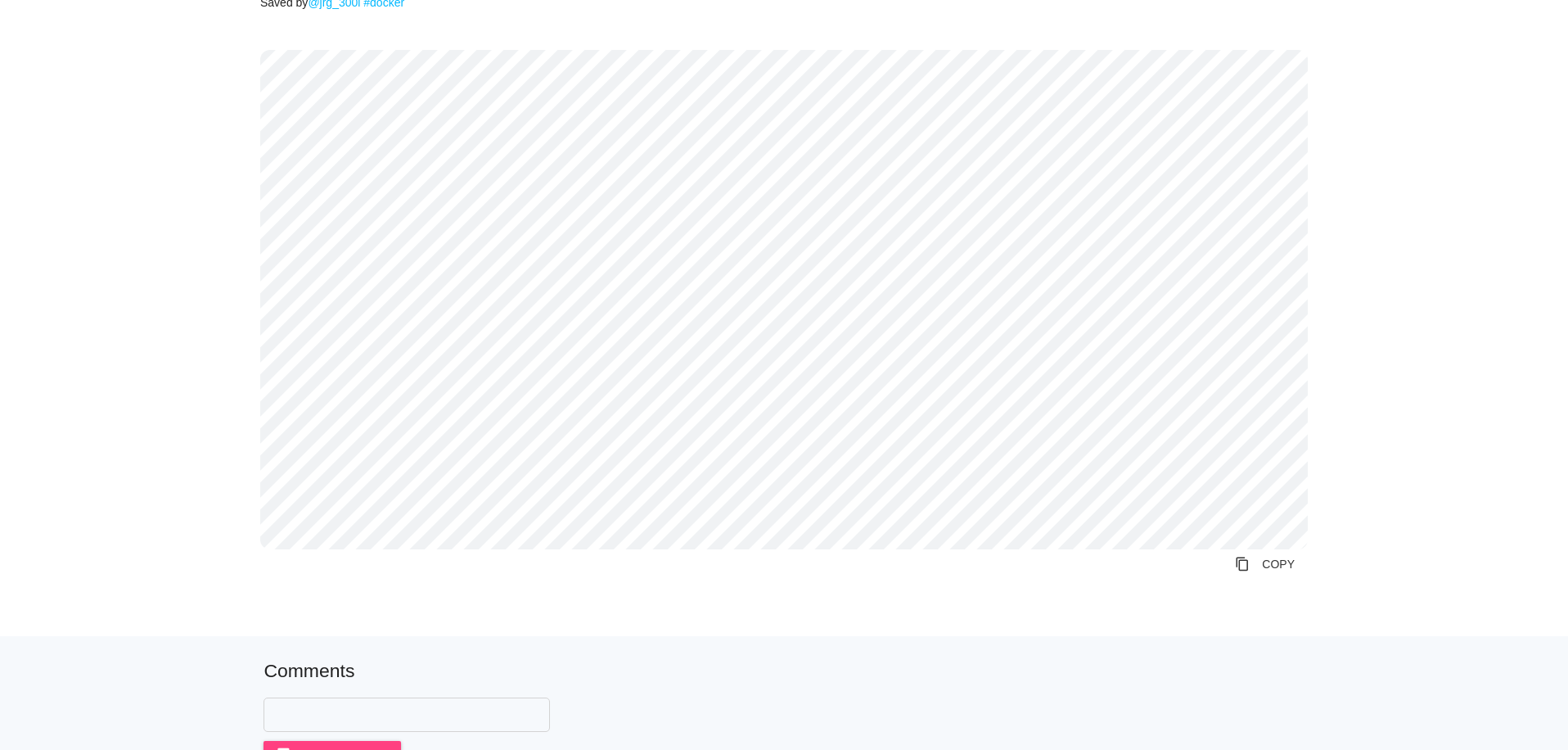
scroll to position [146, 0]
